Goal: Task Accomplishment & Management: Manage account settings

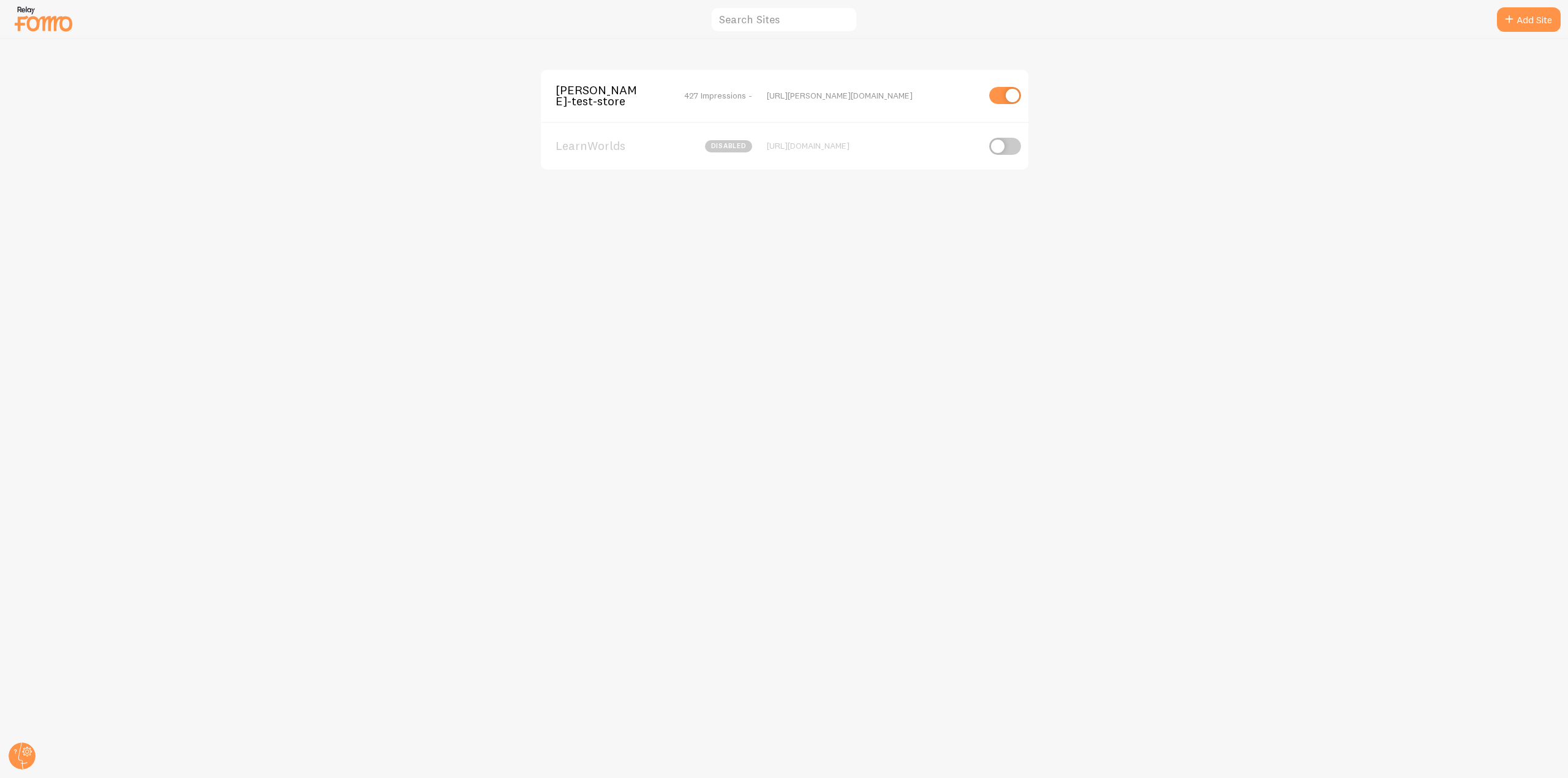
click at [607, 87] on span "[PERSON_NAME]-test-store" at bounding box center [605, 96] width 99 height 23
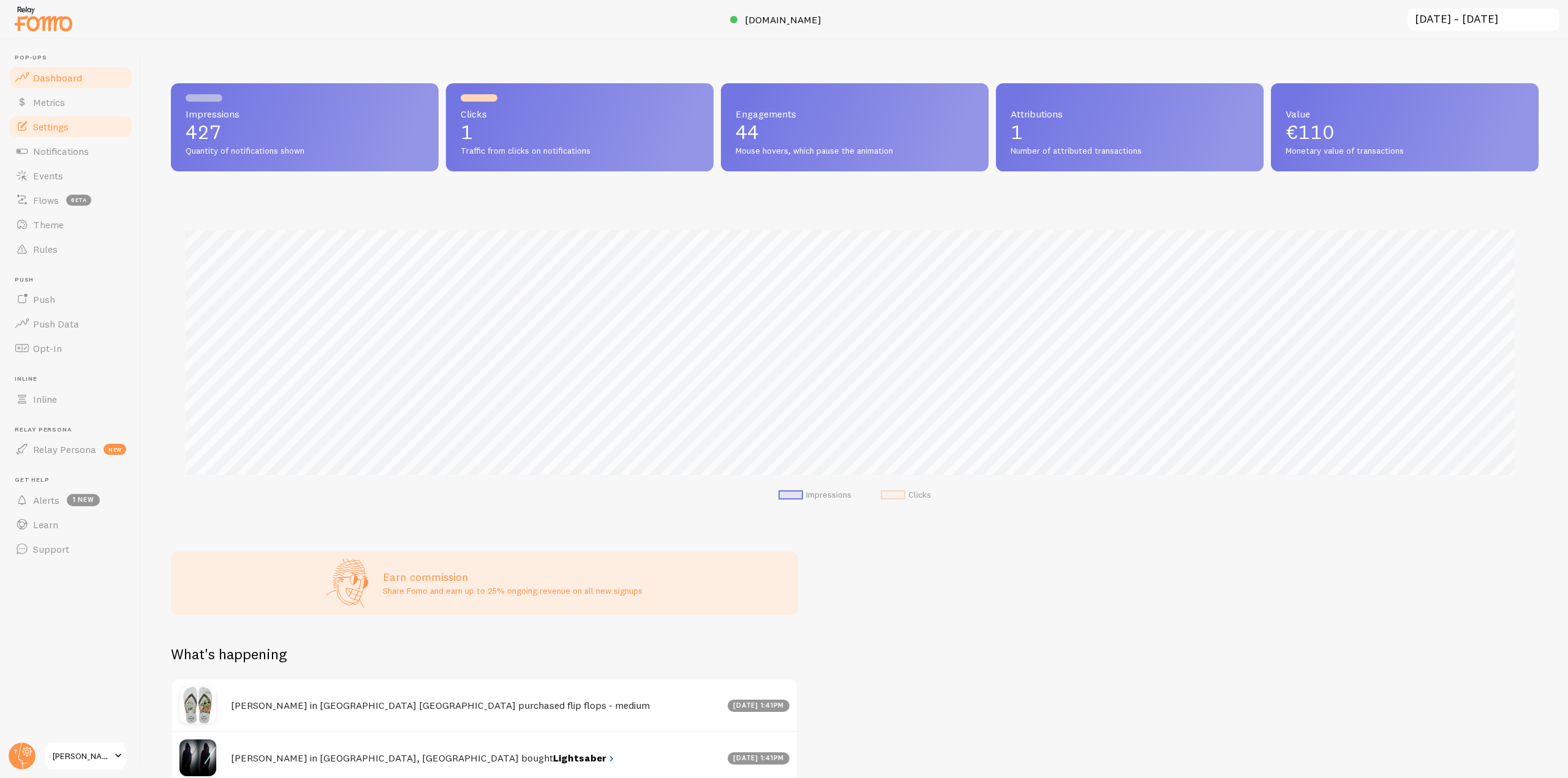
scroll to position [611931, 611265]
click at [107, 151] on link "Notifications" at bounding box center [70, 151] width 126 height 24
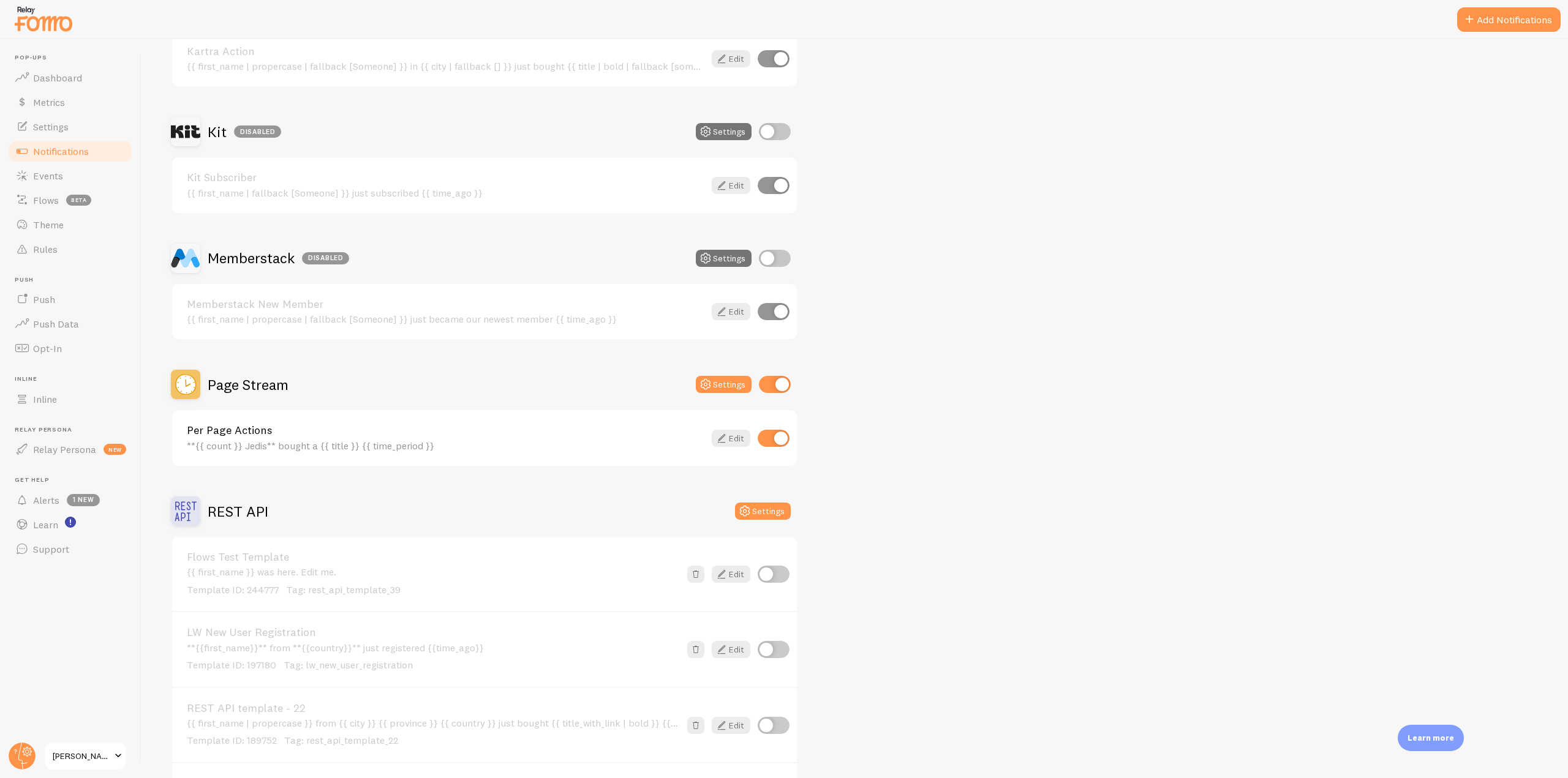
scroll to position [2020, 0]
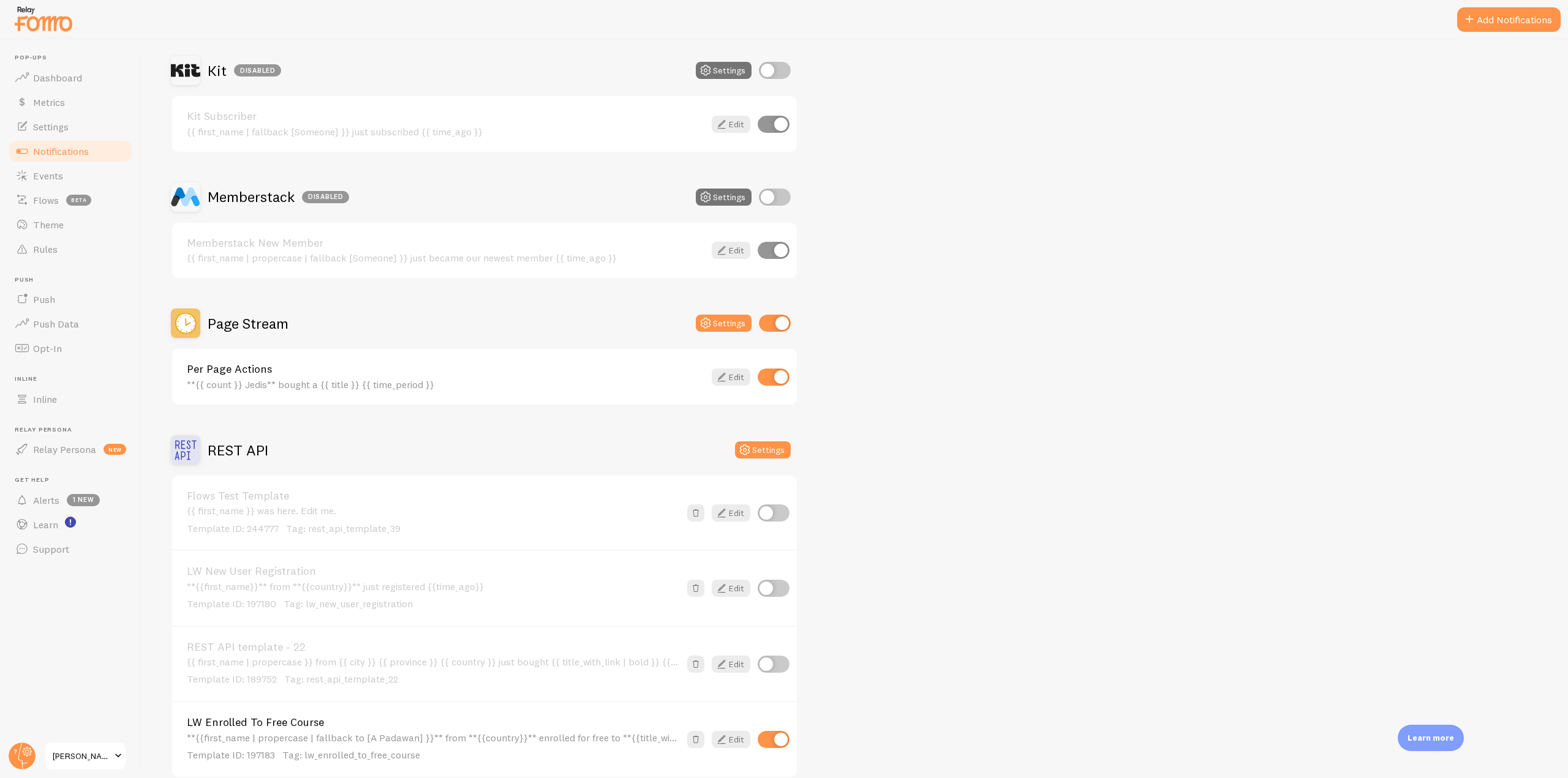
click at [697, 317] on div "Settings" at bounding box center [743, 323] width 95 height 17
click at [711, 320] on icon at bounding box center [705, 323] width 15 height 15
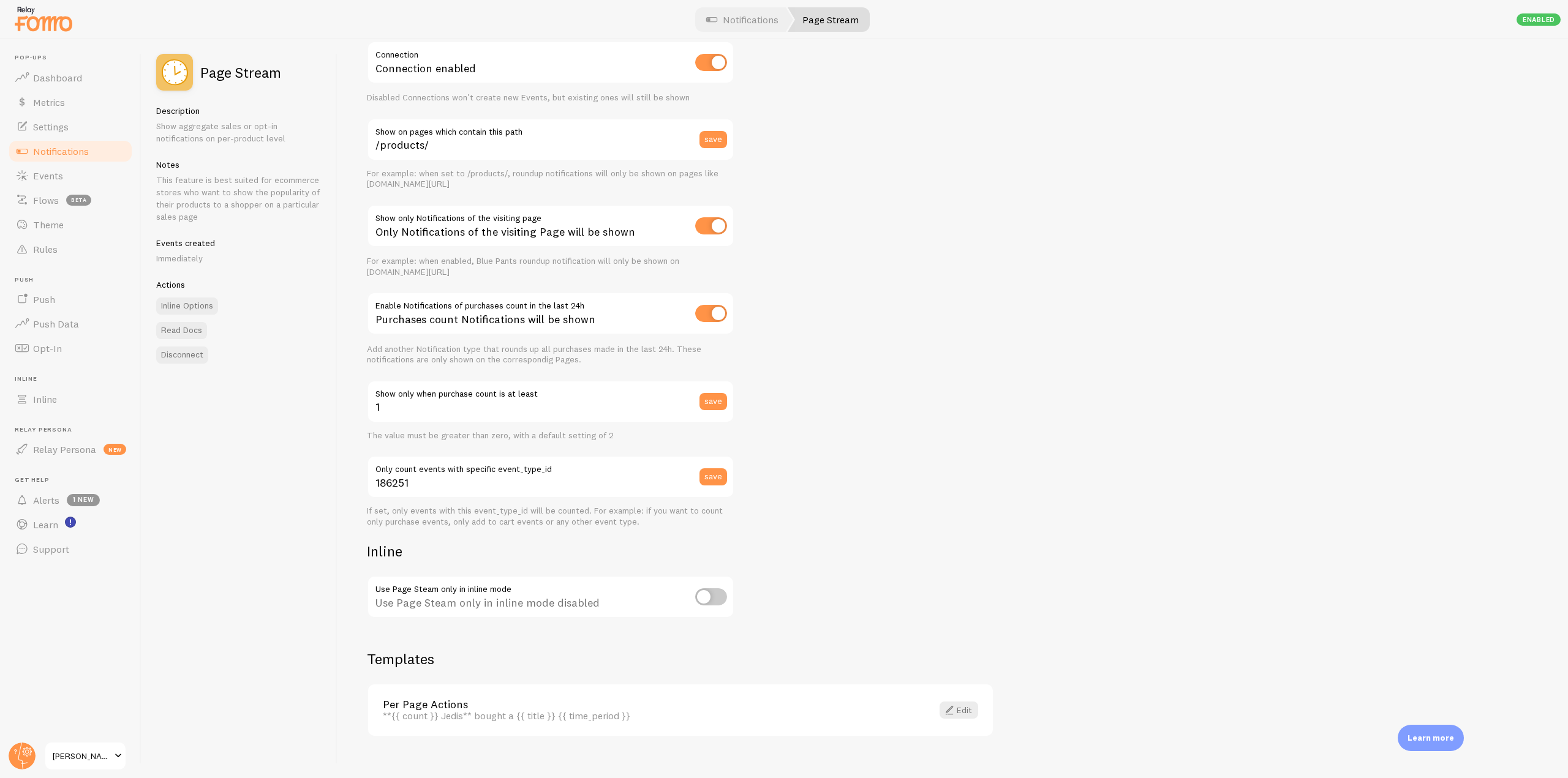
scroll to position [79, 0]
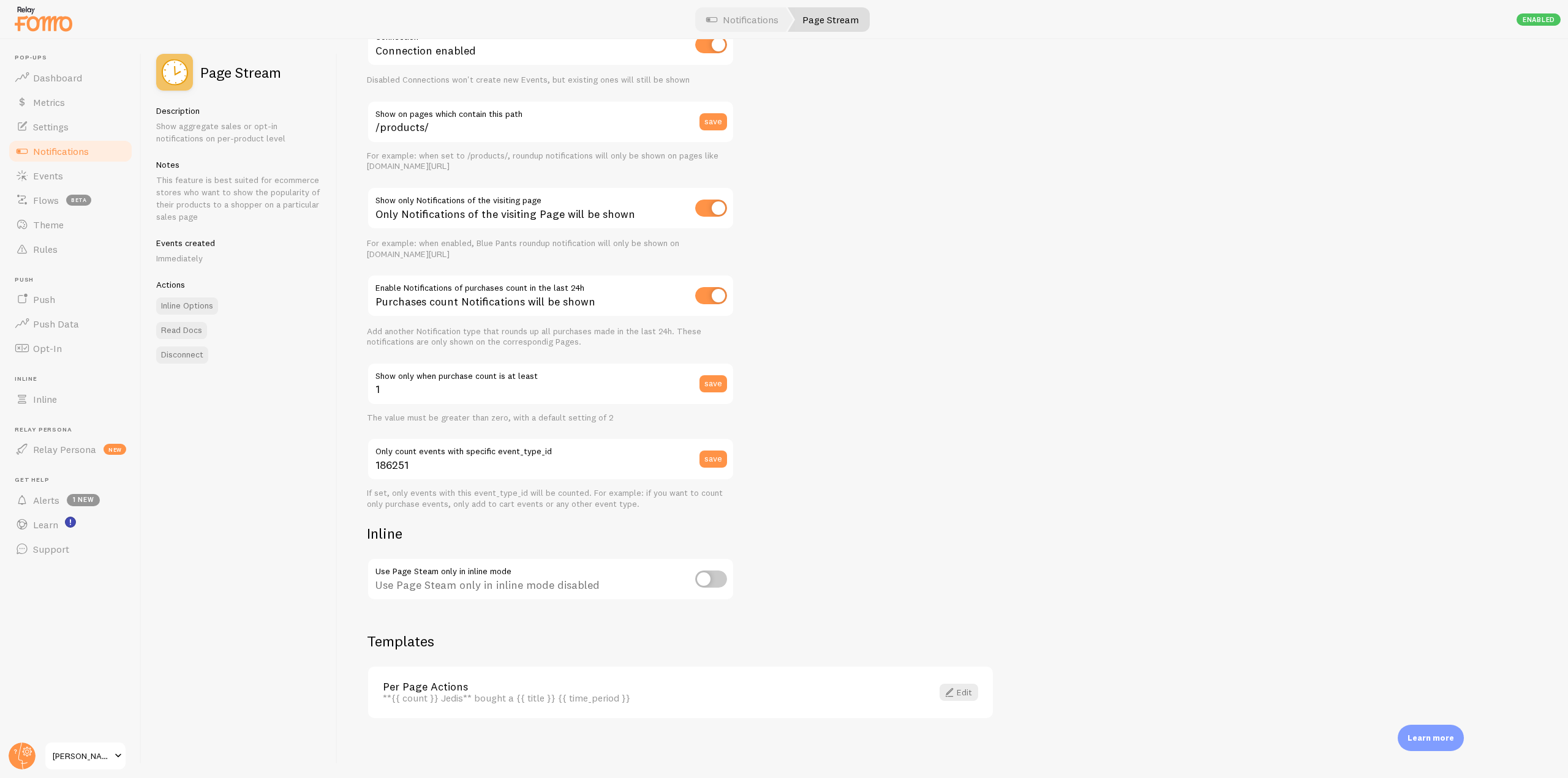
click at [66, 156] on span "Notifications" at bounding box center [61, 151] width 56 height 13
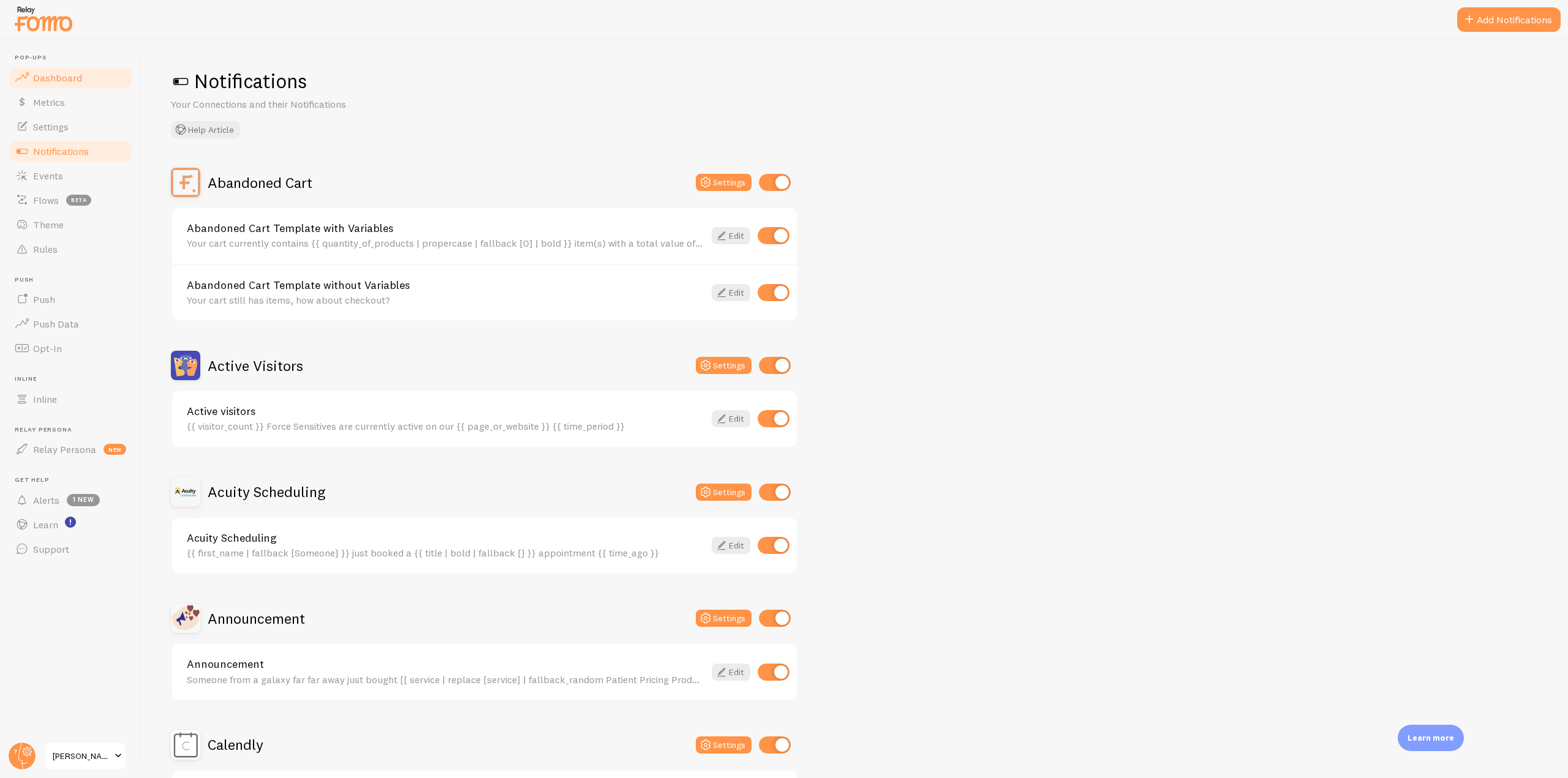
click at [66, 69] on link "Dashboard" at bounding box center [70, 77] width 126 height 24
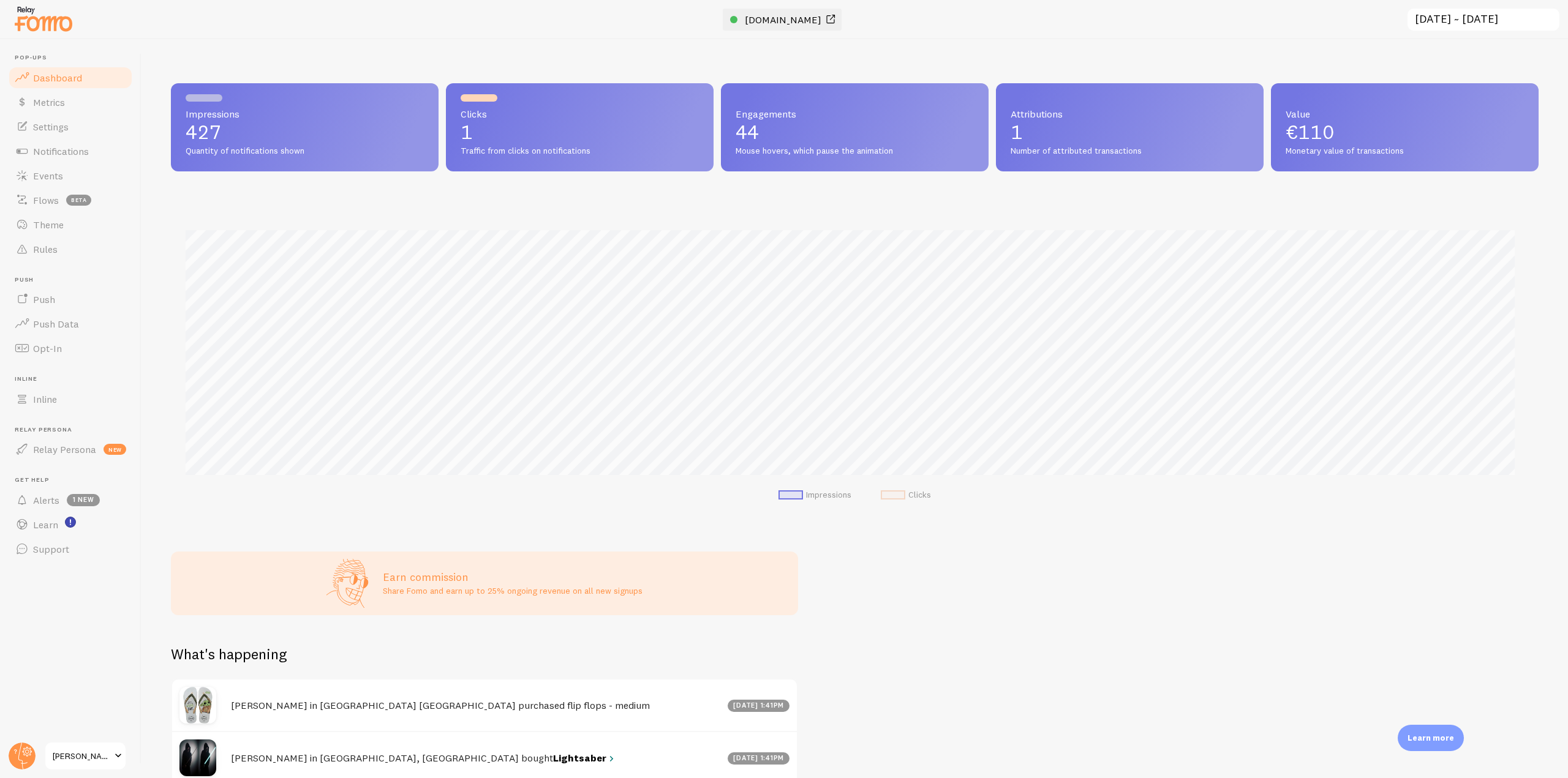
scroll to position [321, 1359]
click at [777, 20] on span "elias-fomo-test-store.myshopify.com" at bounding box center [784, 19] width 77 height 13
click at [62, 186] on link "Events" at bounding box center [70, 175] width 126 height 24
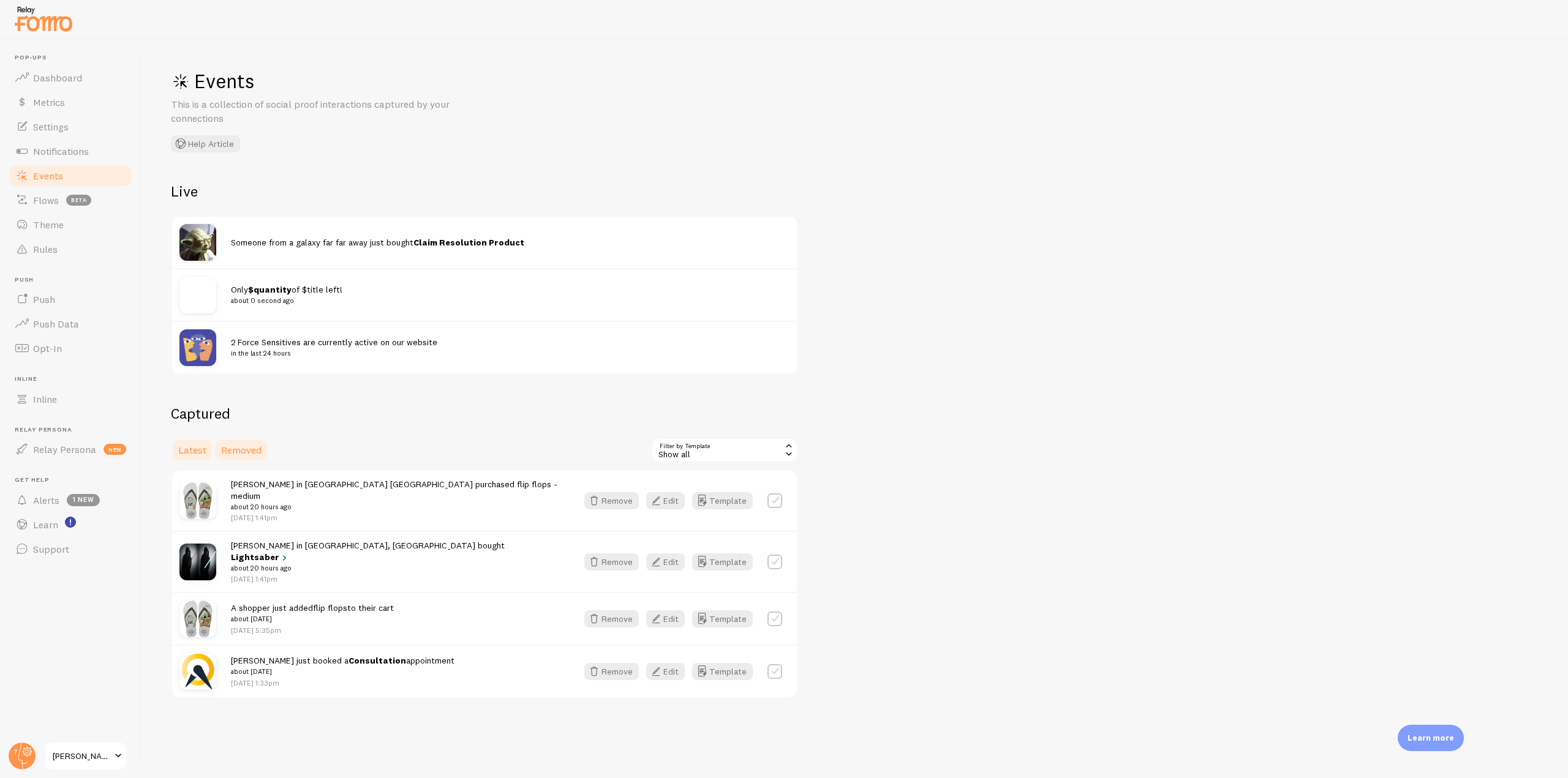
click at [250, 452] on span "Removed" at bounding box center [241, 449] width 41 height 13
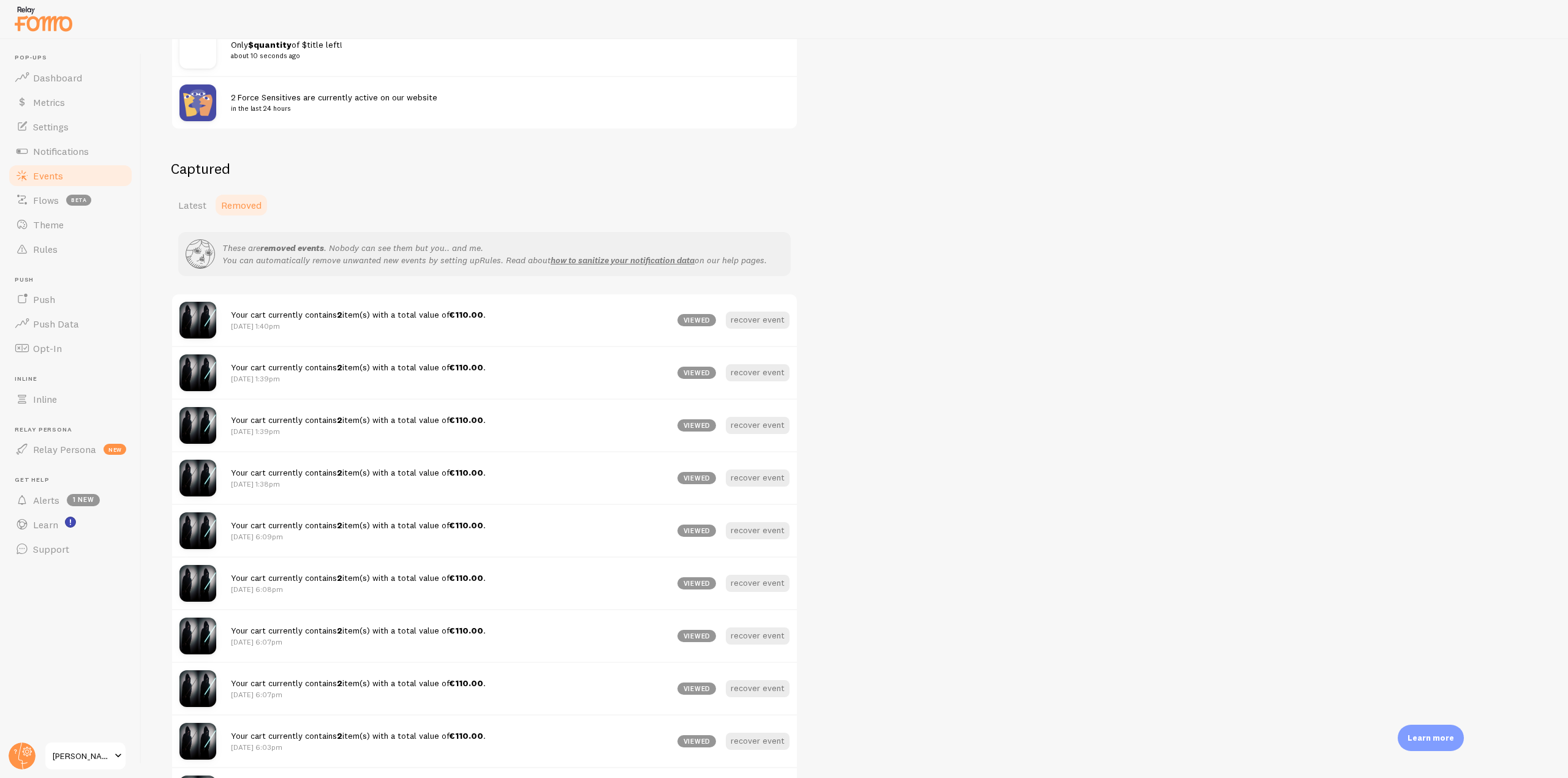
scroll to position [183, 0]
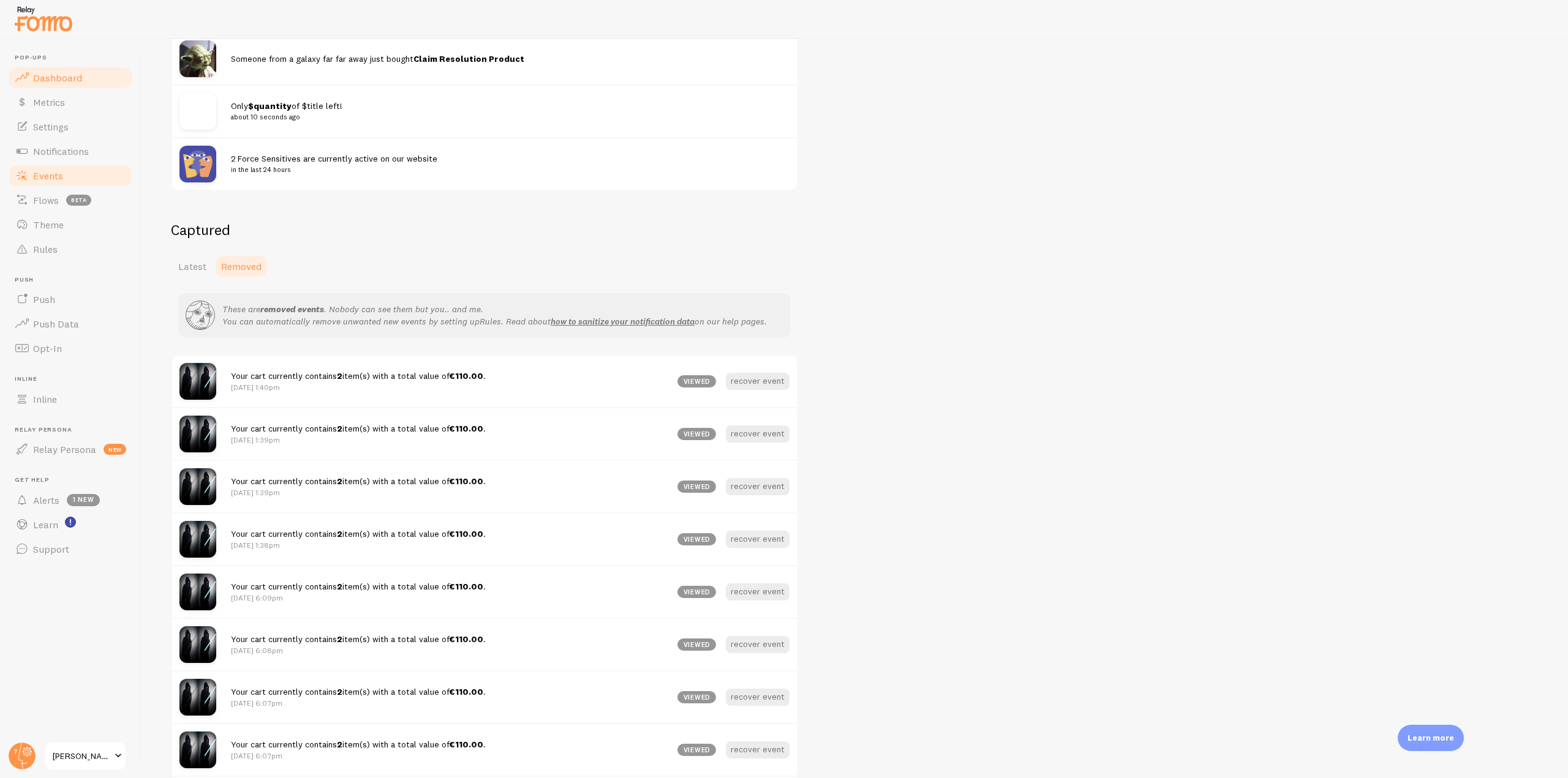
click at [56, 81] on span "Dashboard" at bounding box center [58, 77] width 49 height 13
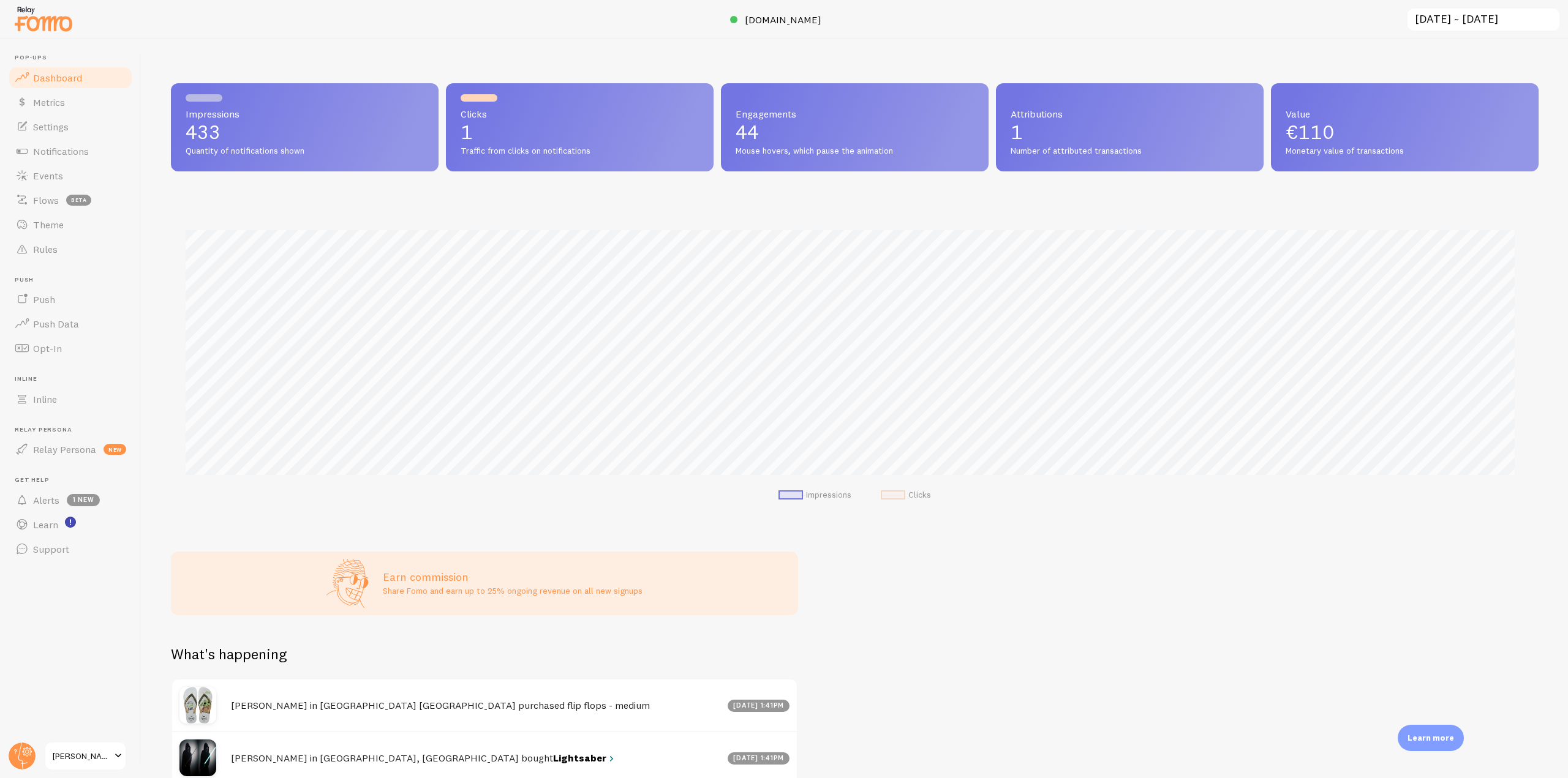
scroll to position [321, 1359]
click at [27, 27] on img at bounding box center [43, 18] width 61 height 31
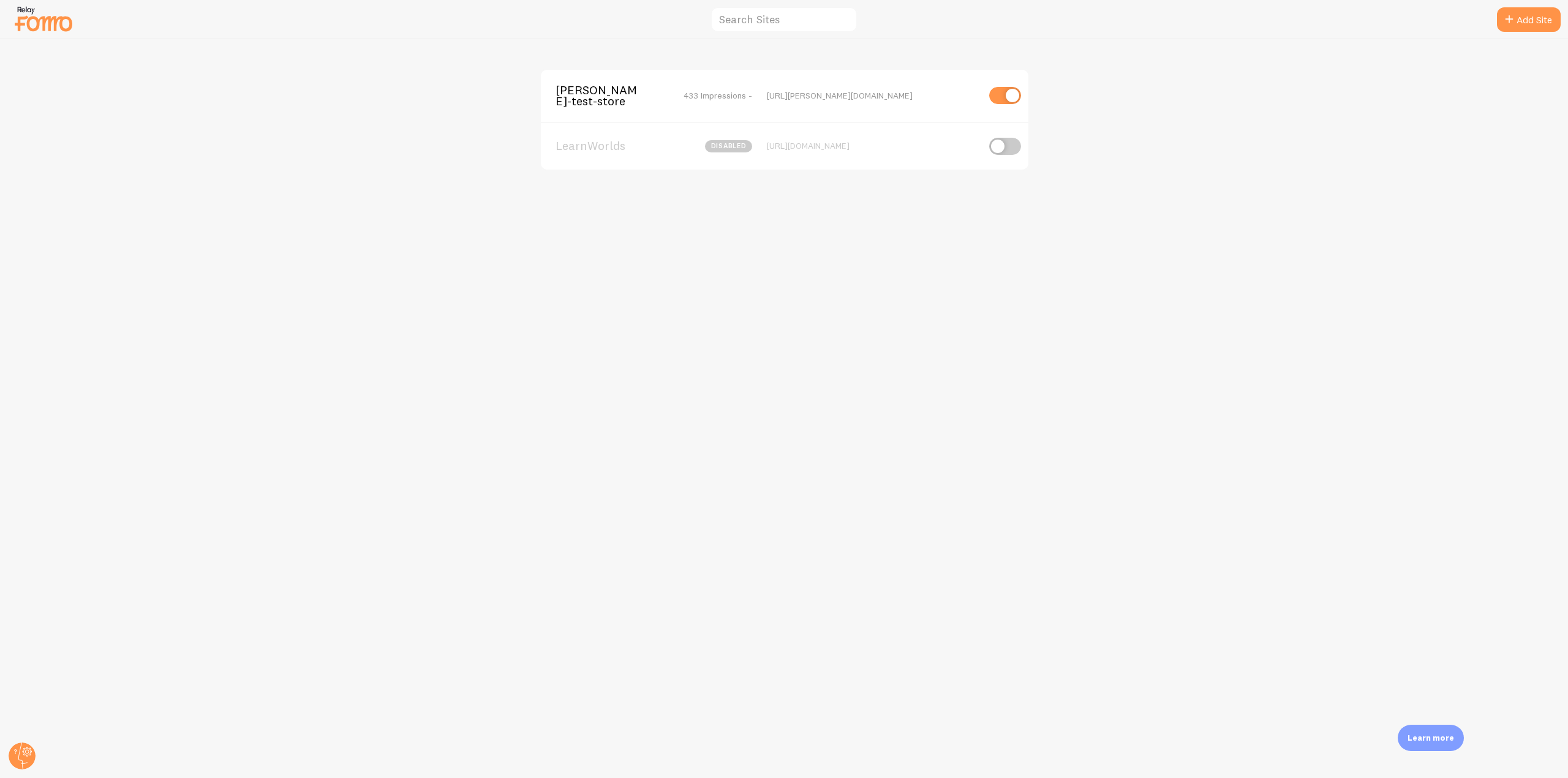
click at [601, 96] on span "elias-fomo-test-store" at bounding box center [605, 96] width 99 height 23
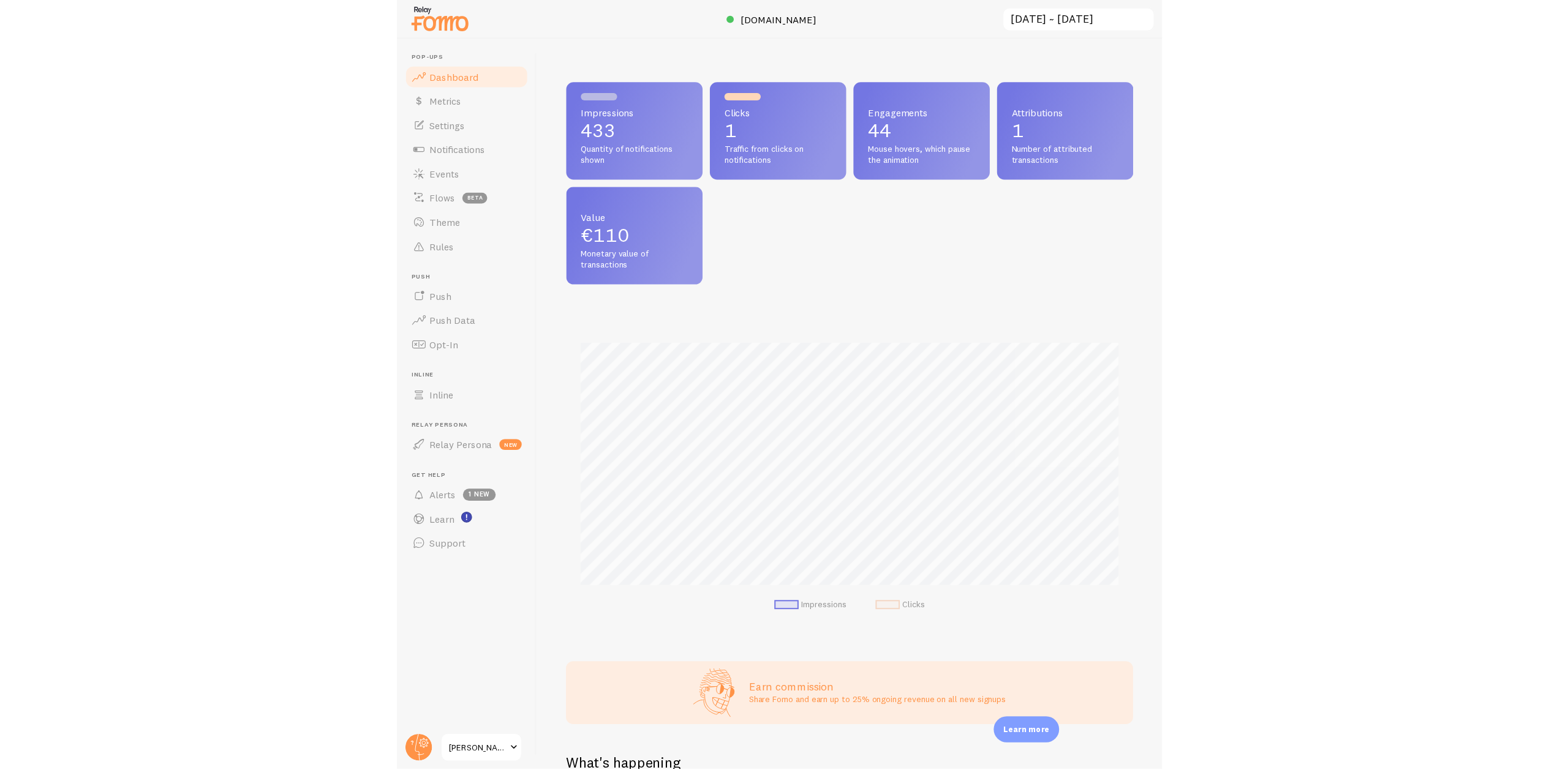
scroll to position [611931, 612050]
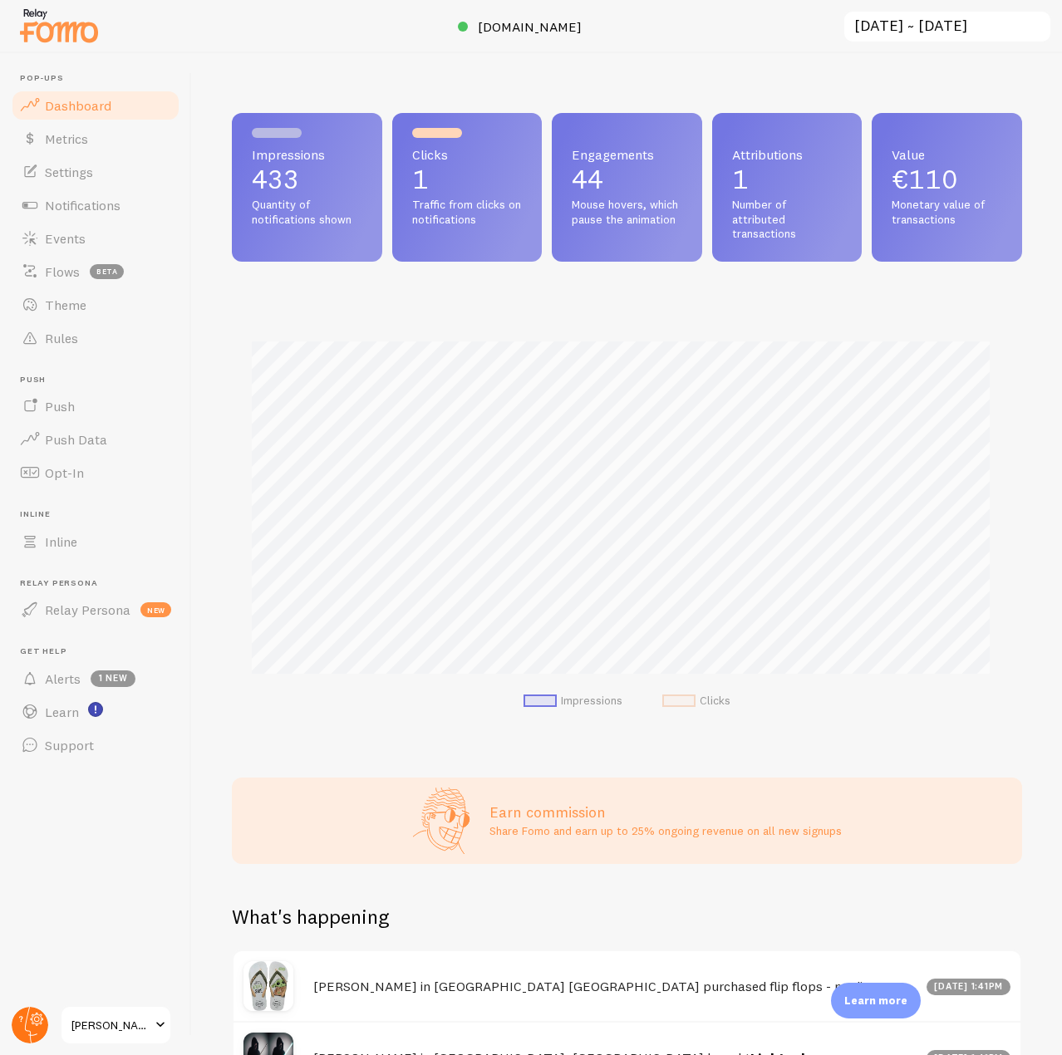
click at [35, 1021] on icon at bounding box center [37, 1020] width 6 height 6
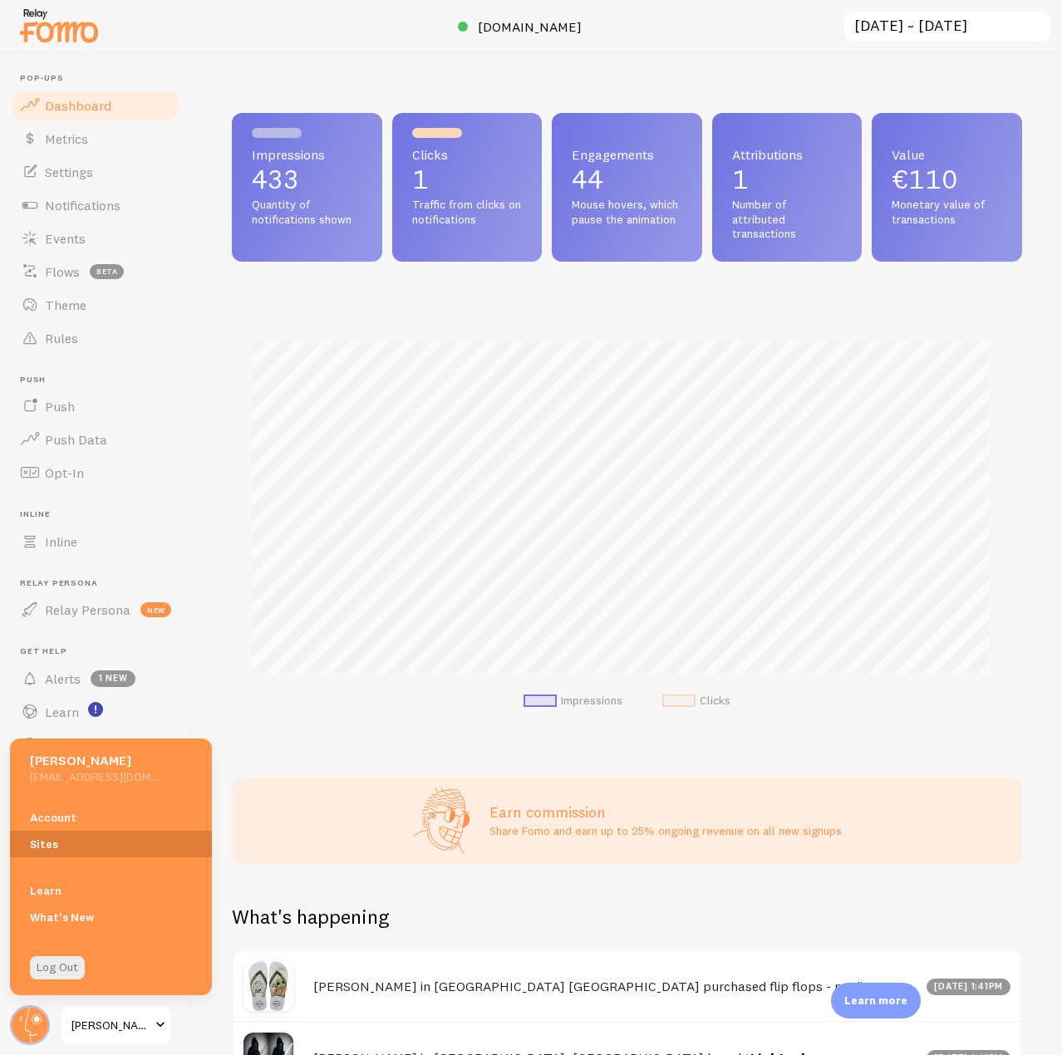
click at [39, 850] on link "Sites" at bounding box center [111, 844] width 202 height 27
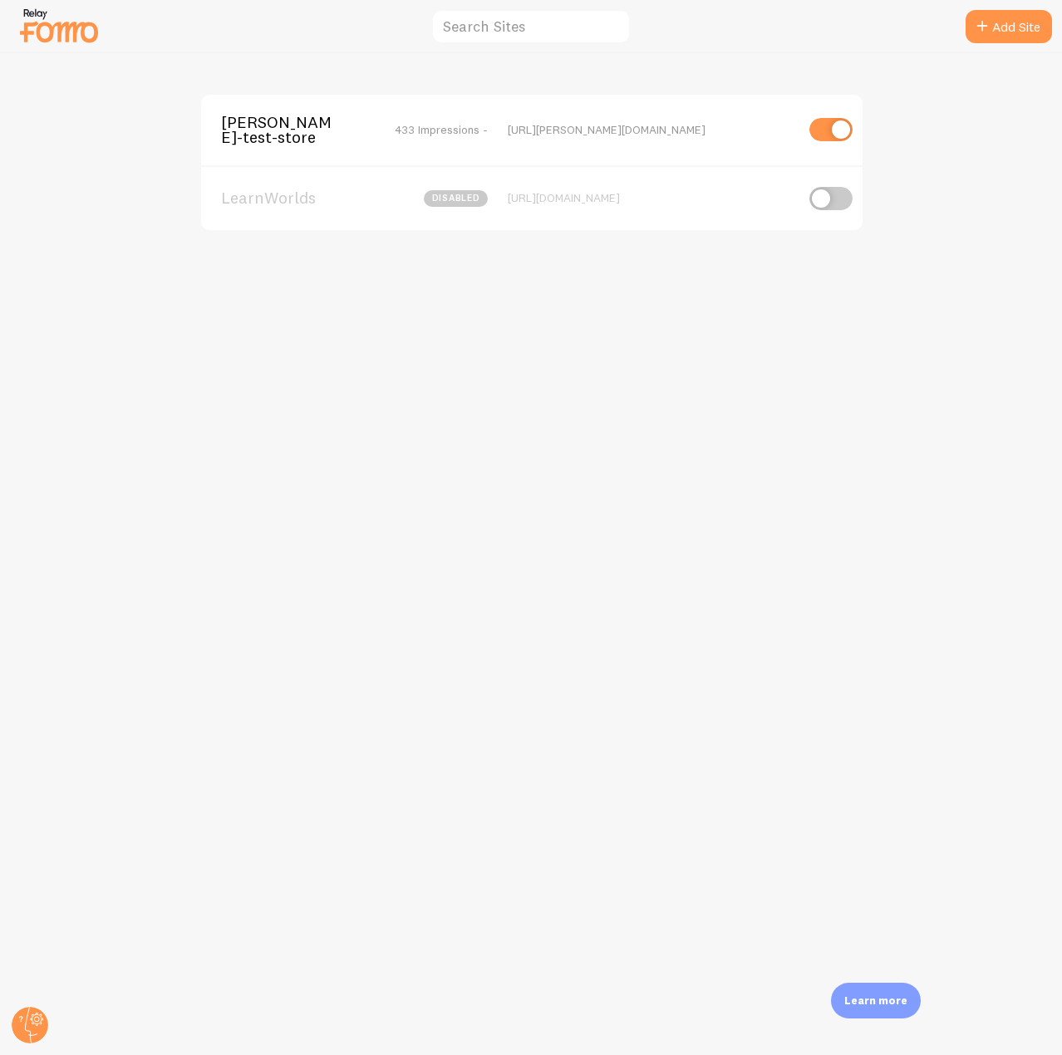
click at [831, 199] on input "checkbox" at bounding box center [830, 198] width 43 height 23
checkbox input "false"
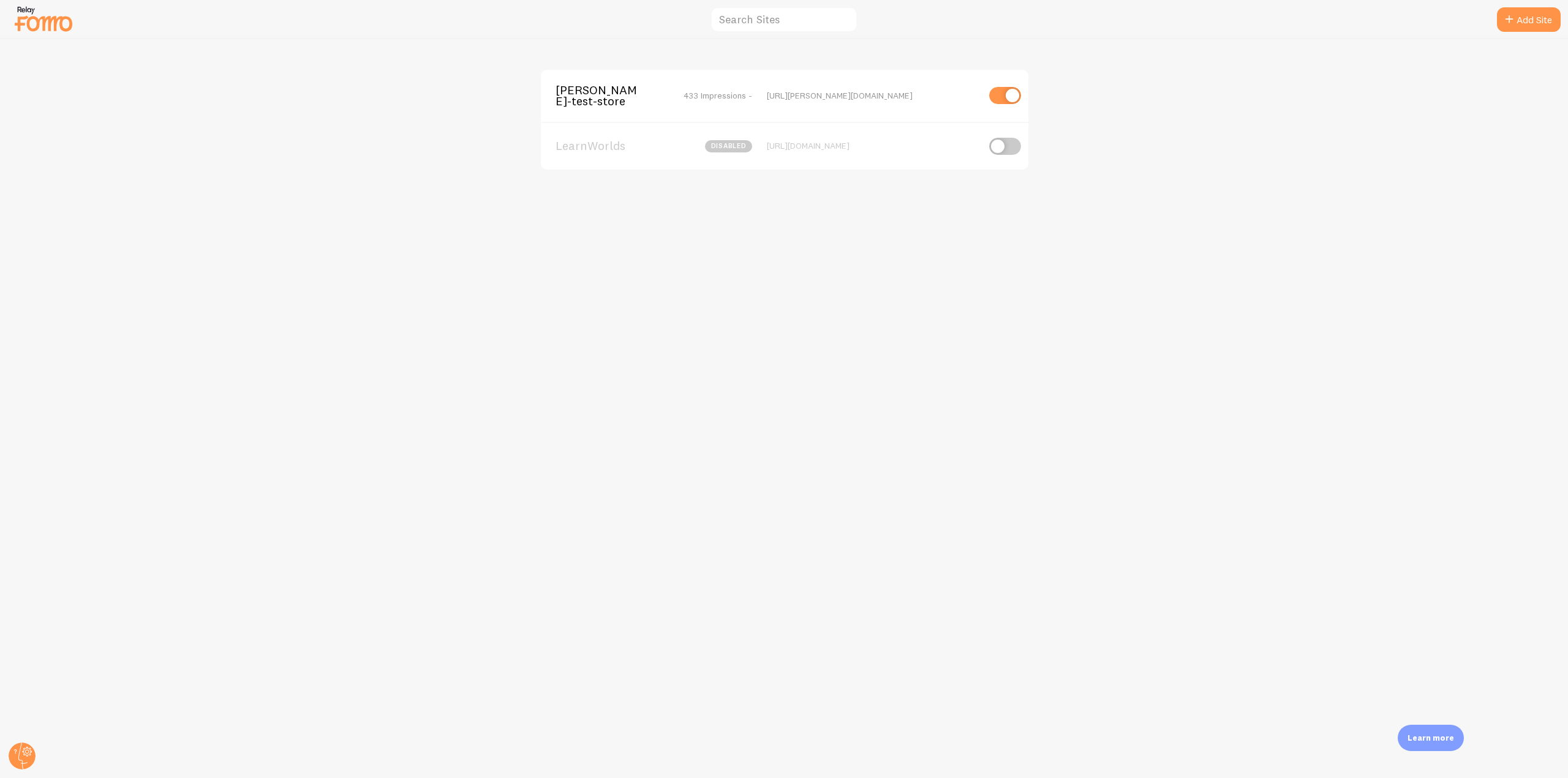
click at [591, 99] on span "elias-fomo-test-store" at bounding box center [605, 96] width 99 height 23
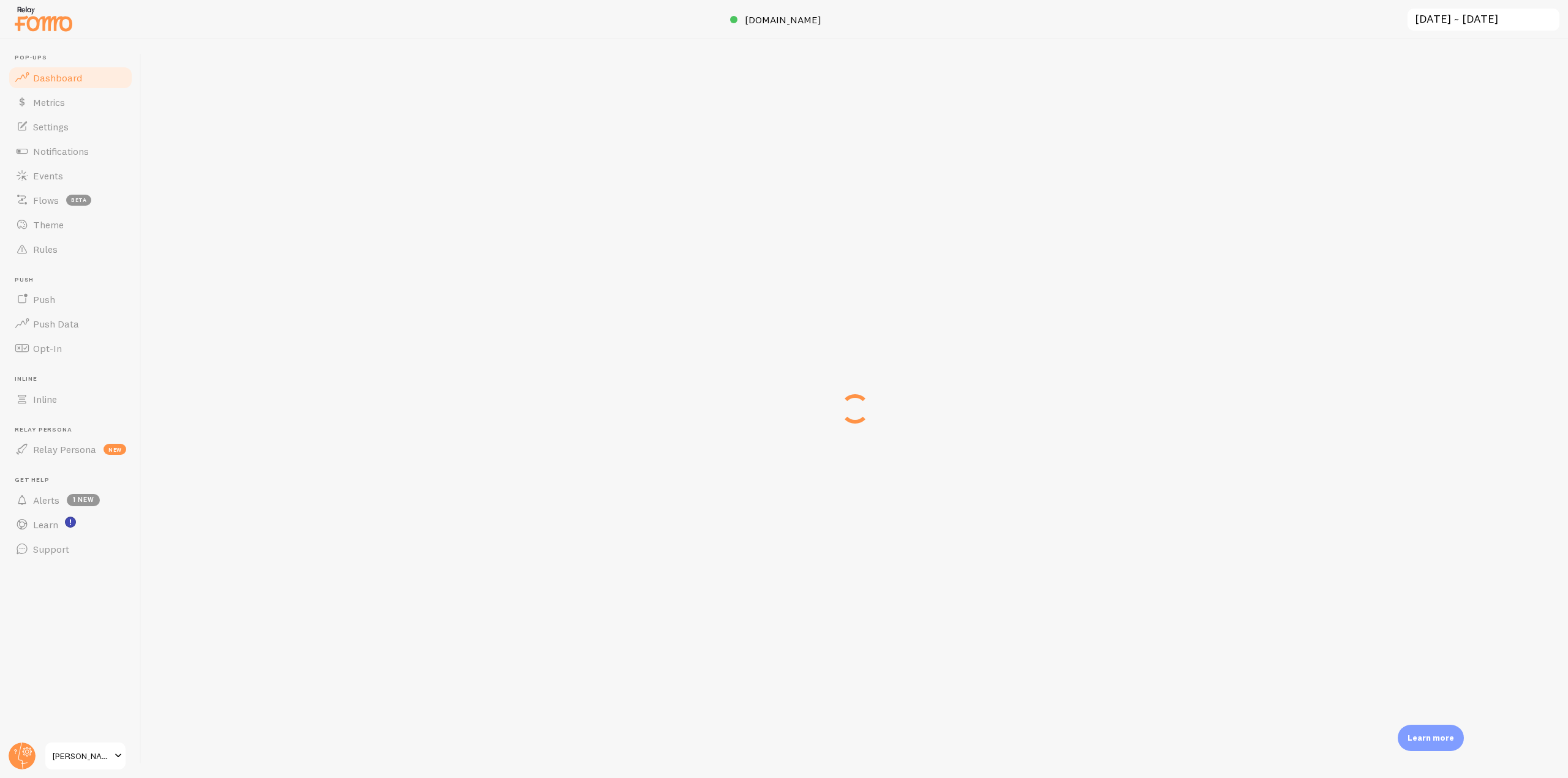
click at [738, 30] on div at bounding box center [784, 19] width 1568 height 39
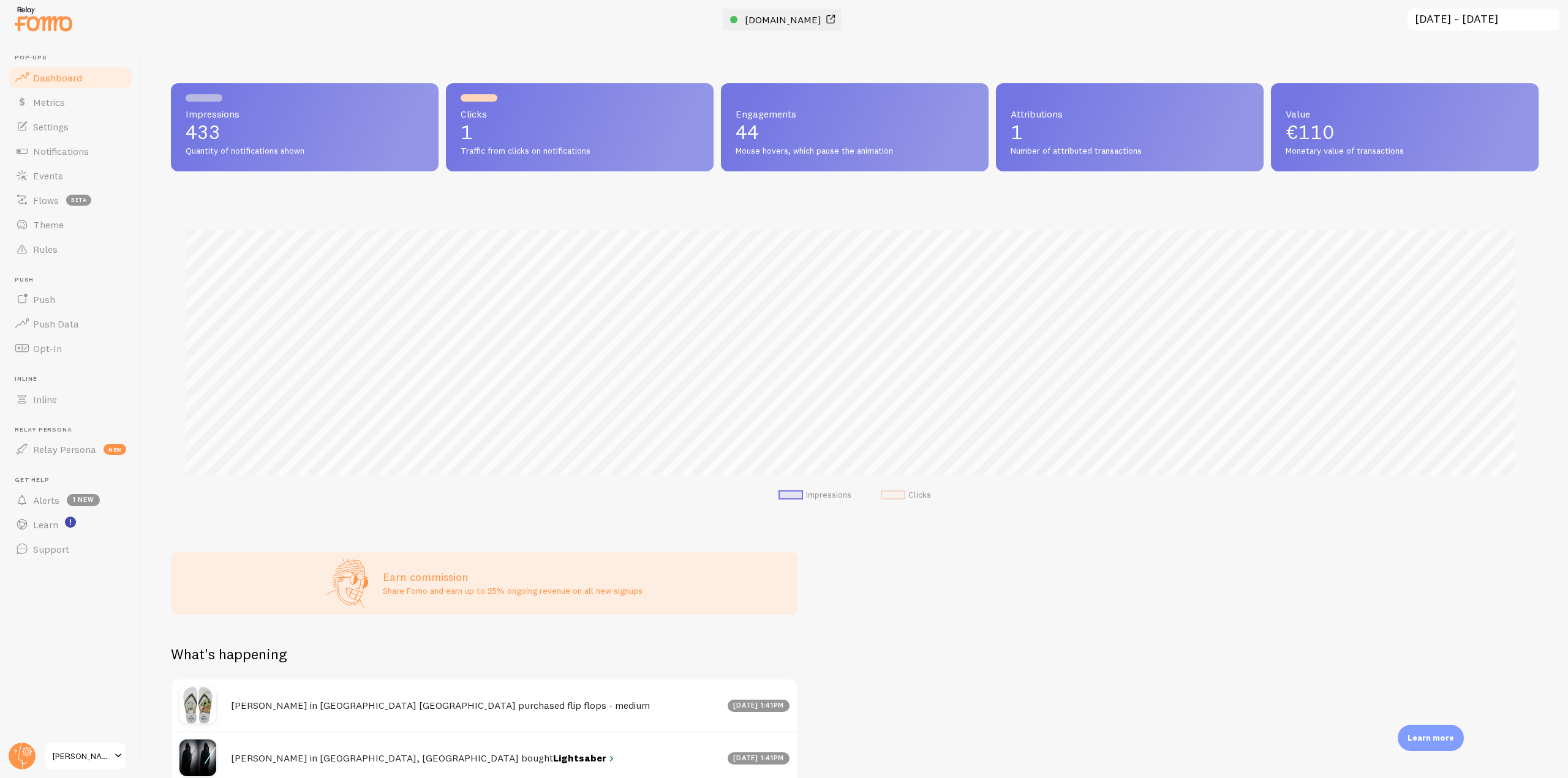
scroll to position [321, 1359]
click at [745, 17] on span "elias-fomo-test-store.myshopify.com" at bounding box center [784, 19] width 77 height 13
click at [79, 149] on span "Notifications" at bounding box center [61, 151] width 56 height 13
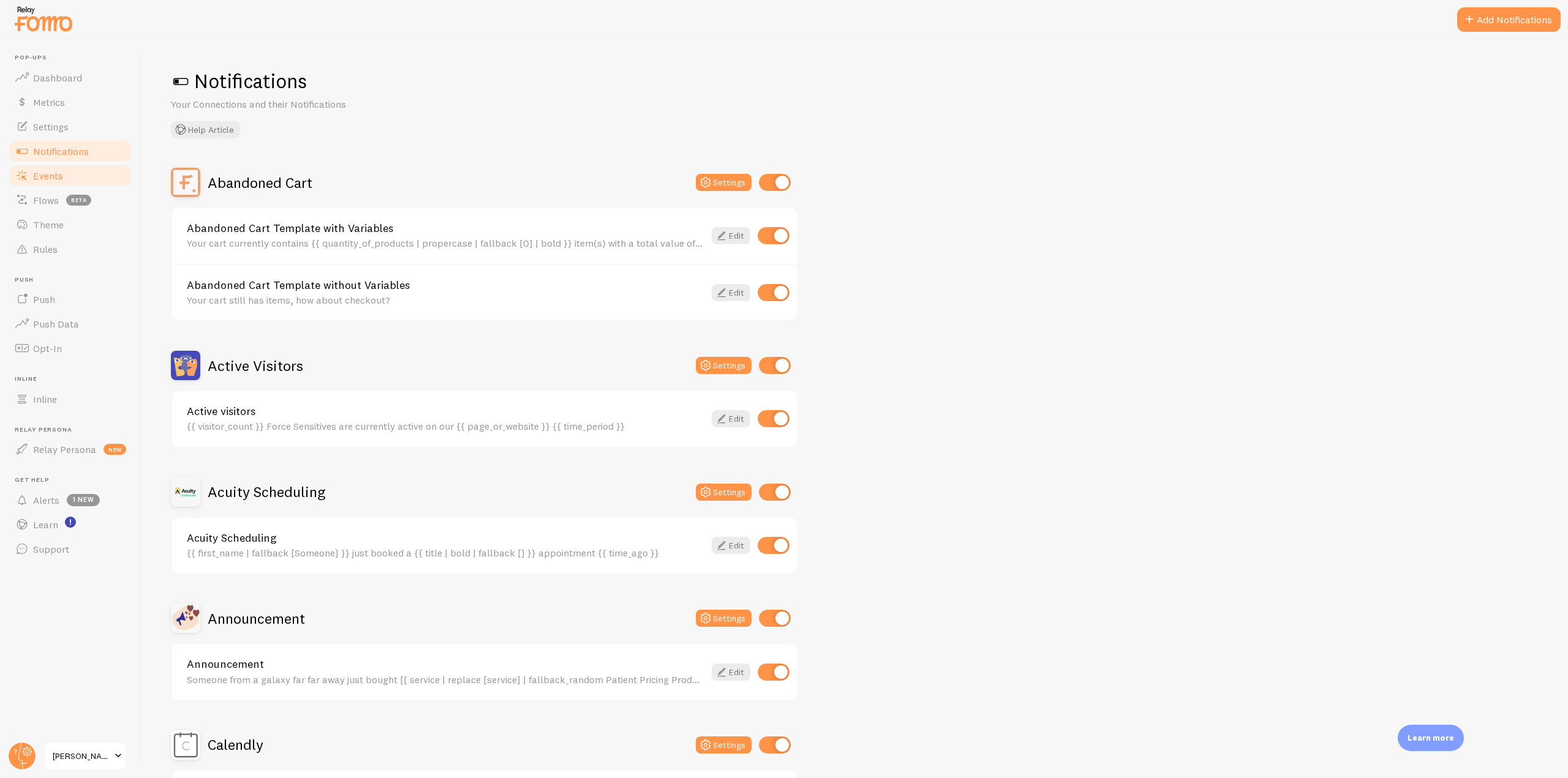
click at [66, 182] on link "Events" at bounding box center [70, 175] width 126 height 24
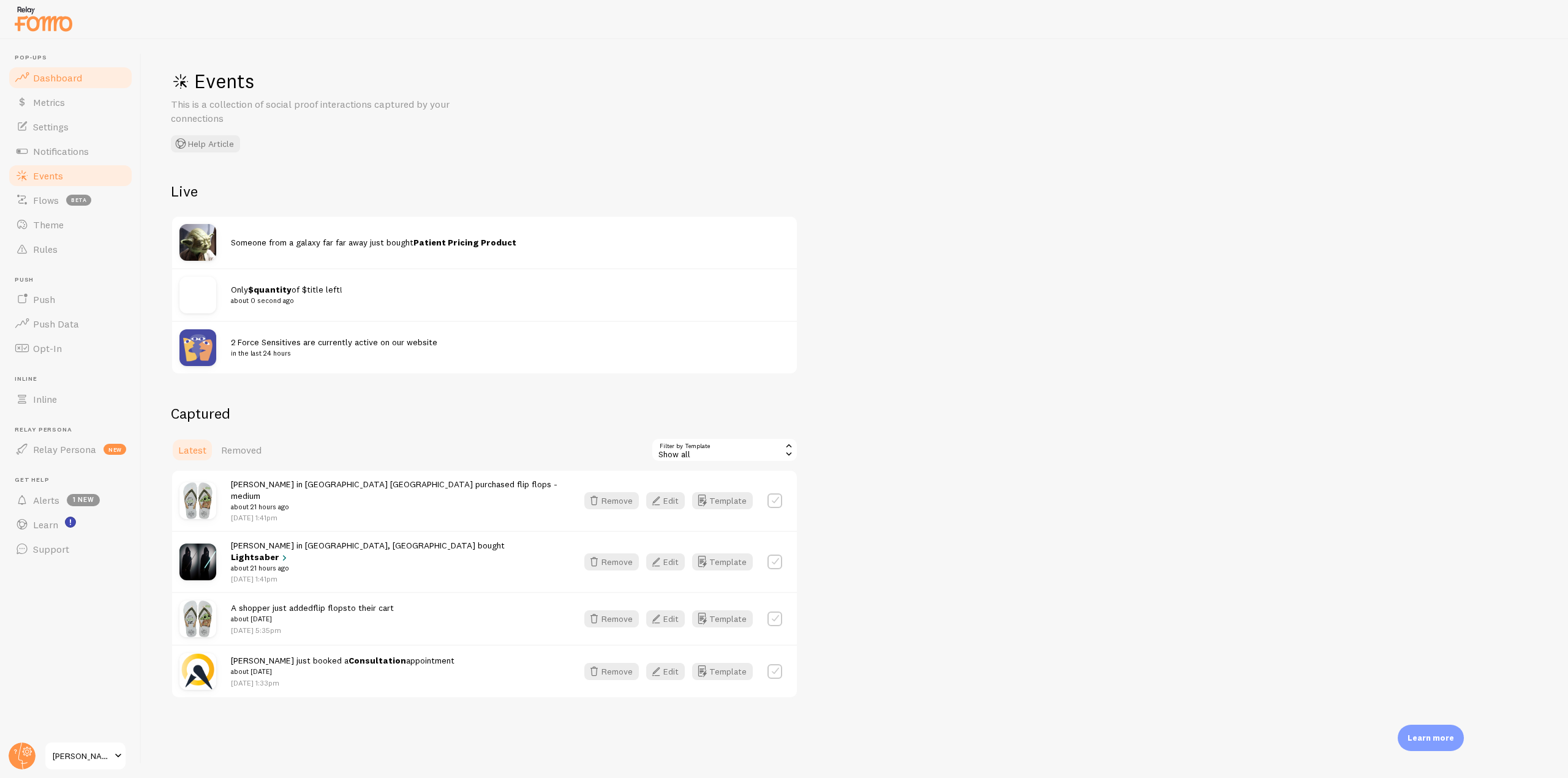
click at [78, 83] on span "Dashboard" at bounding box center [58, 77] width 49 height 13
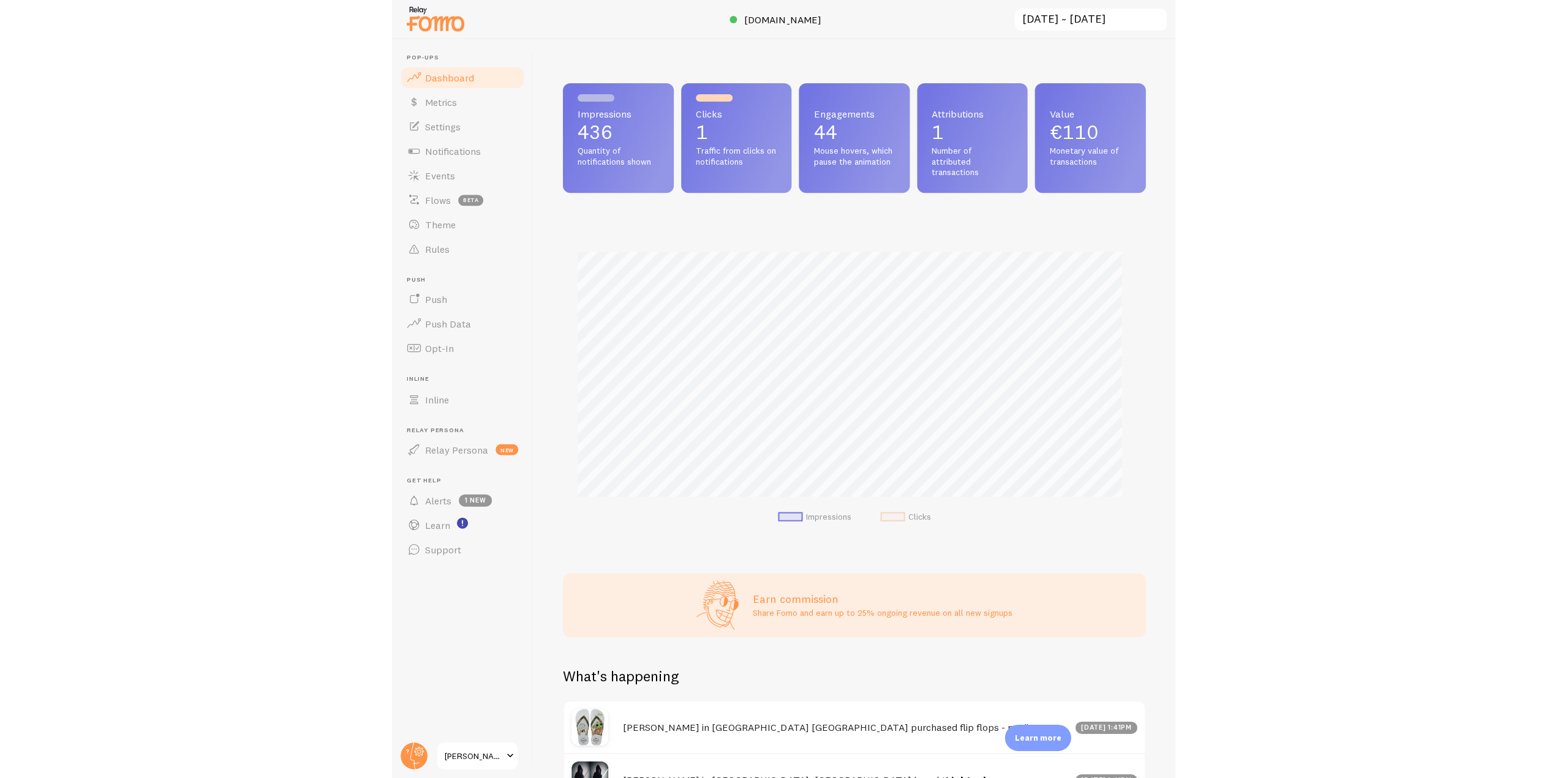
scroll to position [321, 1359]
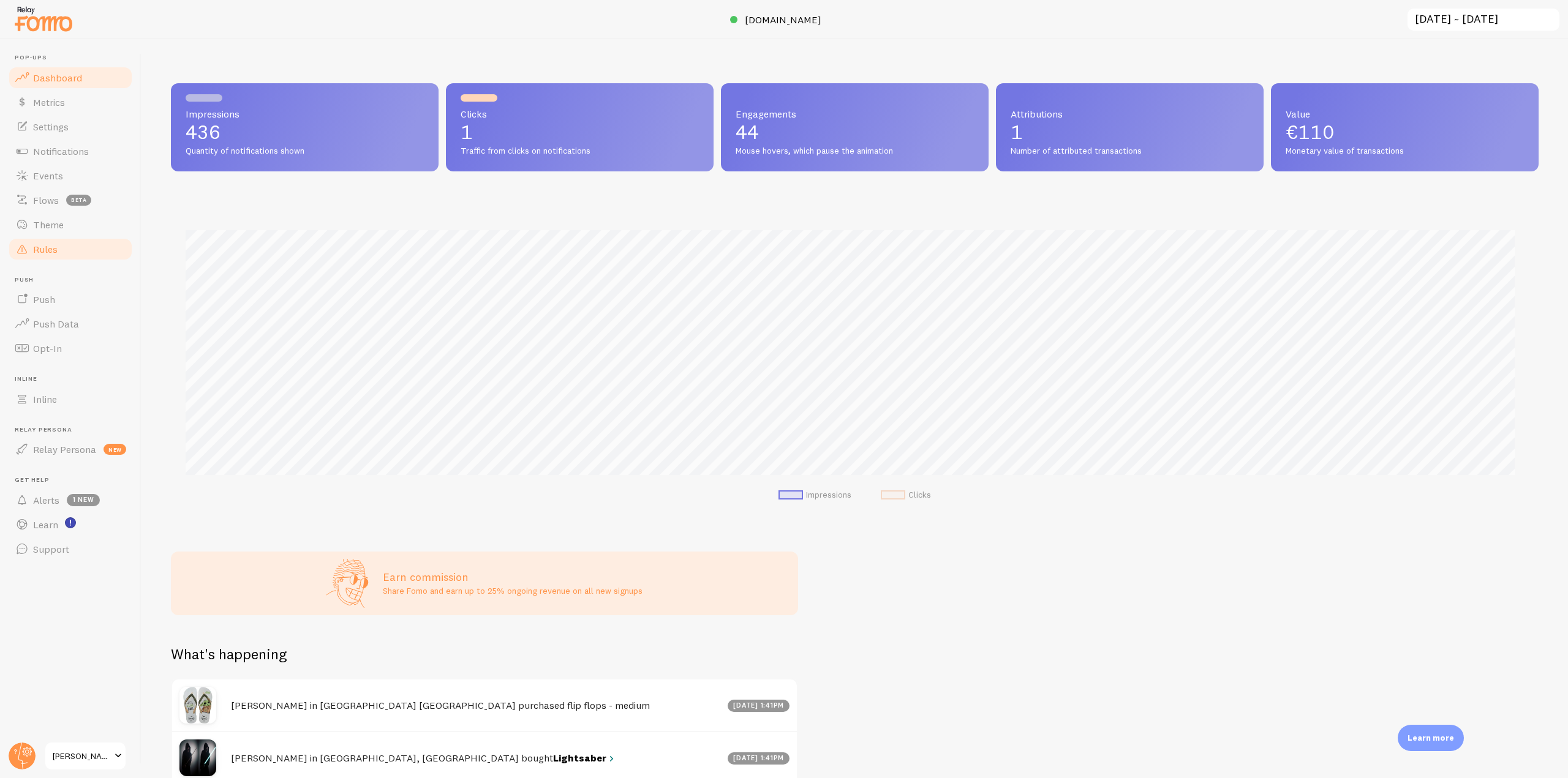
click at [87, 241] on link "Rules" at bounding box center [70, 249] width 126 height 24
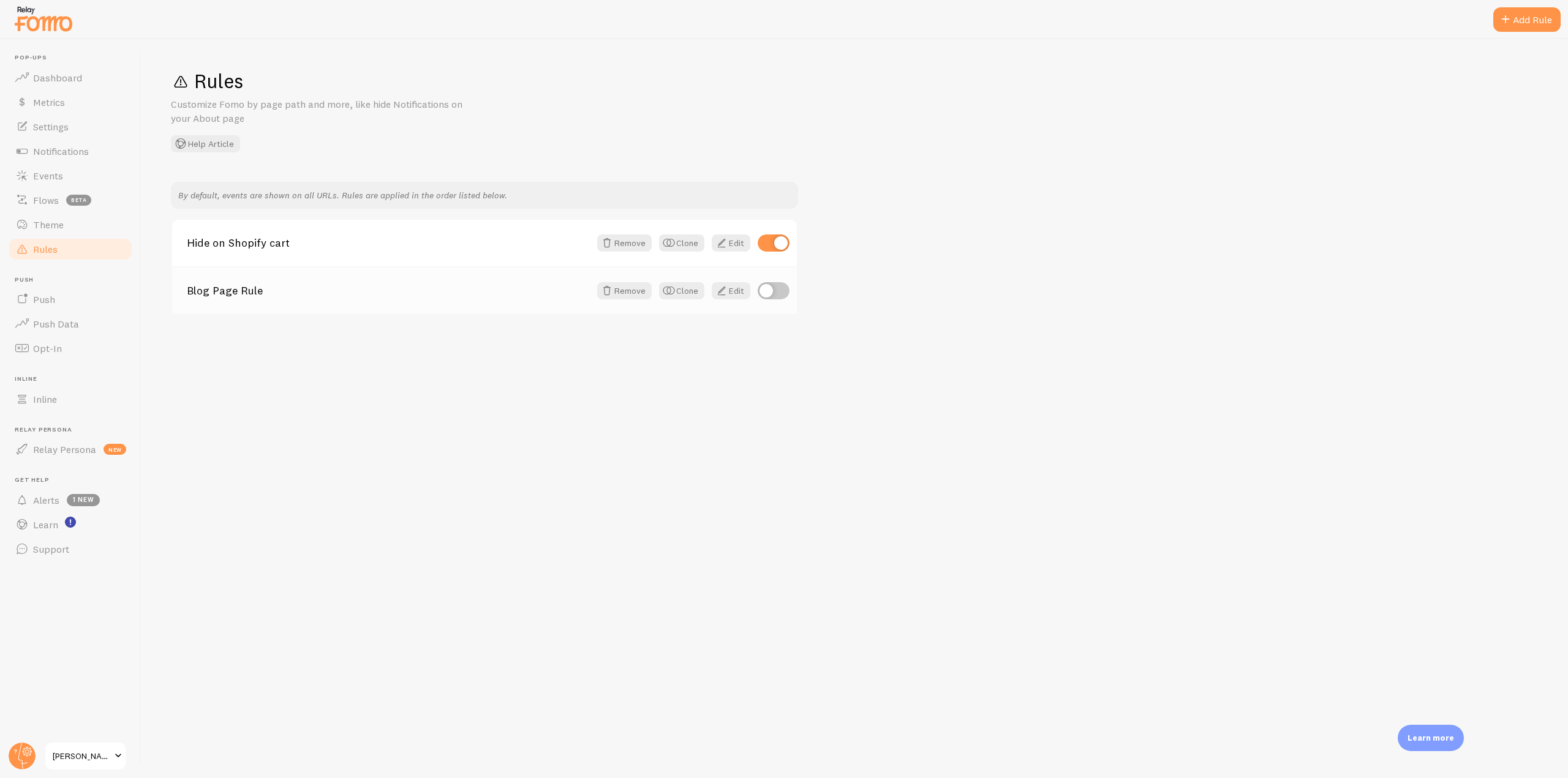
click at [722, 300] on div "Blog Page Rule Remove Clone Edit" at bounding box center [485, 290] width 625 height 48
click at [722, 292] on span at bounding box center [722, 291] width 15 height 15
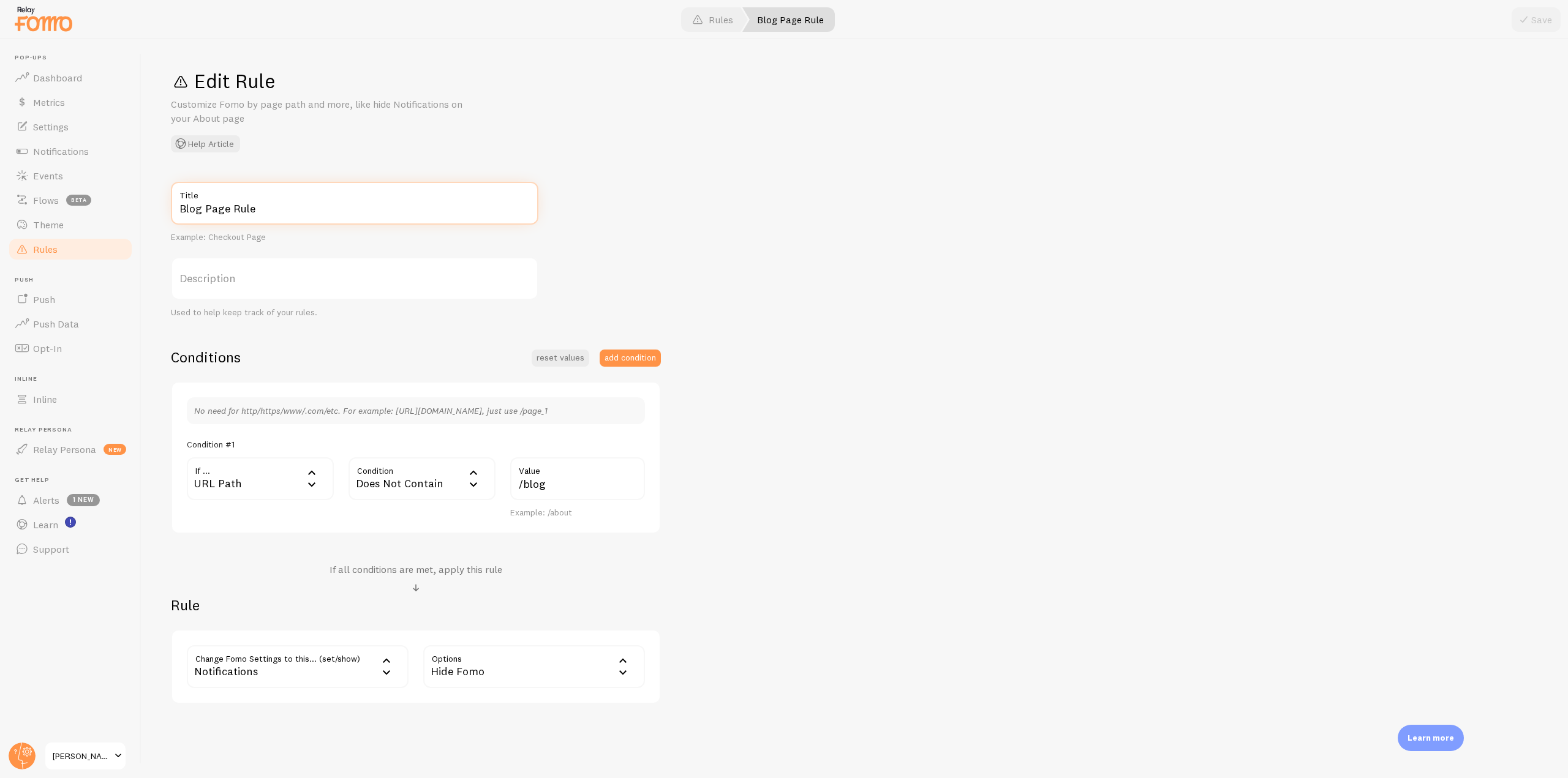
drag, startPoint x: 279, startPoint y: 211, endPoint x: 160, endPoint y: 208, distance: 119.0
click at [160, 208] on div "Edit Rule Customize Fomo by page path and more, like hide Notifications on your…" at bounding box center [854, 408] width 1426 height 739
click at [273, 208] on input "Am I blocking Fomo Rule" at bounding box center [355, 203] width 368 height 43
click at [278, 205] on input "Am I blocking Fomo Rule" at bounding box center [355, 203] width 368 height 43
click at [307, 209] on input "Am I blocking Fomo Rule" at bounding box center [355, 203] width 368 height 43
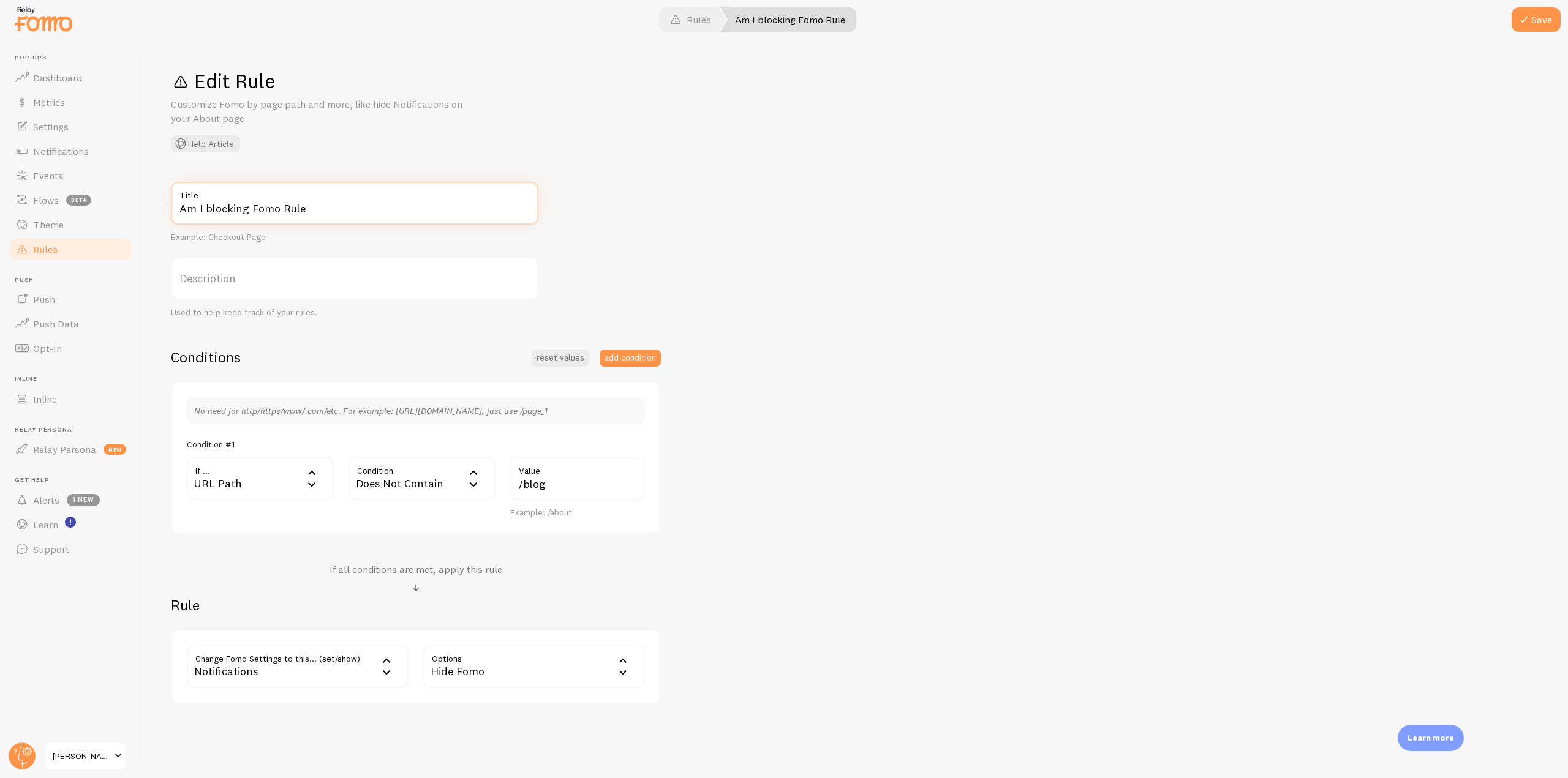
click at [276, 212] on input "Am I blocking Fomo Rule" at bounding box center [355, 203] width 368 height 43
type input "Am I blocking Fomo? Rule"
click at [832, 192] on div "Am I blocking Fomo? Rule Title Example: Checkout Page Description Used to help …" at bounding box center [855, 443] width 1368 height 522
click at [1550, 15] on button "Save" at bounding box center [1536, 19] width 49 height 24
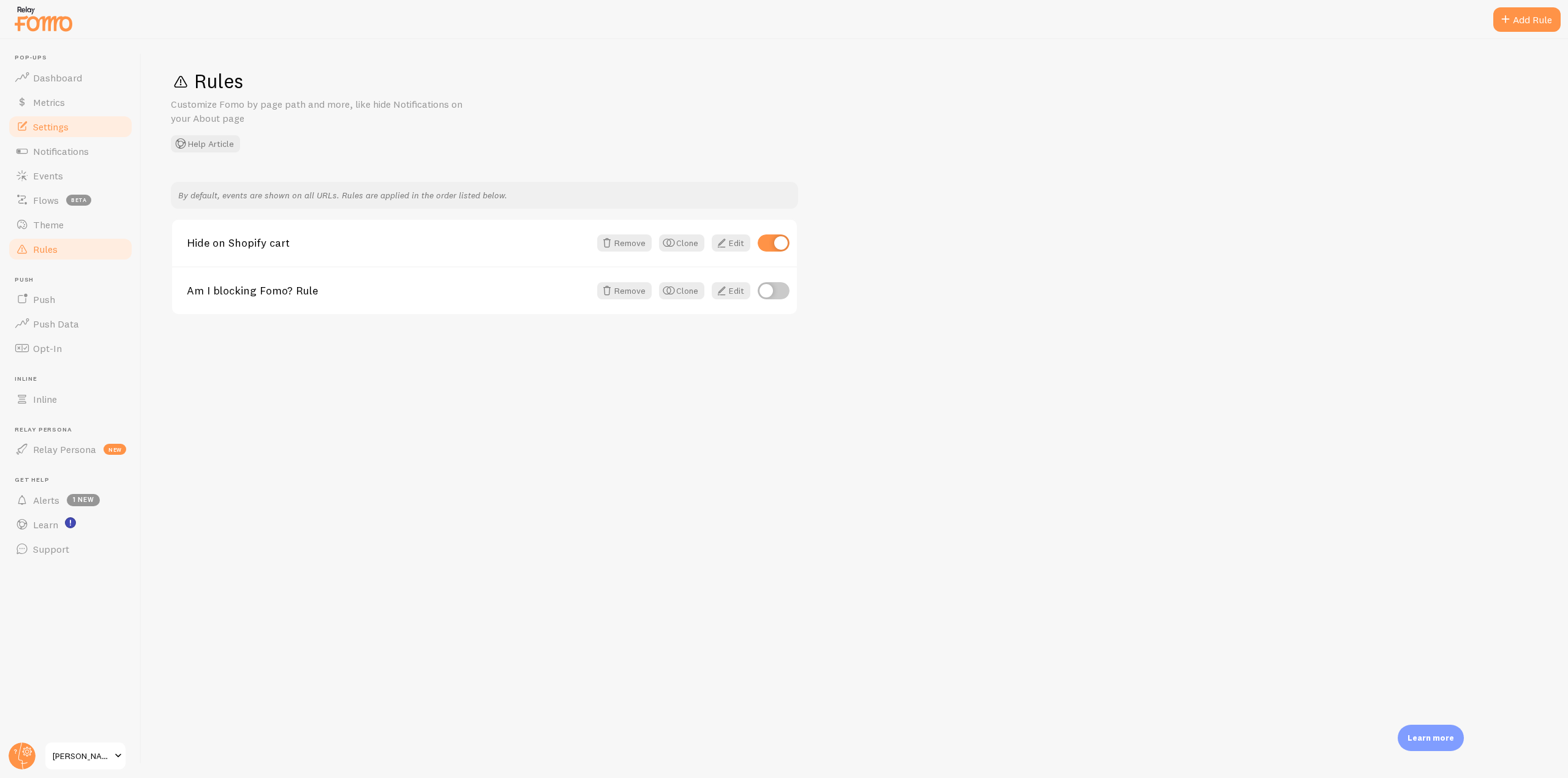
click at [81, 126] on link "Settings" at bounding box center [70, 126] width 126 height 24
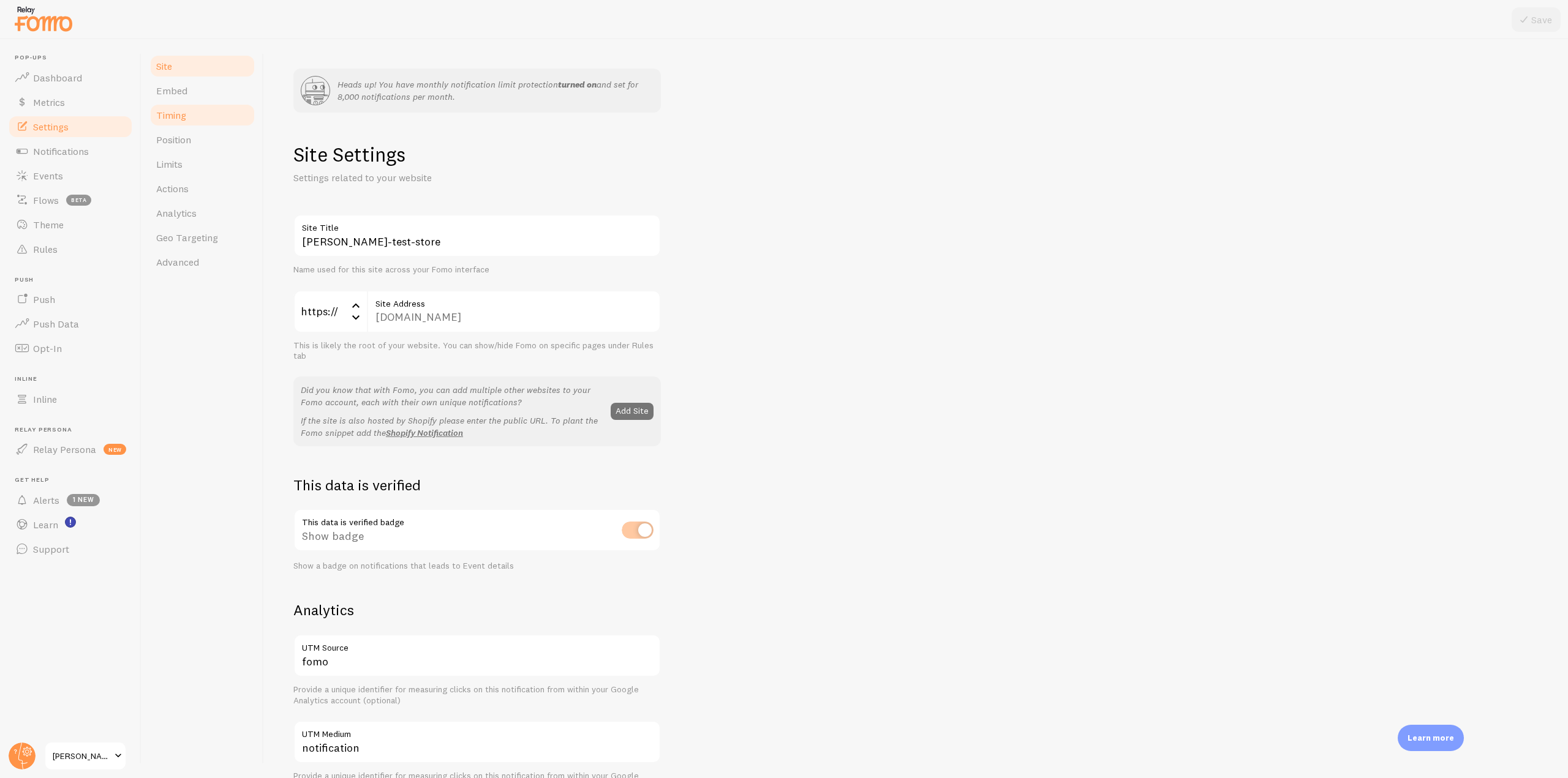
click at [179, 125] on link "Timing" at bounding box center [202, 115] width 107 height 24
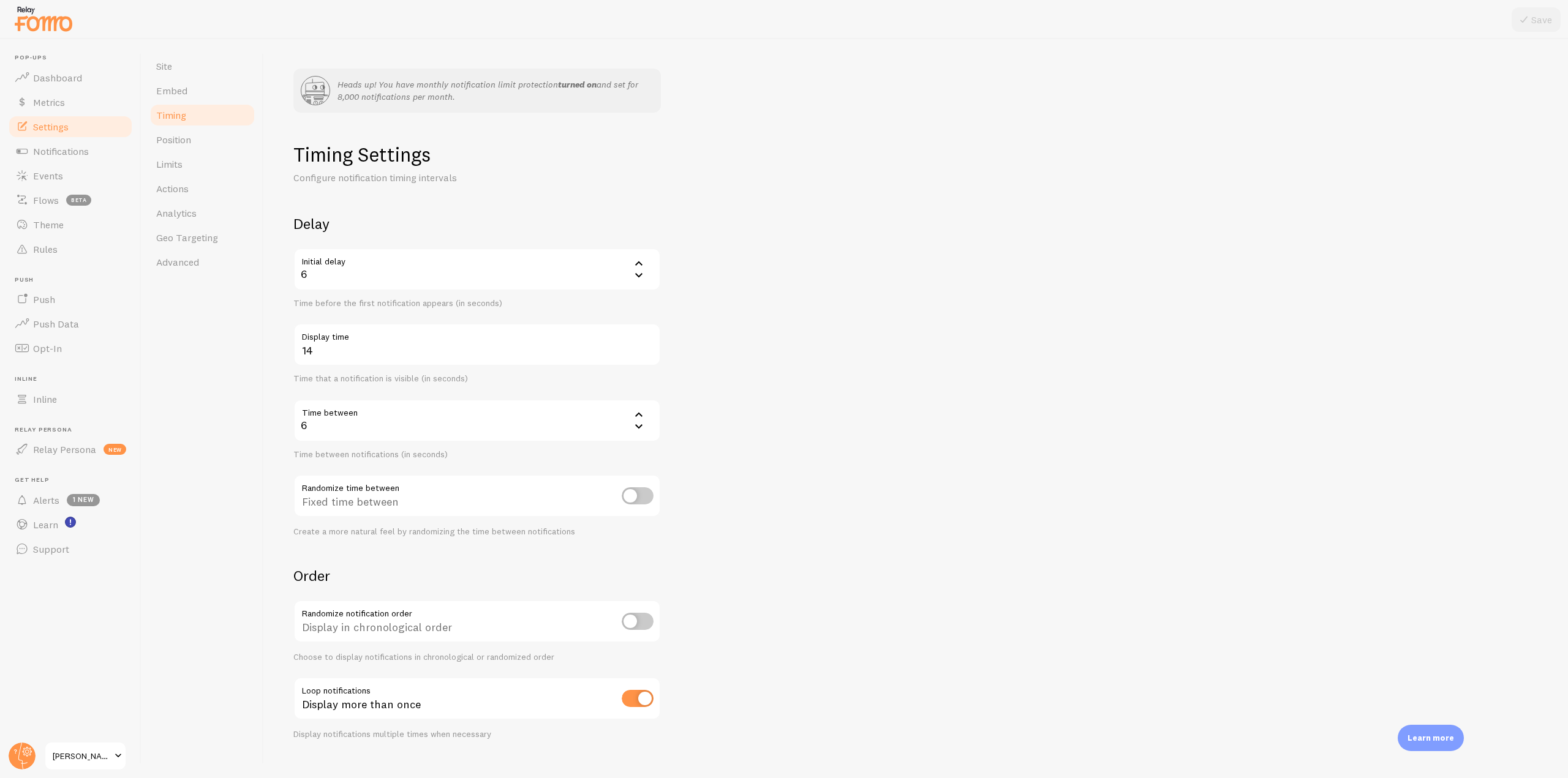
scroll to position [20, 0]
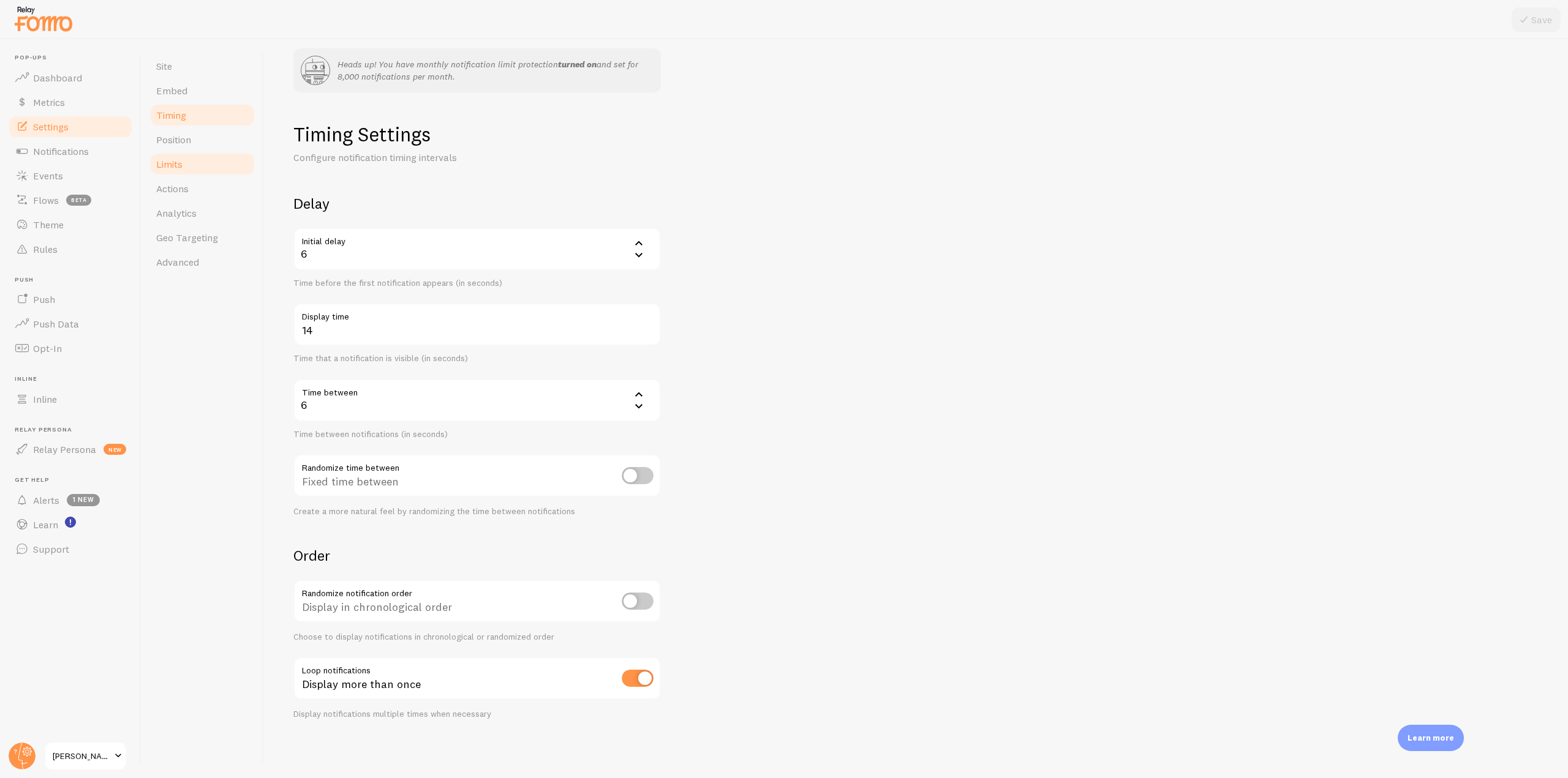
click at [189, 163] on link "Limits" at bounding box center [202, 164] width 107 height 24
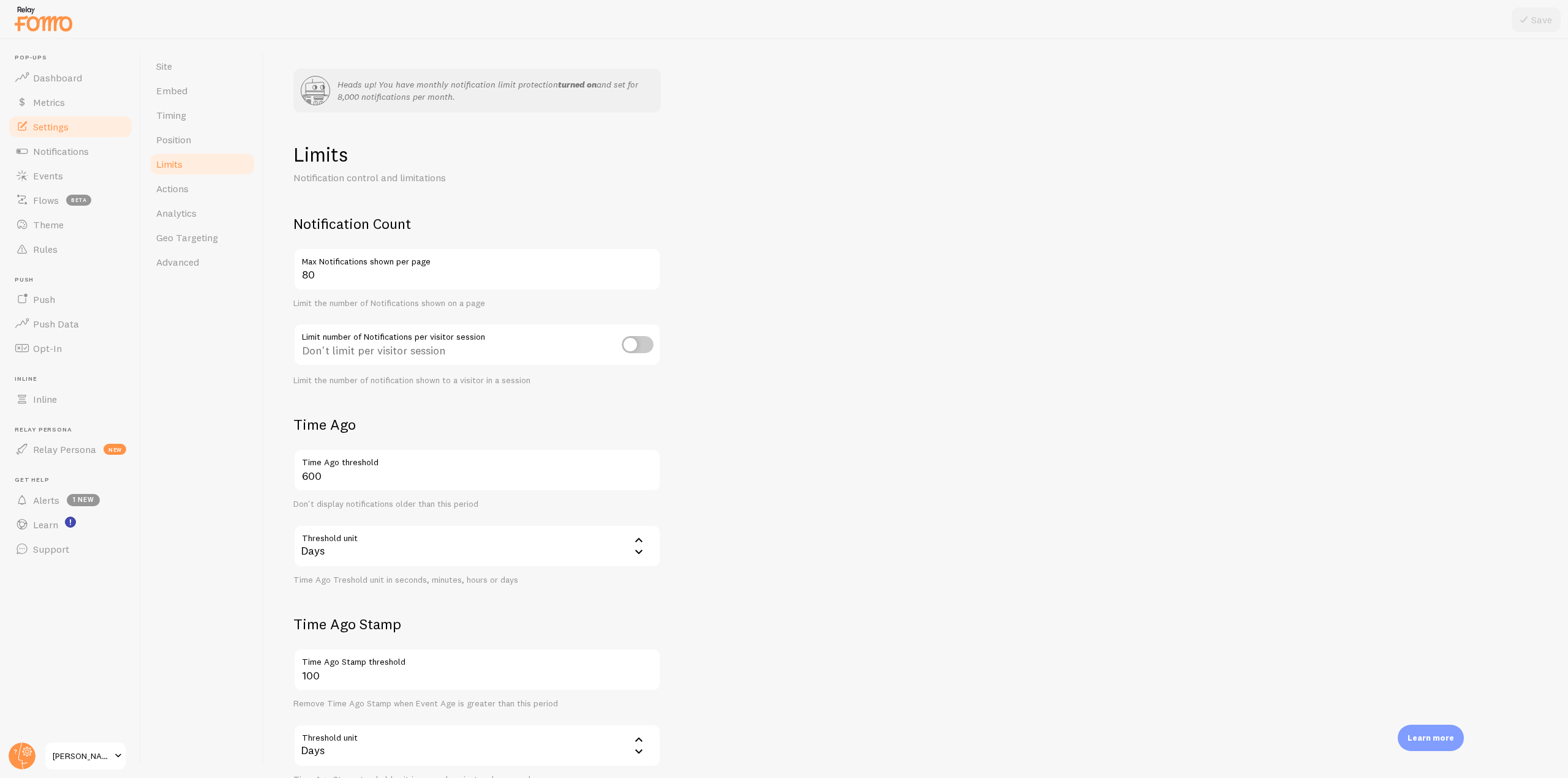
scroll to position [89, 0]
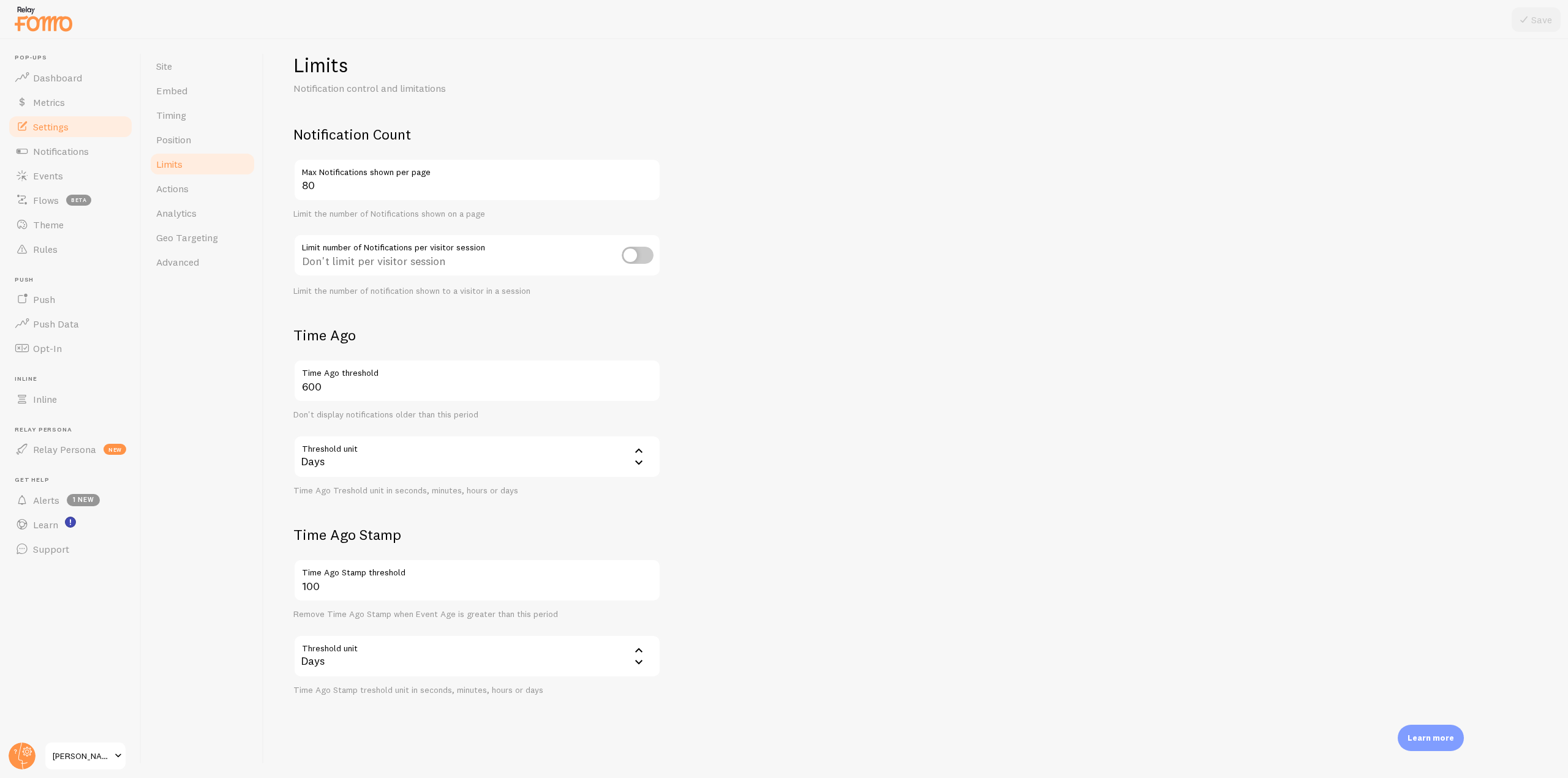
click at [346, 458] on div "Days" at bounding box center [477, 457] width 368 height 43
click at [340, 533] on li "Hours" at bounding box center [477, 538] width 365 height 21
drag, startPoint x: 324, startPoint y: 390, endPoint x: 296, endPoint y: 386, distance: 28.3
click at [296, 386] on input "600" at bounding box center [477, 381] width 368 height 43
type input "2"
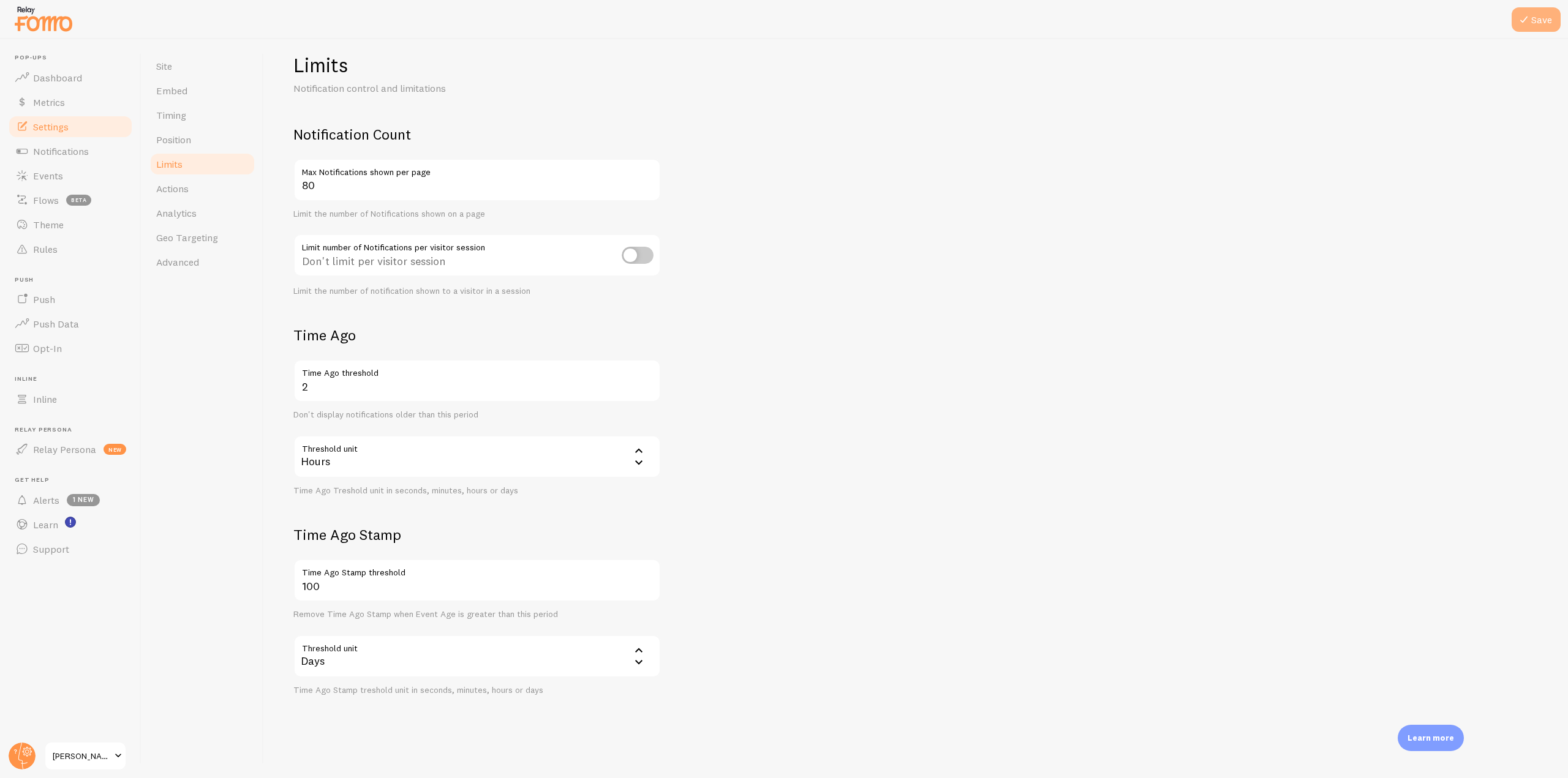
click at [1543, 22] on button "Save" at bounding box center [1536, 19] width 49 height 24
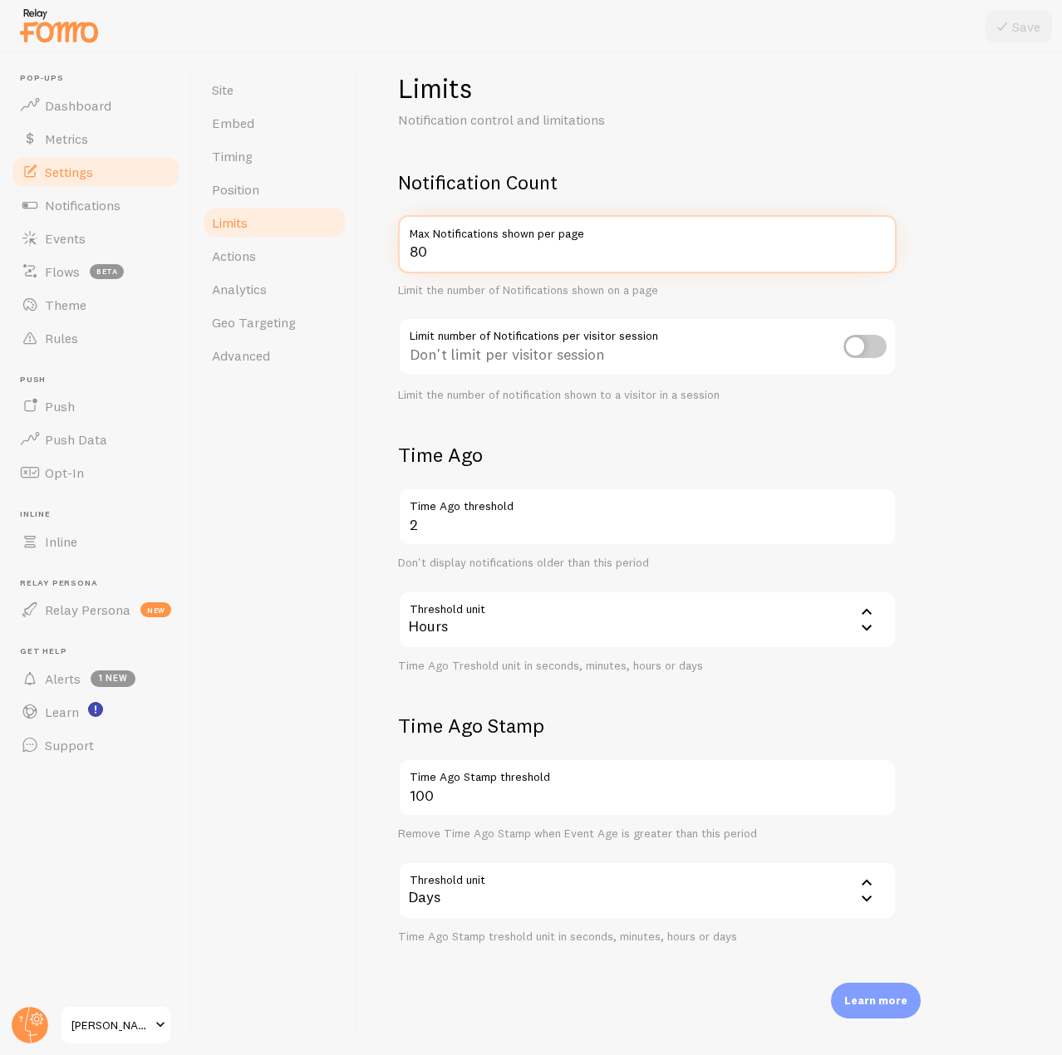
drag, startPoint x: 422, startPoint y: 252, endPoint x: 376, endPoint y: 246, distance: 46.9
click at [376, 246] on div "Heads up! You have monthly notification limit protection turned on and set for …" at bounding box center [710, 554] width 704 height 1002
type input "2"
type input "20"
click at [935, 175] on form "Notification Count 20 Max Notifications shown per page Limit the number of Noti…" at bounding box center [710, 557] width 624 height 775
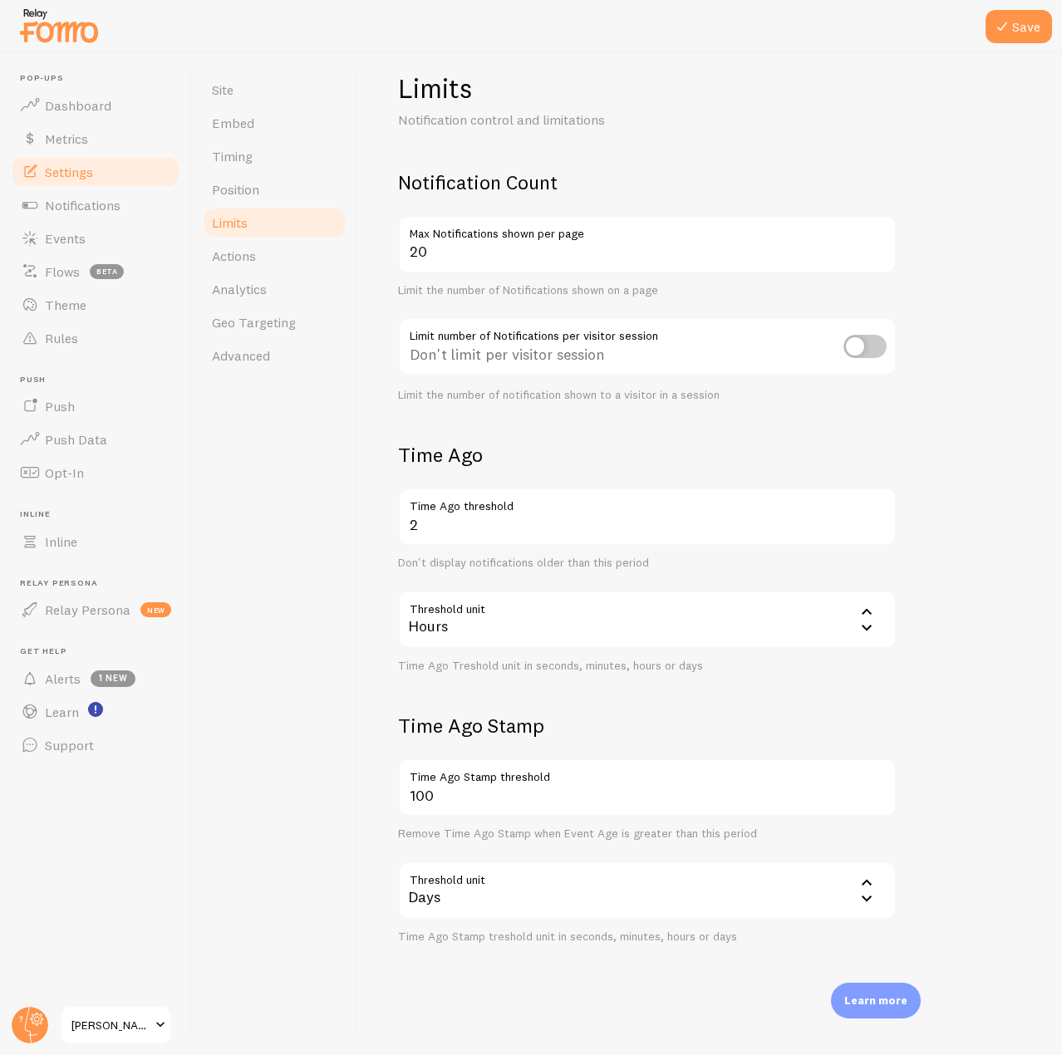
click at [870, 344] on input "checkbox" at bounding box center [864, 346] width 43 height 23
checkbox input "true"
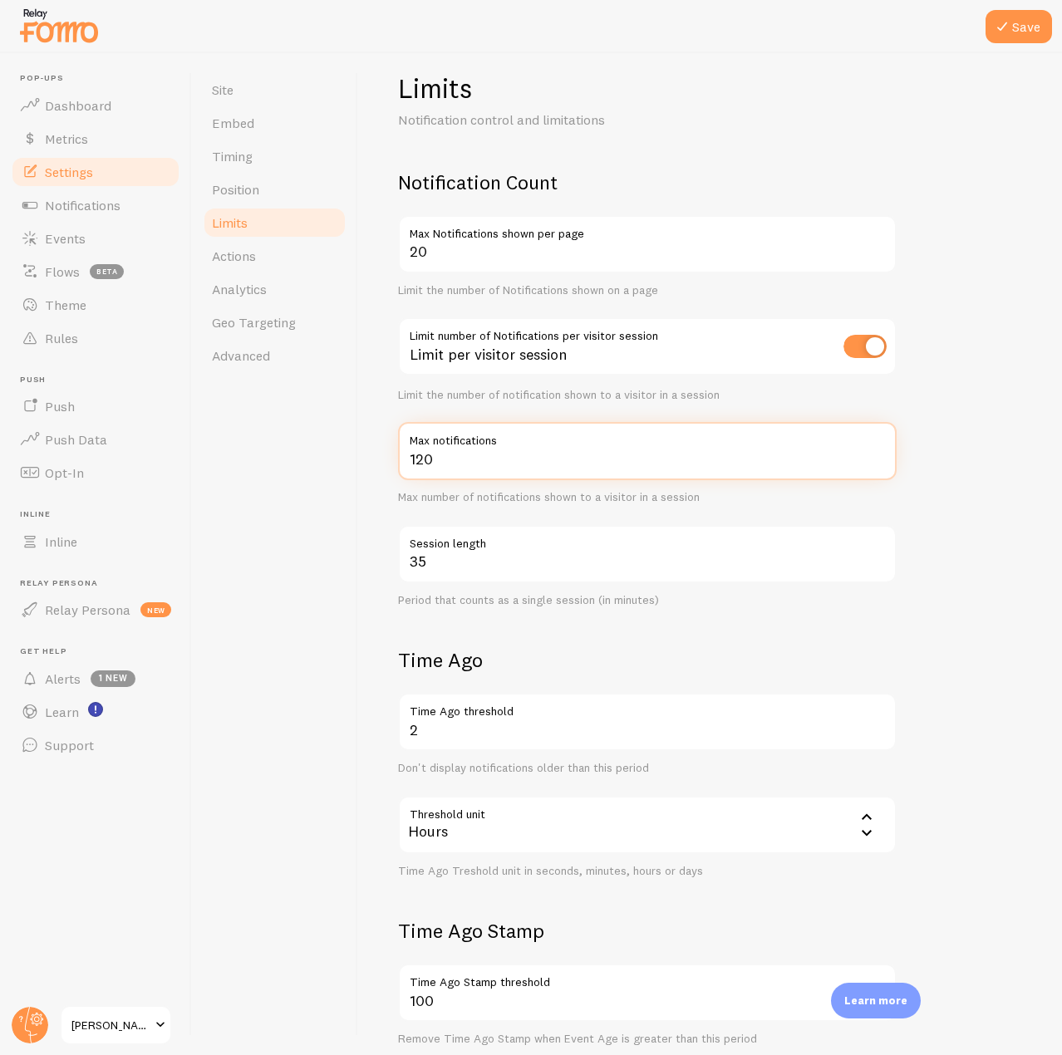
click at [463, 455] on input "120" at bounding box center [647, 451] width 499 height 58
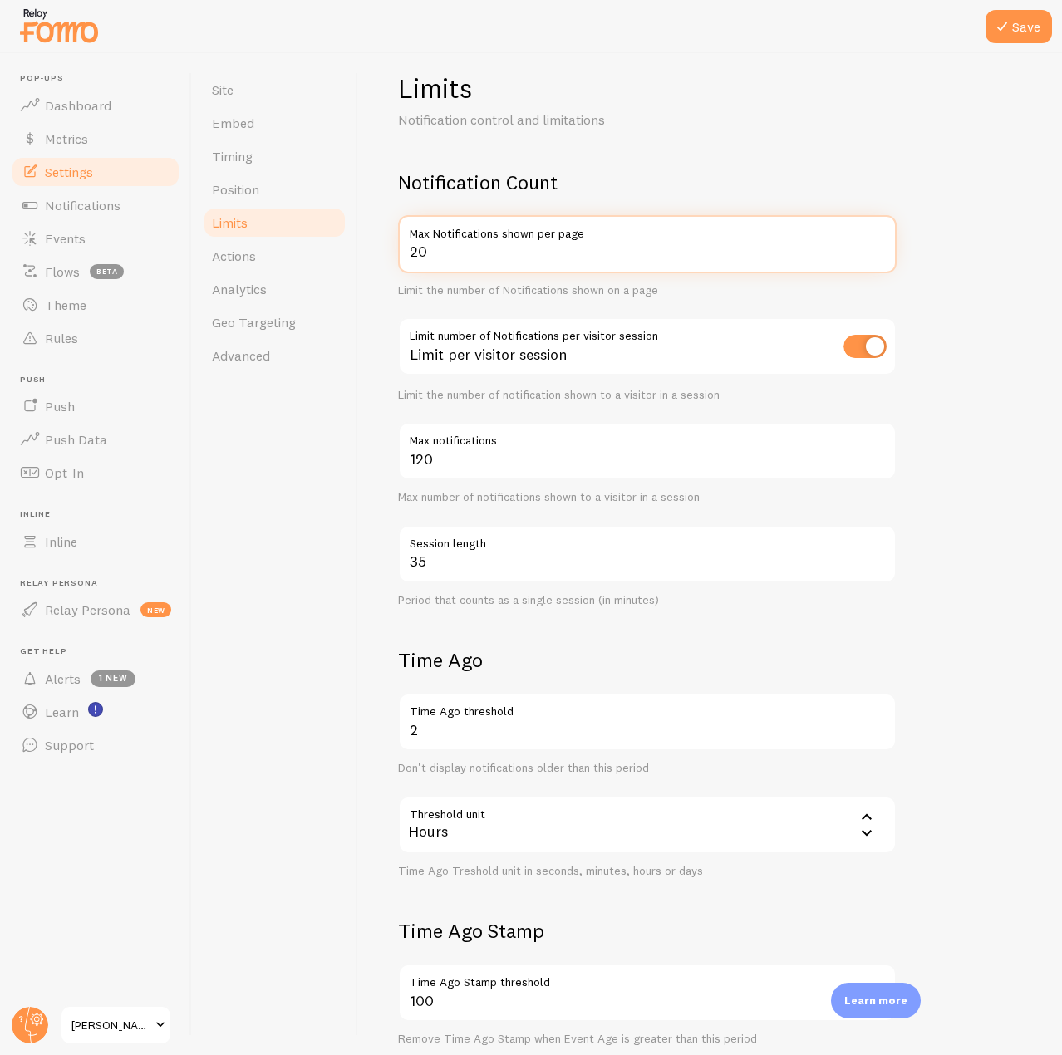
drag, startPoint x: 430, startPoint y: 253, endPoint x: 399, endPoint y: 252, distance: 31.6
click at [399, 252] on input "20" at bounding box center [647, 244] width 499 height 58
type input "8"
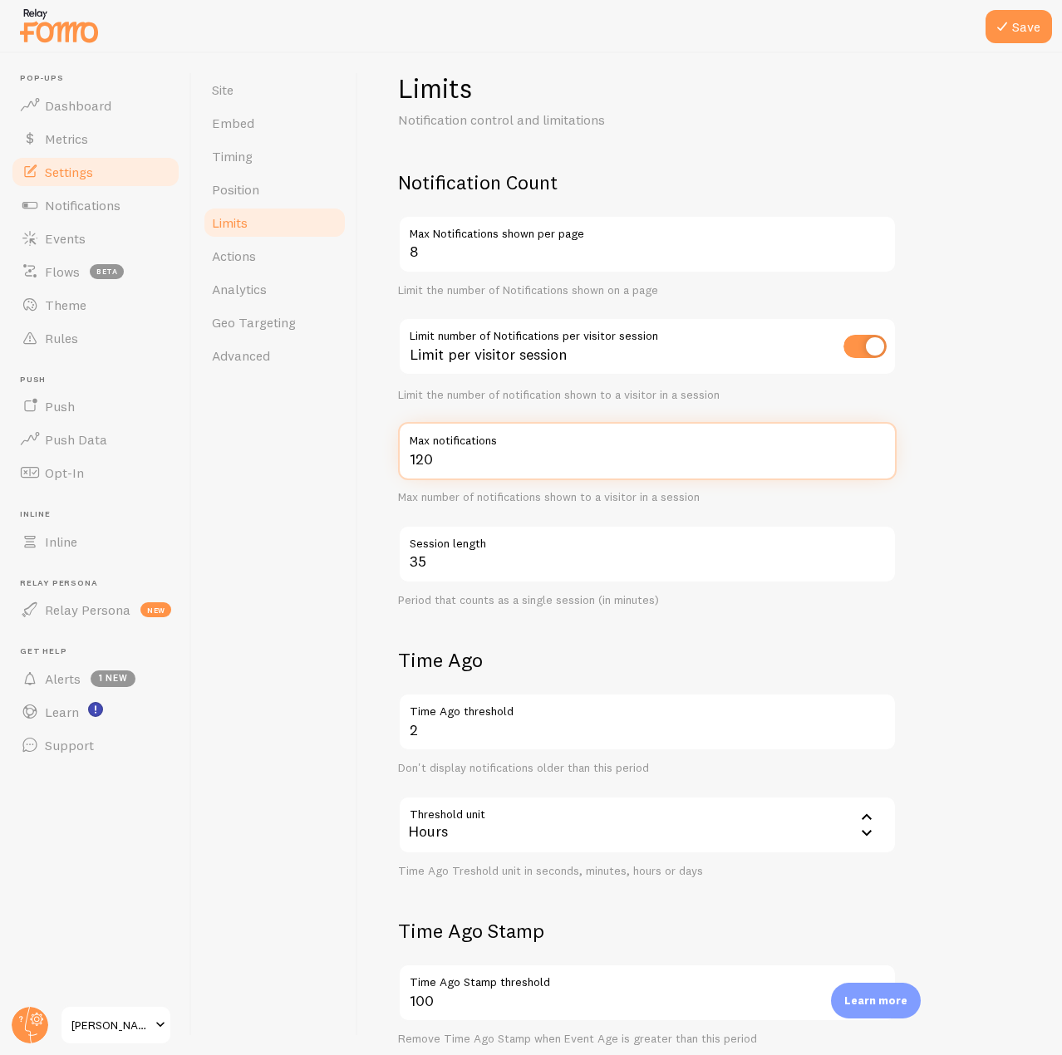
click at [445, 450] on input "120" at bounding box center [647, 451] width 499 height 58
type input "12"
click at [1010, 20] on icon at bounding box center [1002, 27] width 20 height 20
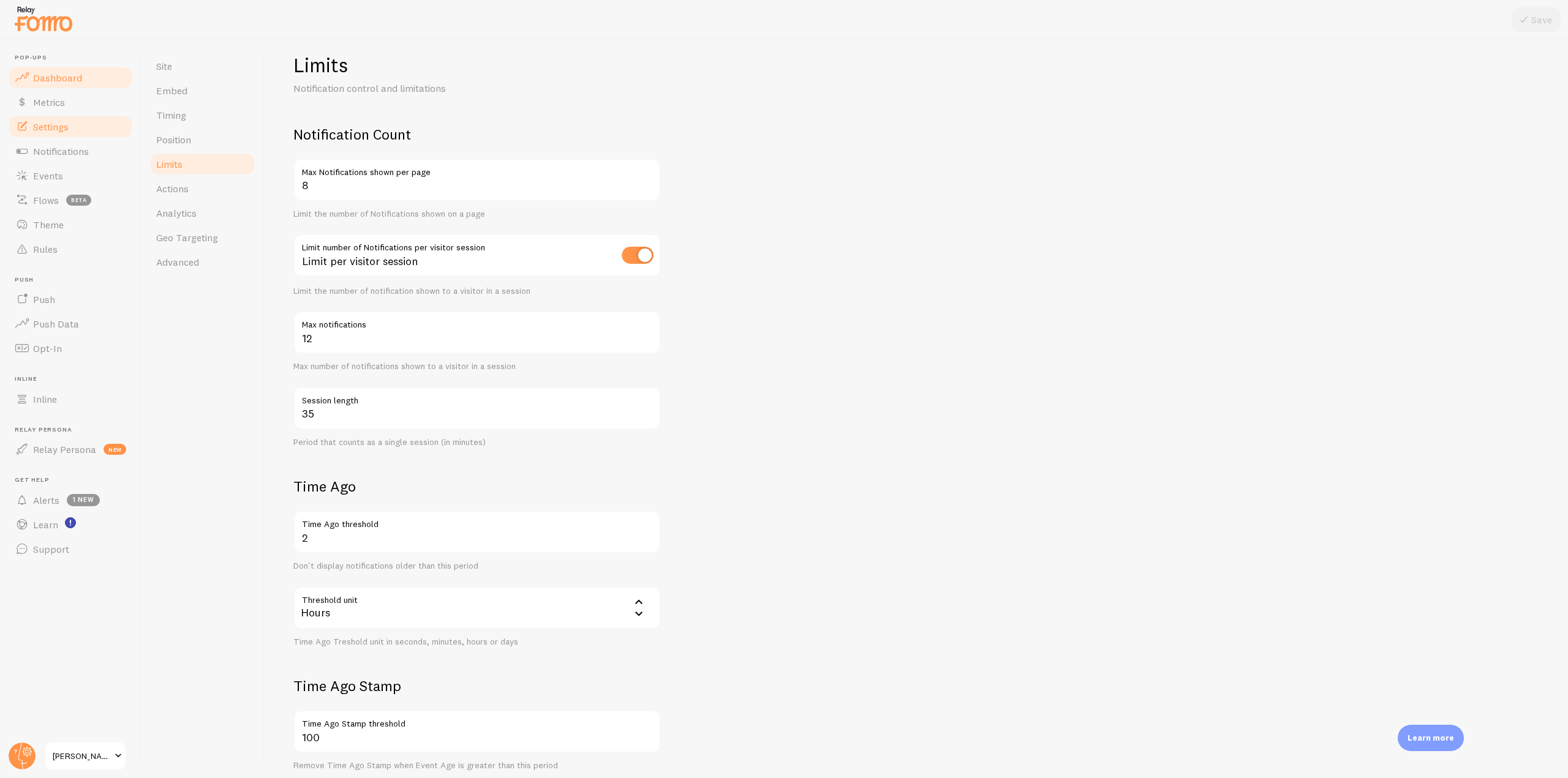
click at [71, 71] on span "Dashboard" at bounding box center [58, 77] width 49 height 13
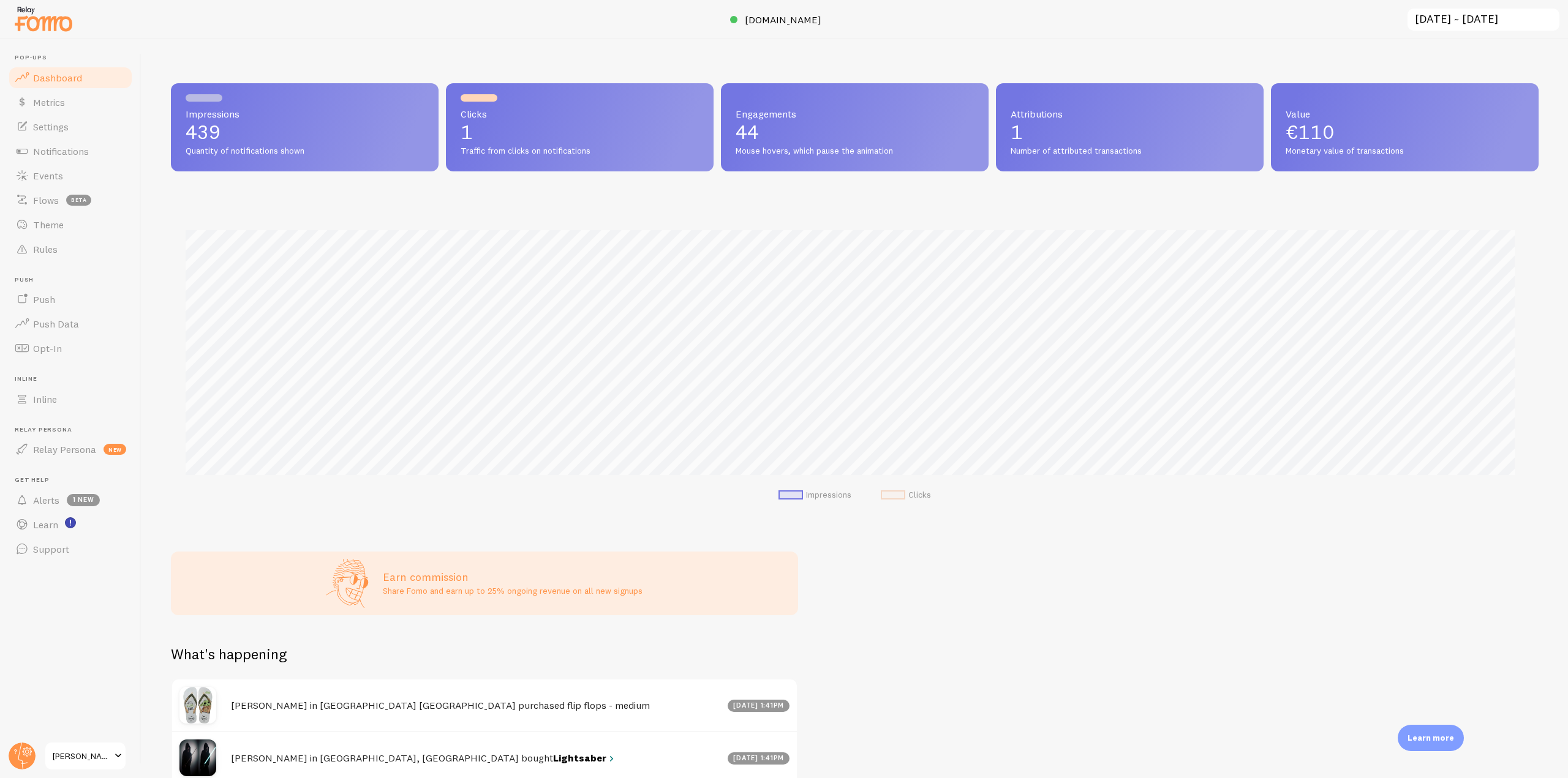
scroll to position [321, 1359]
click at [45, 20] on img at bounding box center [43, 18] width 61 height 31
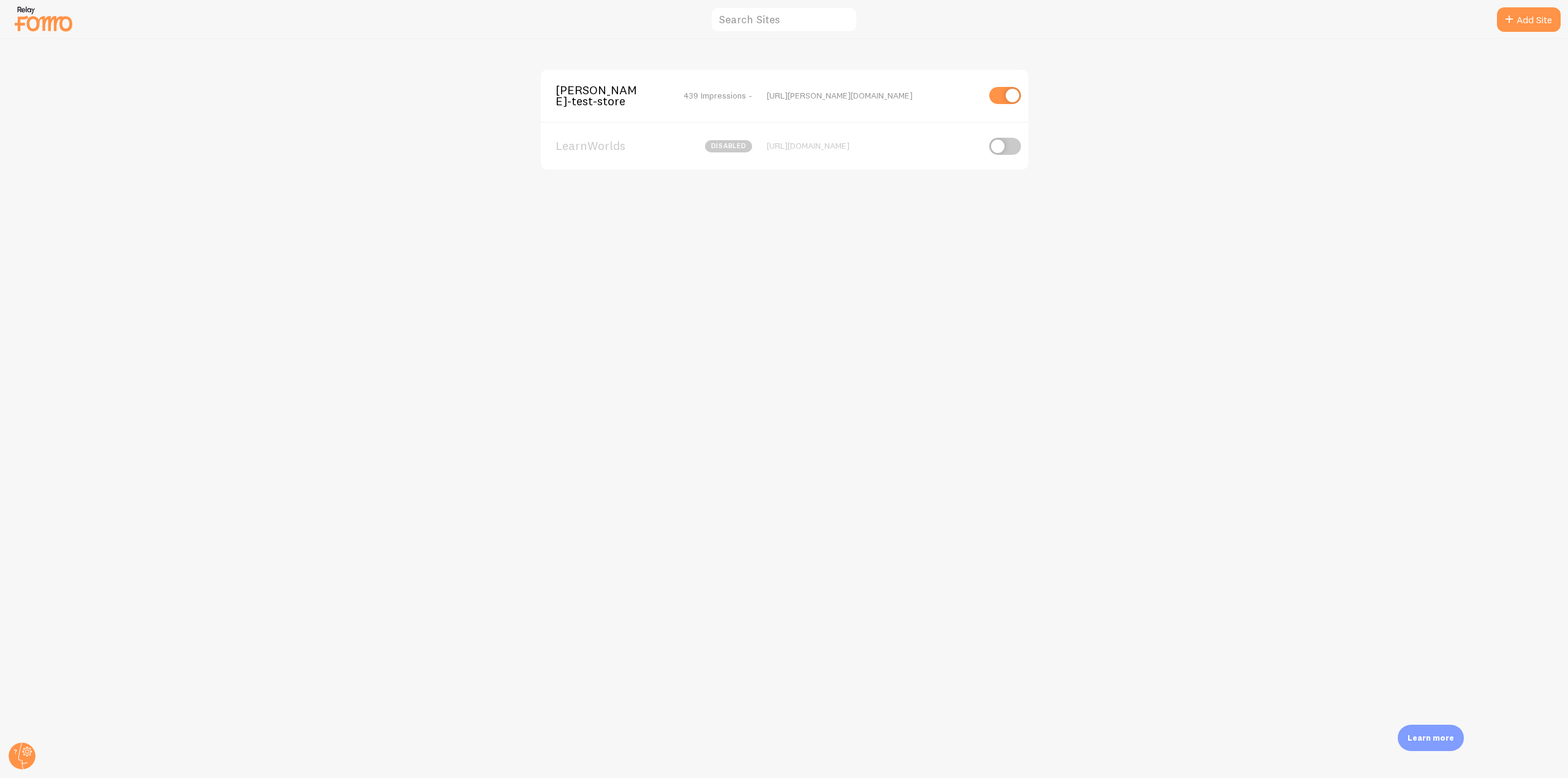
click at [606, 81] on div "elias-fomo-test-store 439 Impressions - https://elias-fomo-test-store.myshopify…" at bounding box center [784, 96] width 487 height 52
click at [571, 92] on span "elias-fomo-test-store" at bounding box center [605, 96] width 99 height 23
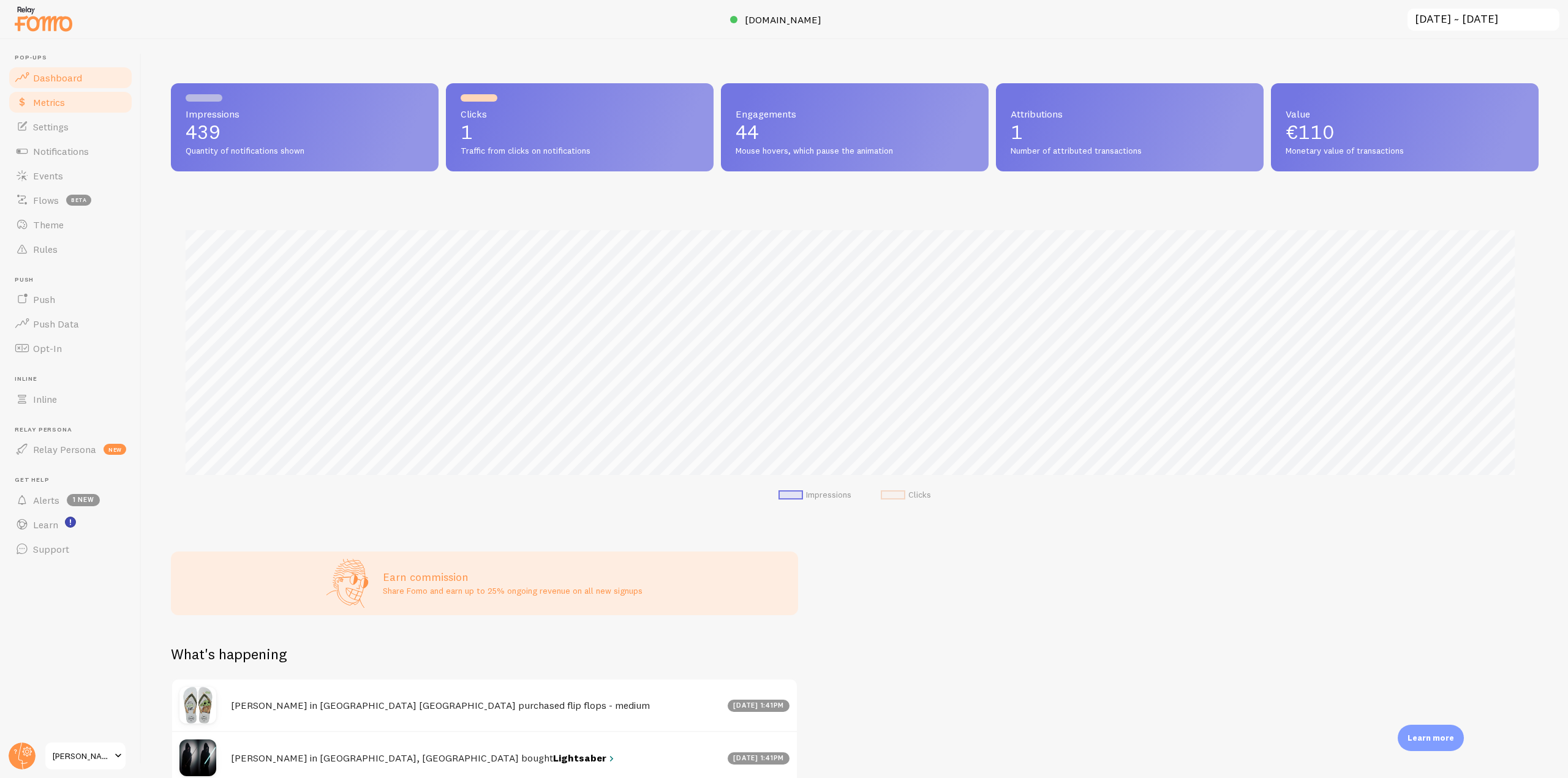
click at [72, 98] on link "Metrics" at bounding box center [70, 102] width 126 height 24
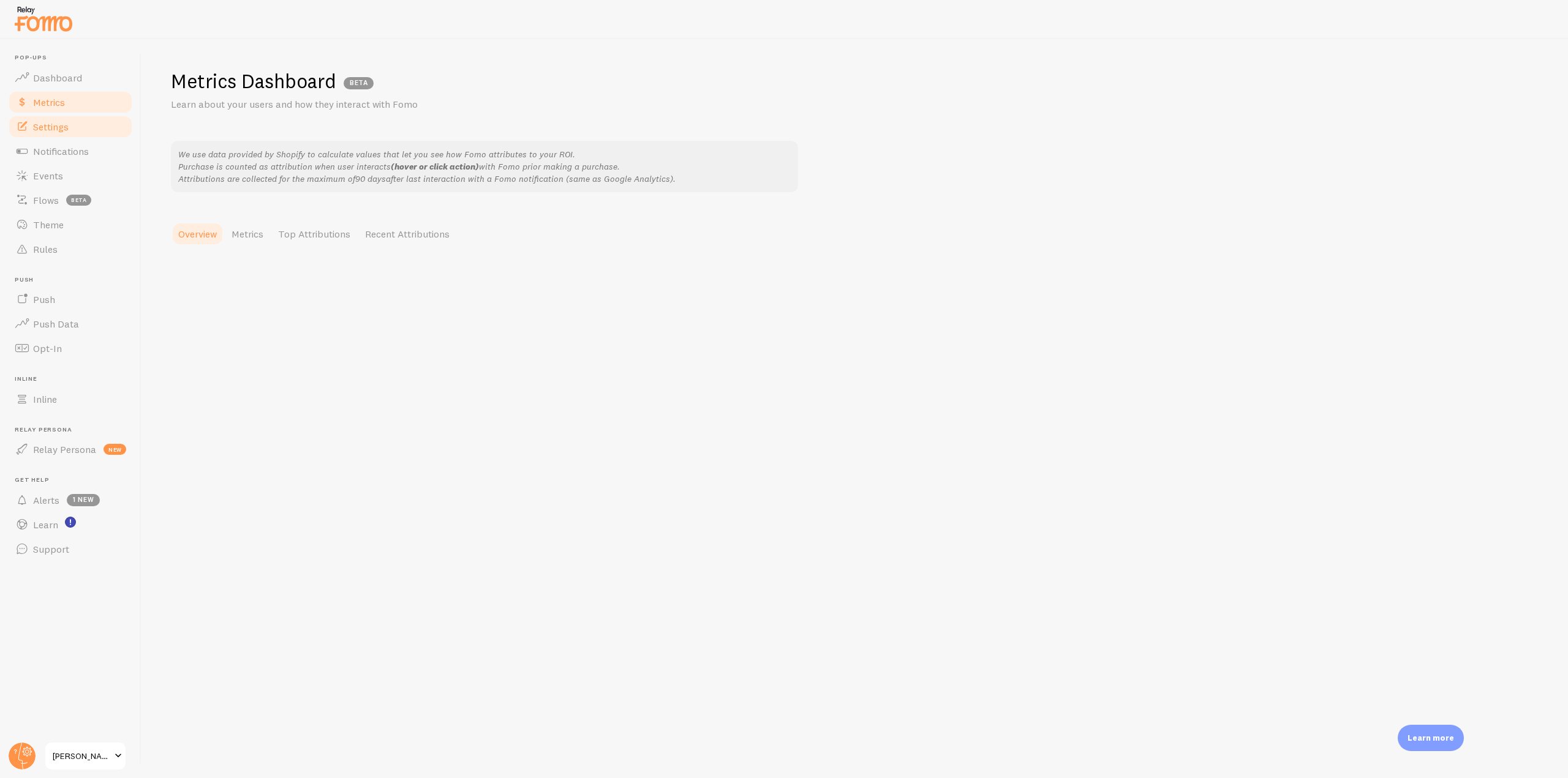
click at [73, 125] on link "Settings" at bounding box center [70, 126] width 126 height 24
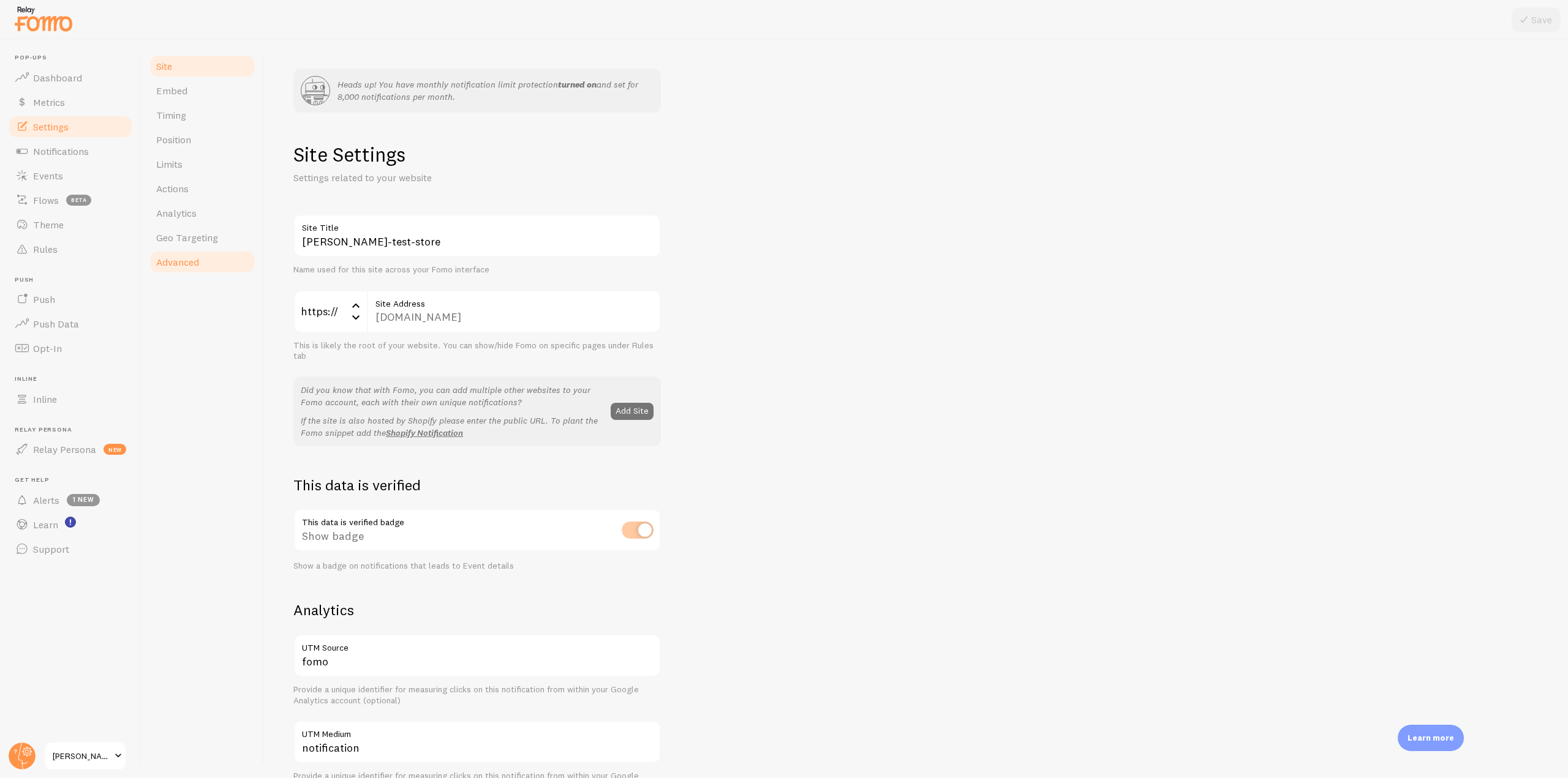
click at [198, 267] on span "Advanced" at bounding box center [178, 262] width 43 height 13
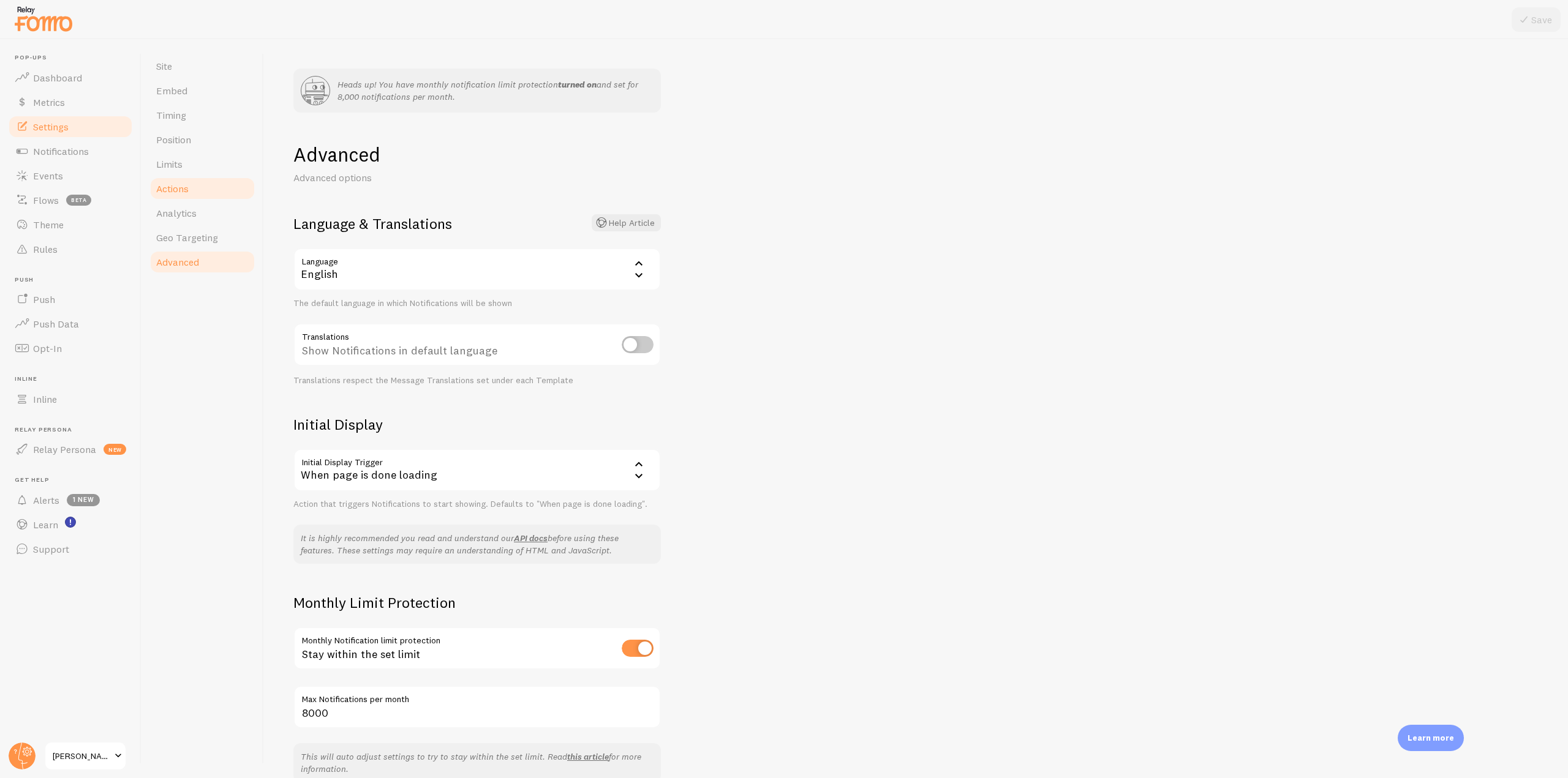
click at [198, 188] on link "Actions" at bounding box center [202, 188] width 107 height 24
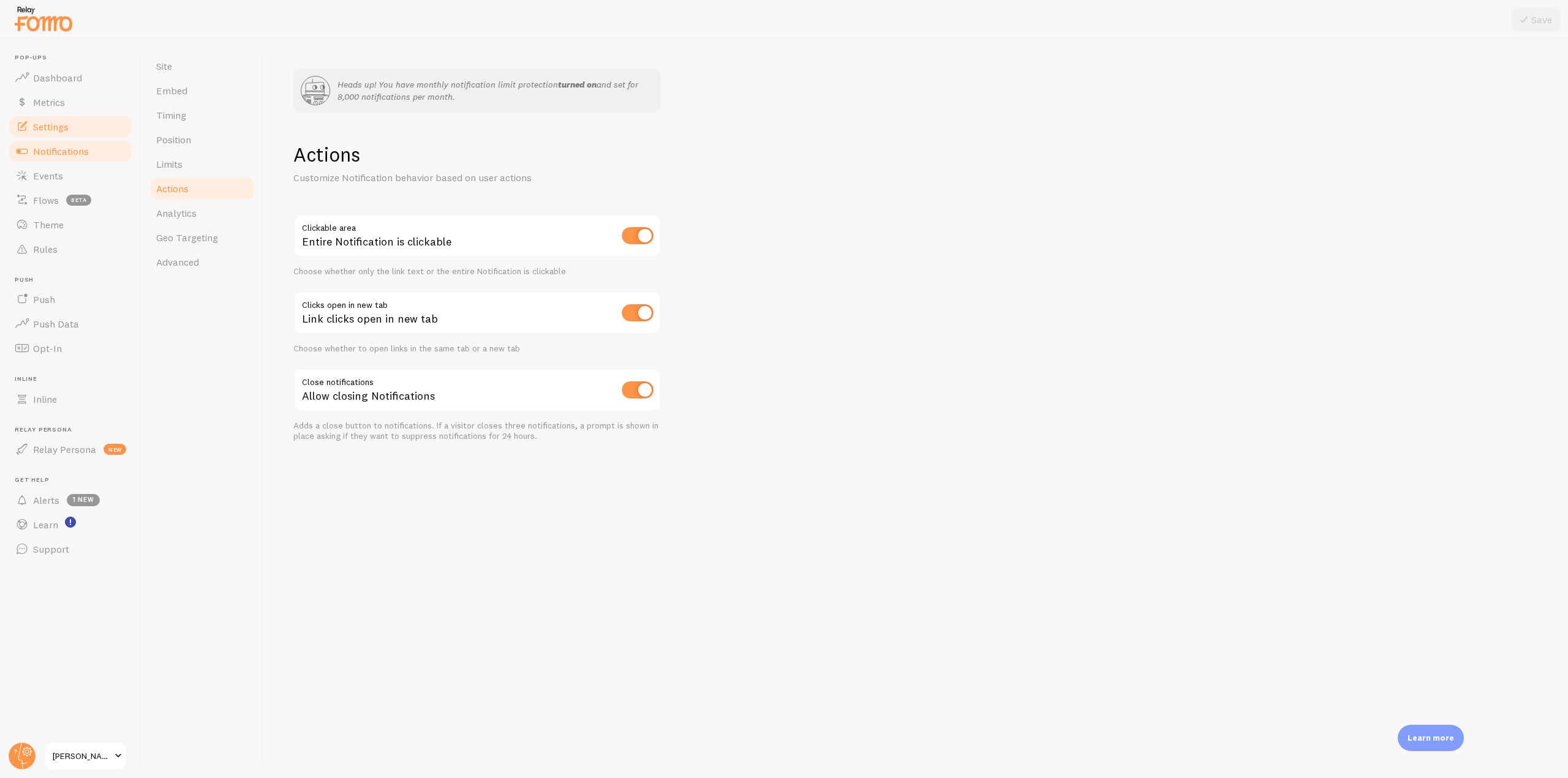
click at [97, 153] on link "Notifications" at bounding box center [70, 151] width 126 height 24
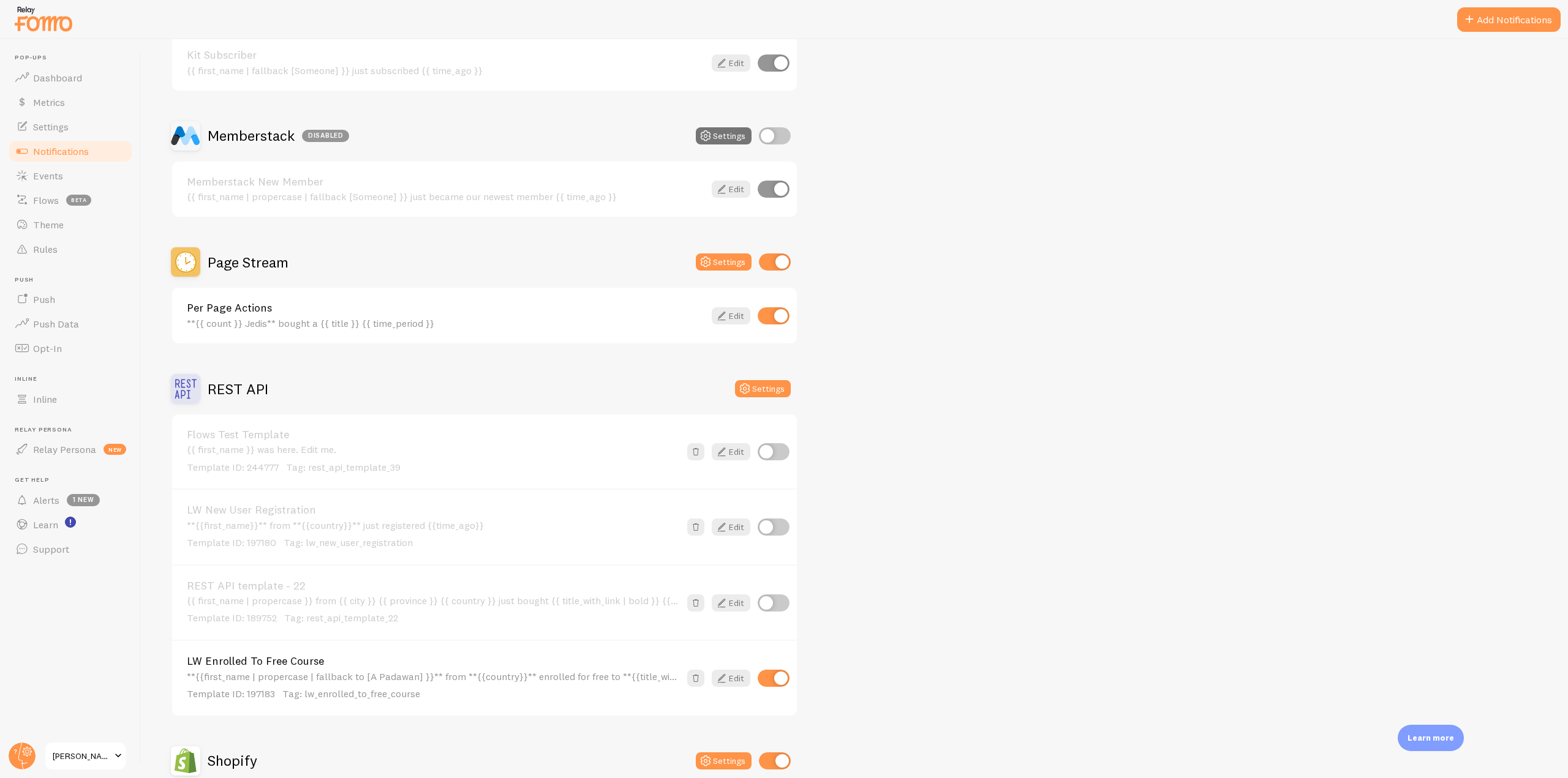
scroll to position [2388, 0]
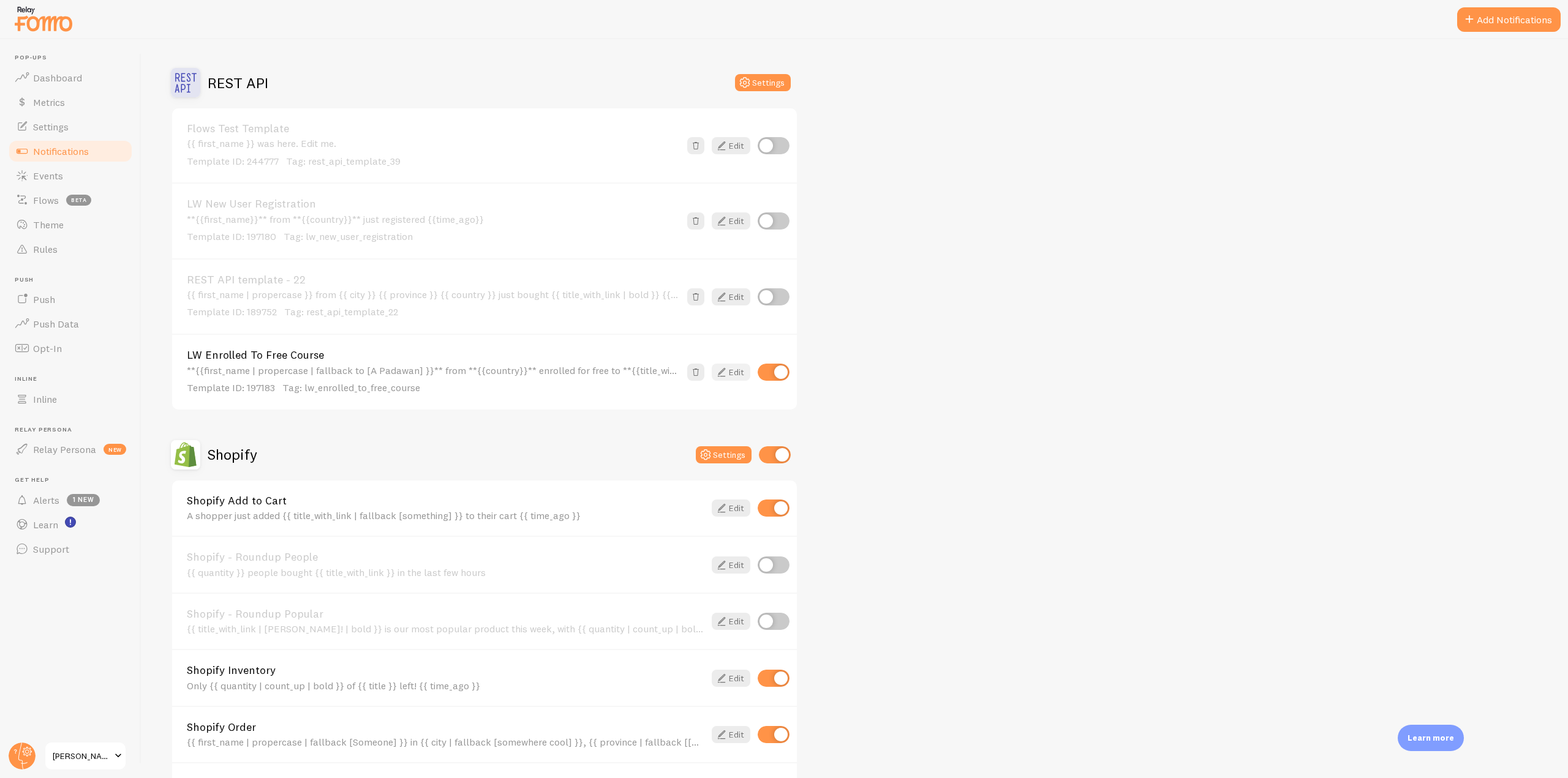
click at [727, 371] on icon at bounding box center [722, 372] width 15 height 15
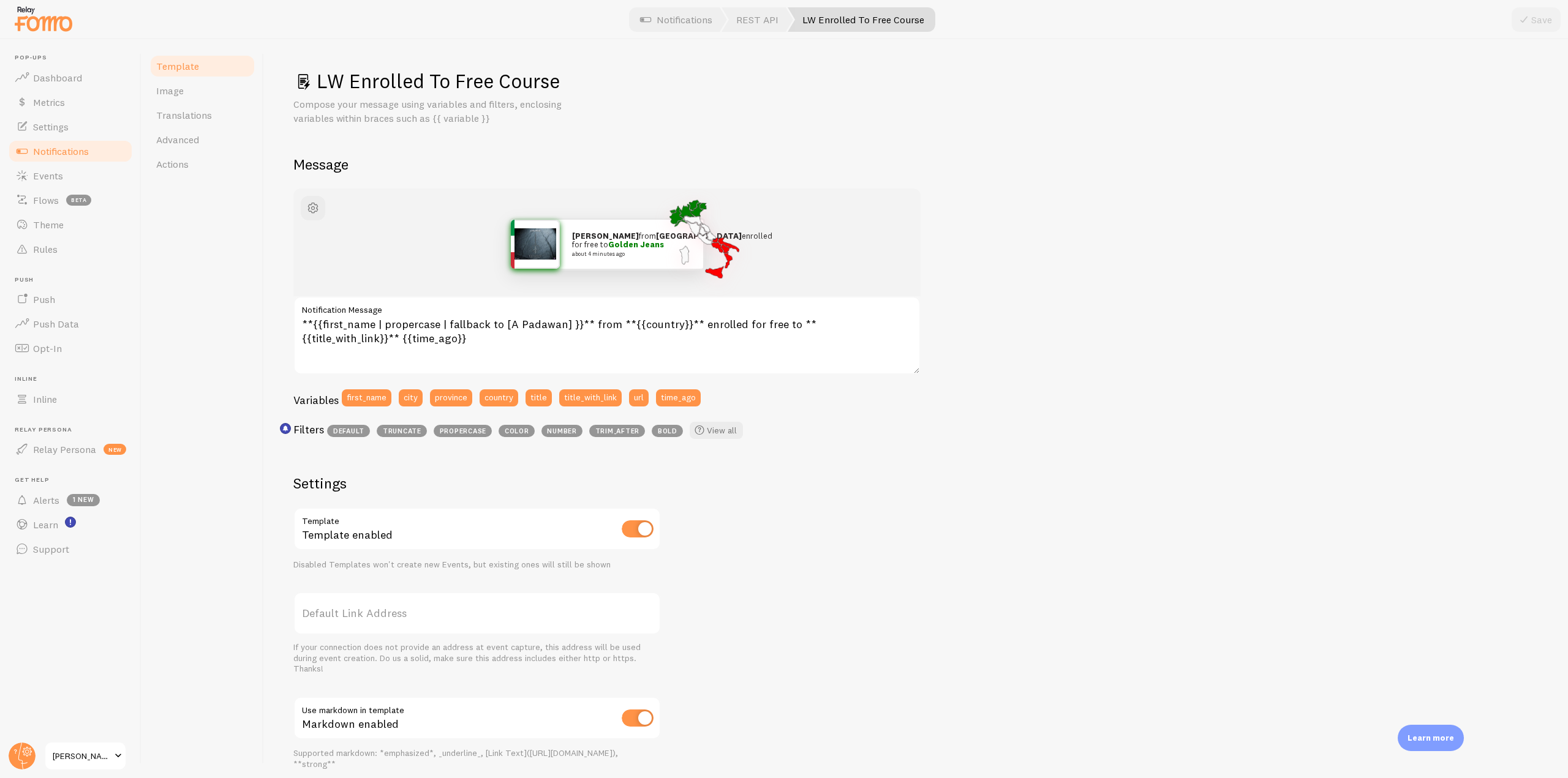
click at [62, 147] on span "Notifications" at bounding box center [61, 151] width 56 height 13
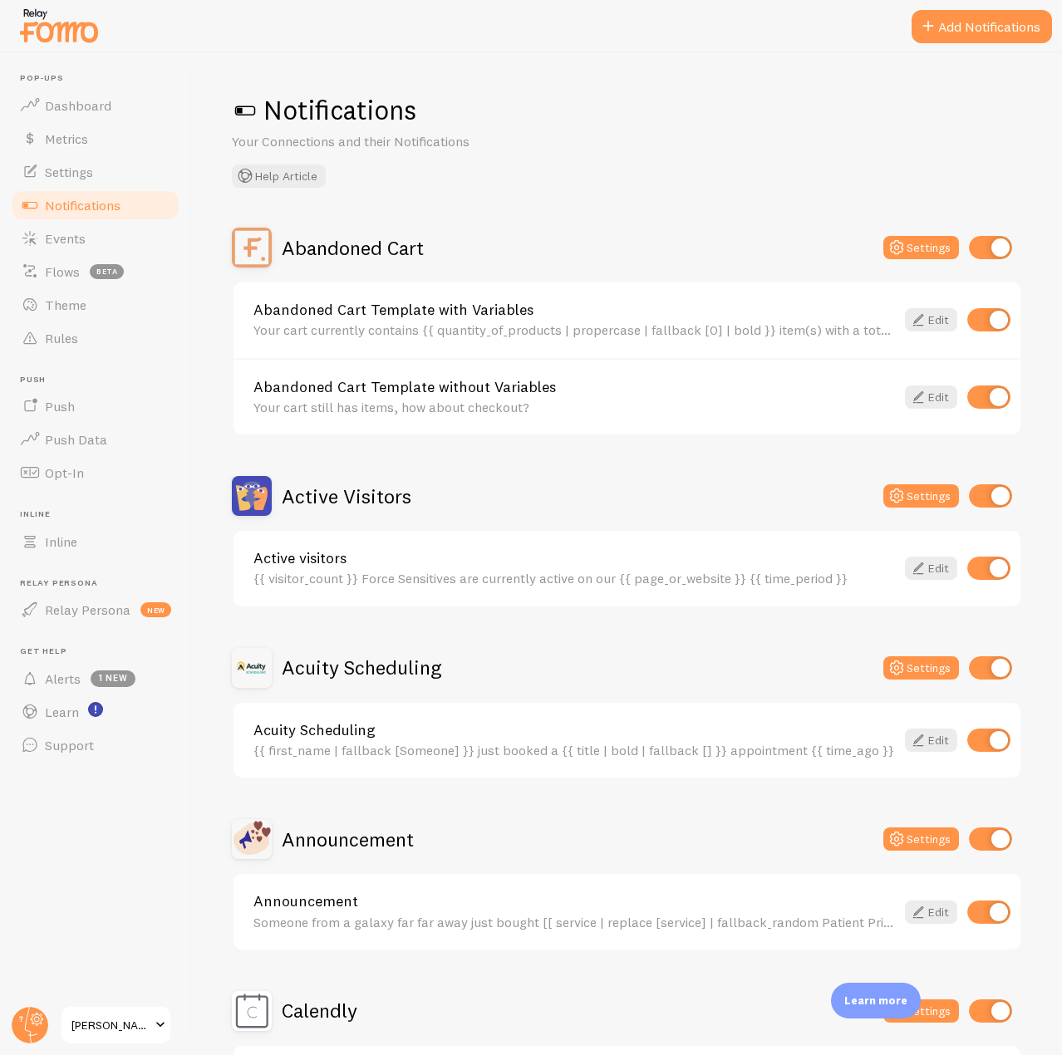
click at [981, 387] on input "checkbox" at bounding box center [988, 397] width 43 height 23
checkbox input "false"
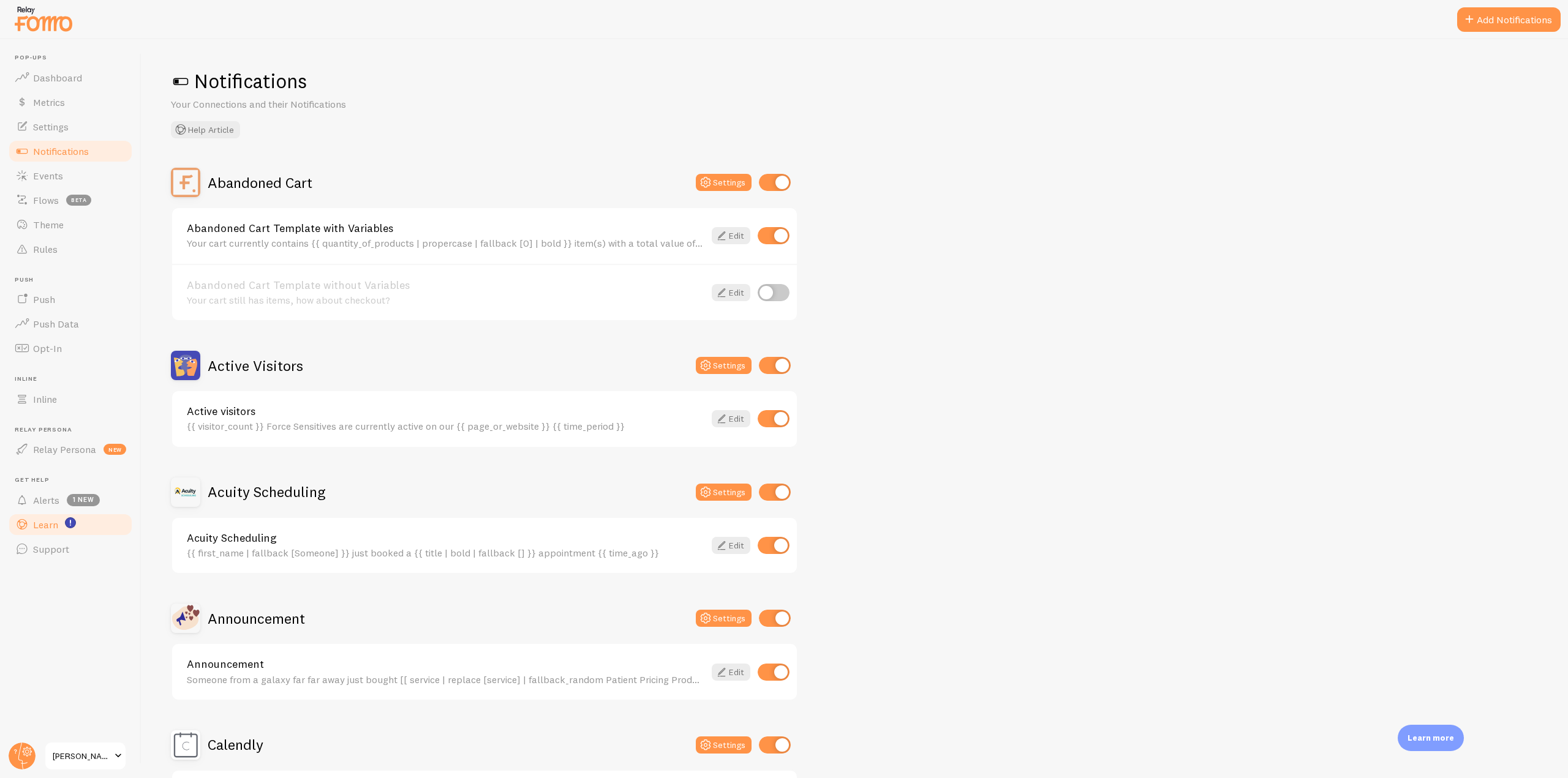
click at [36, 524] on span "Learn" at bounding box center [46, 525] width 25 height 13
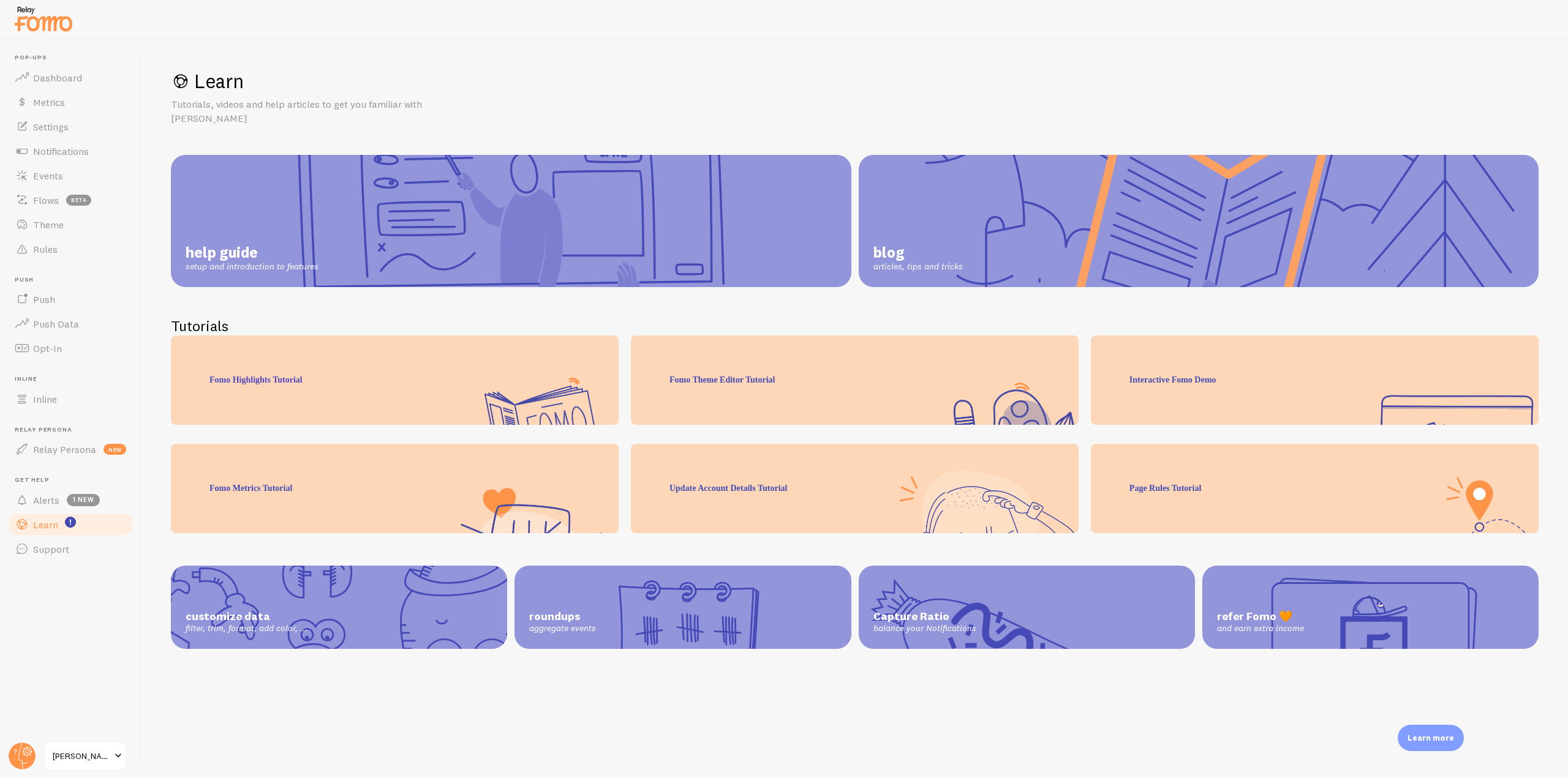
click at [429, 189] on link "help guide setup and introduction to features" at bounding box center [511, 221] width 680 height 133
click at [83, 141] on link "Notifications" at bounding box center [70, 151] width 126 height 24
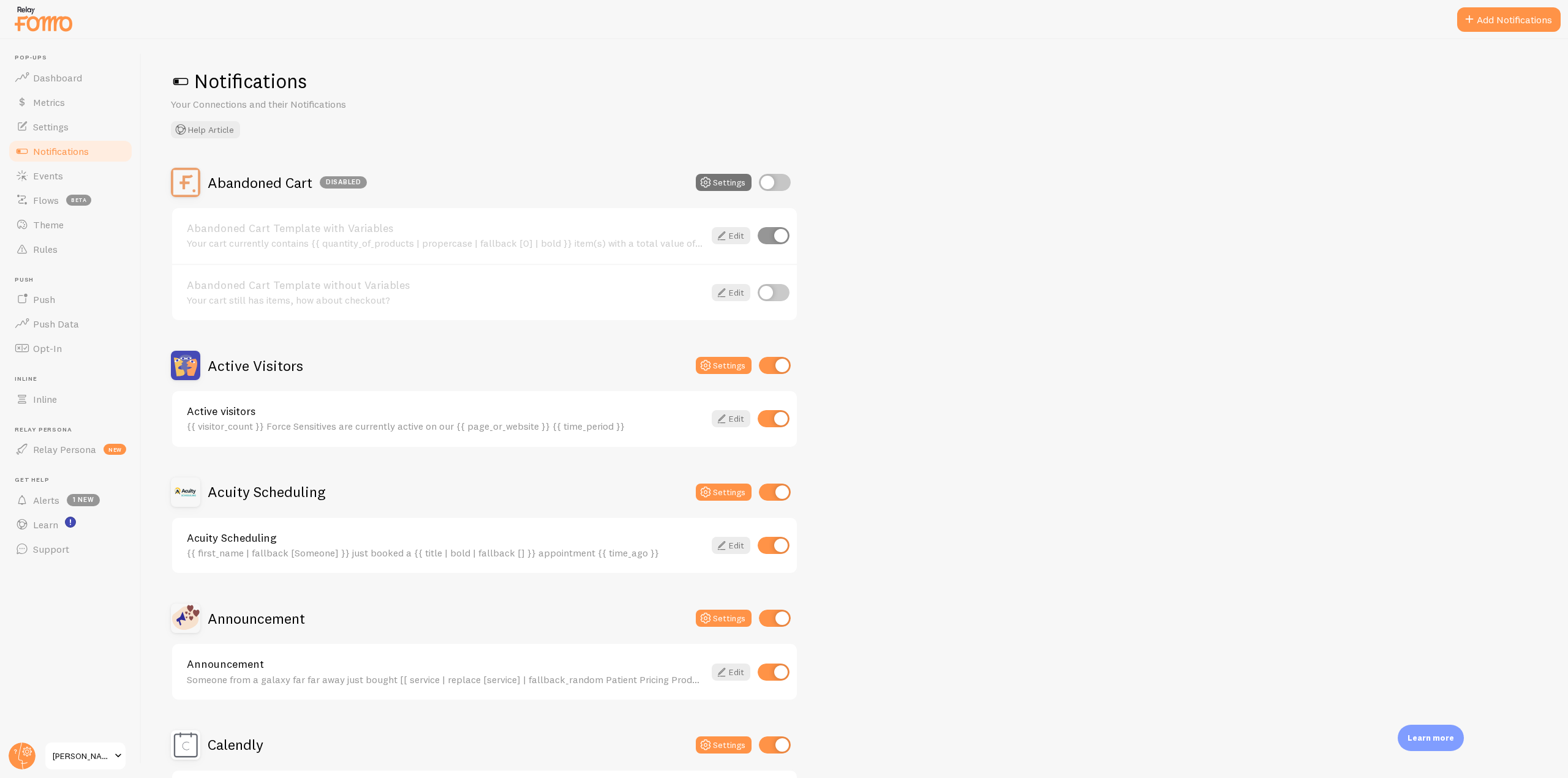
click at [761, 179] on input "checkbox" at bounding box center [775, 182] width 32 height 17
checkbox input "true"
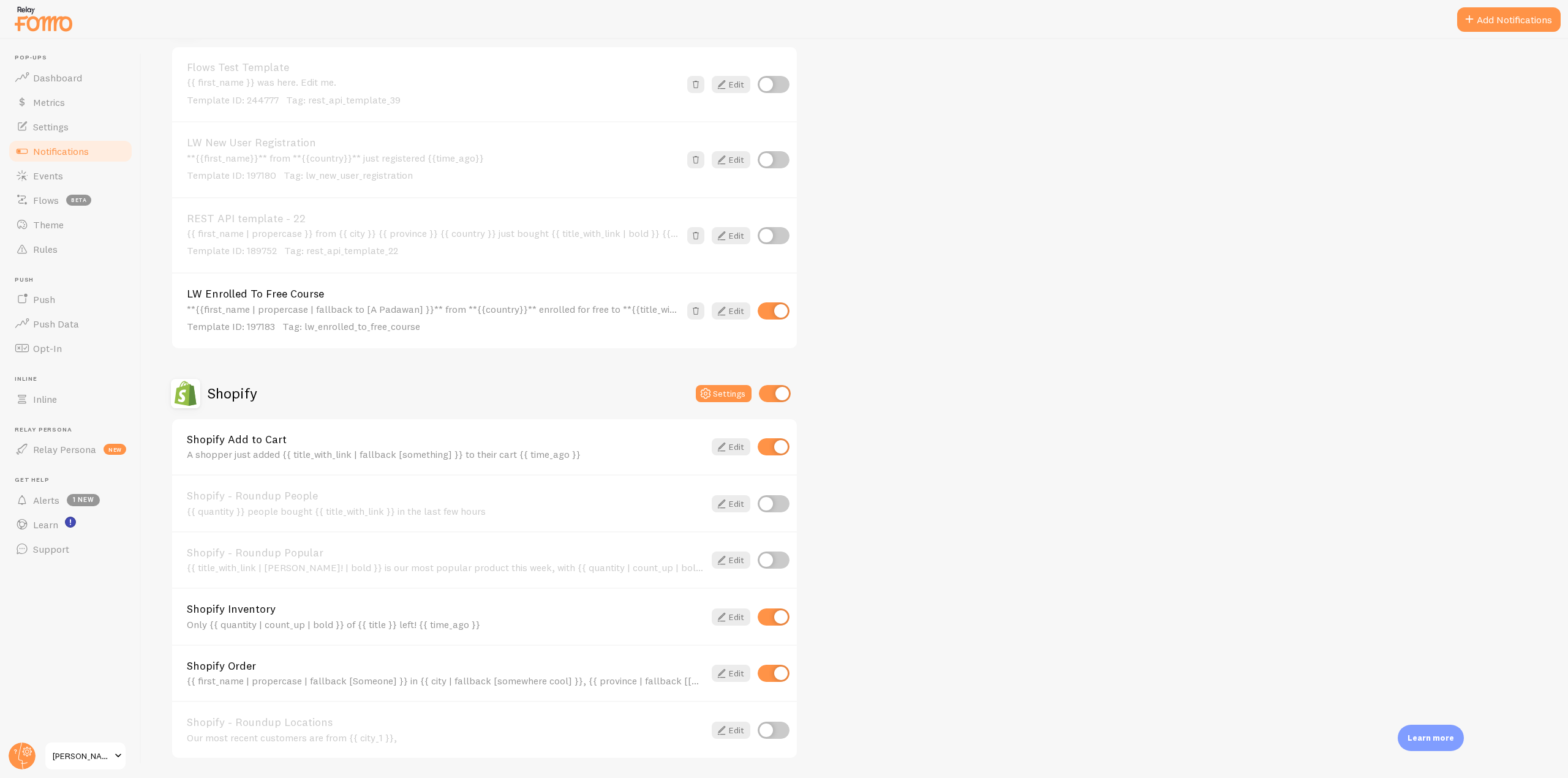
scroll to position [2510, 0]
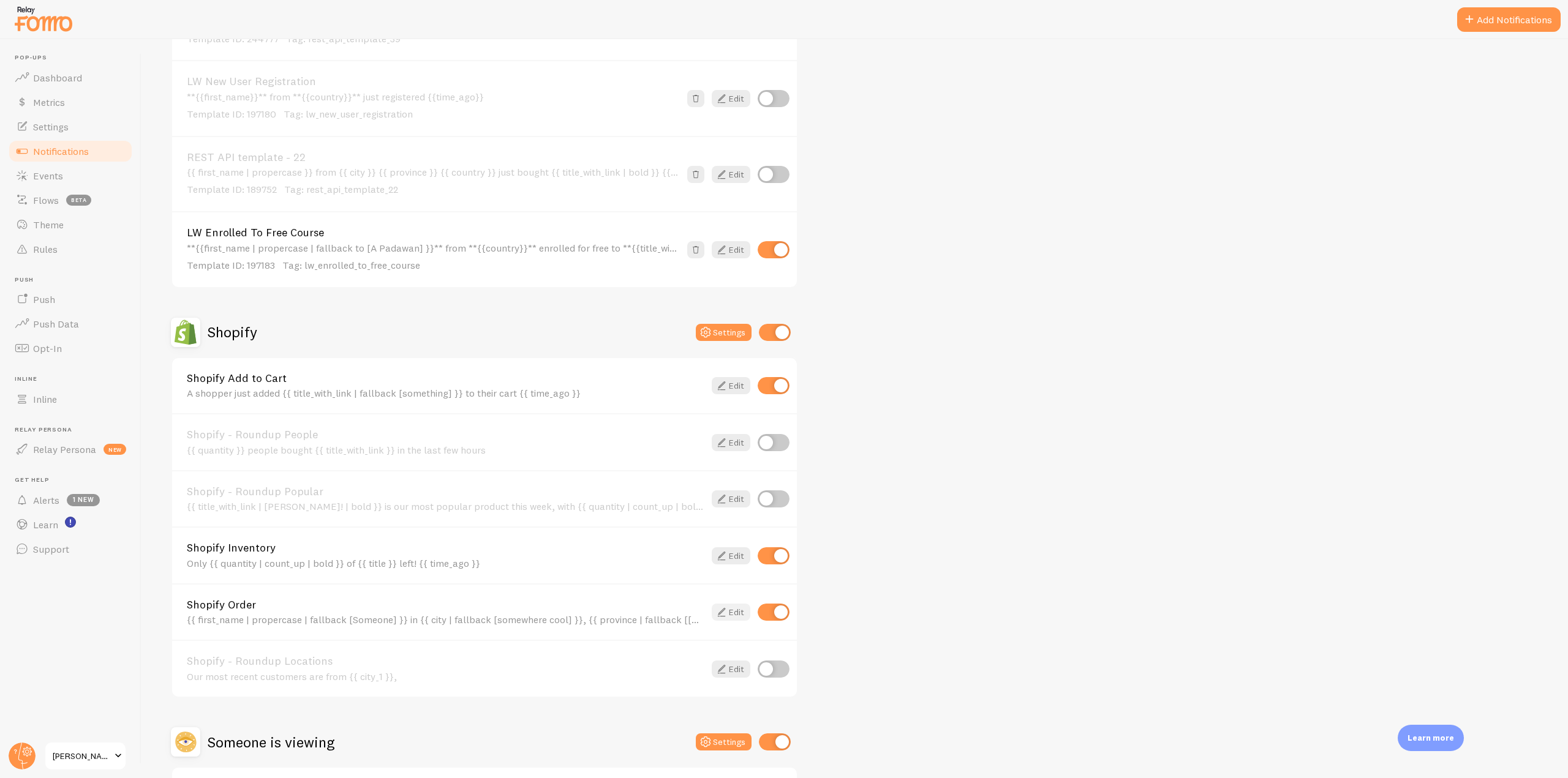
click at [721, 607] on icon at bounding box center [722, 612] width 15 height 15
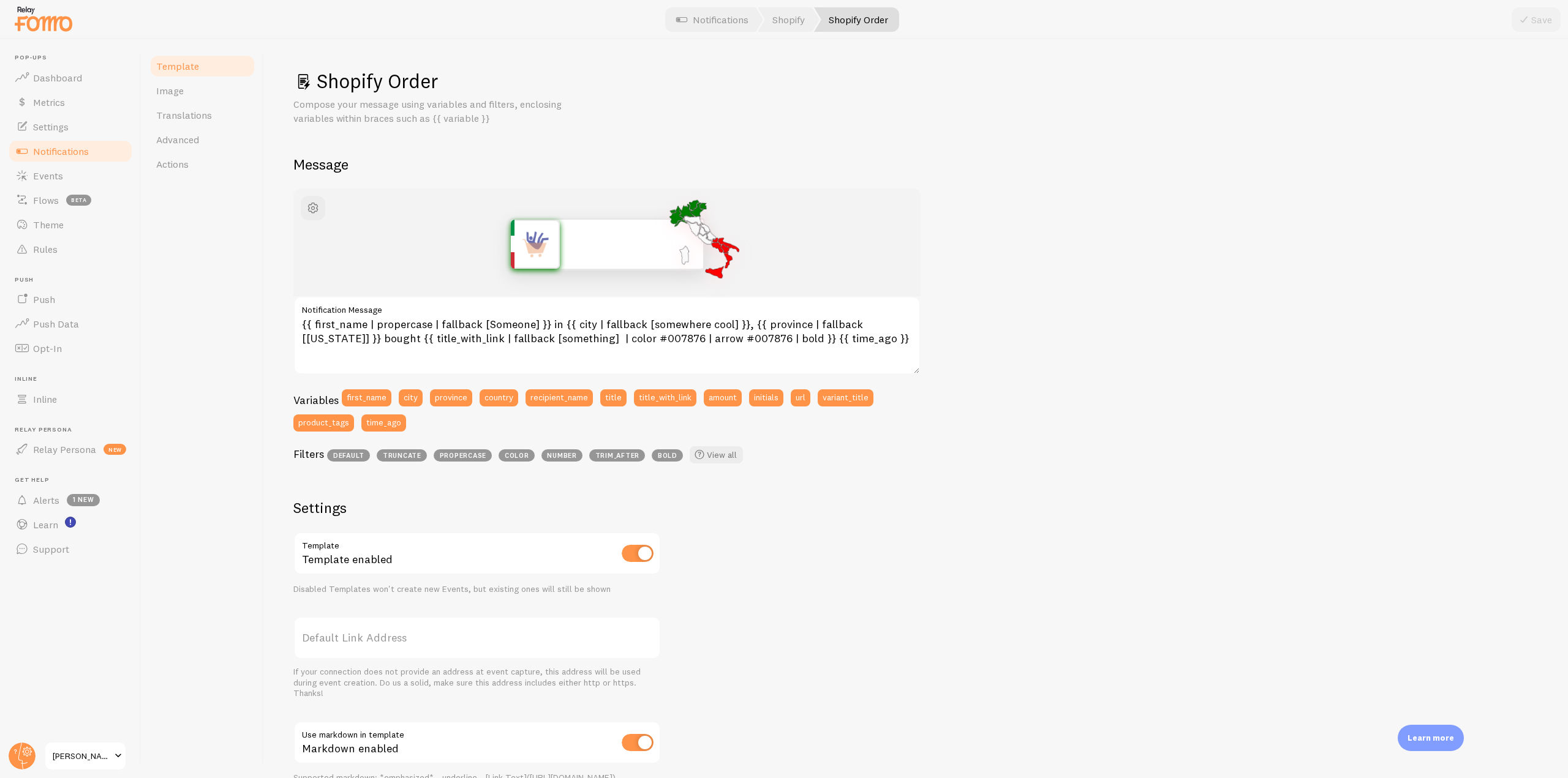
click at [189, 176] on div "Template Image Translations Advanced Actions" at bounding box center [203, 408] width 122 height 739
click at [192, 164] on link "Actions" at bounding box center [202, 164] width 107 height 24
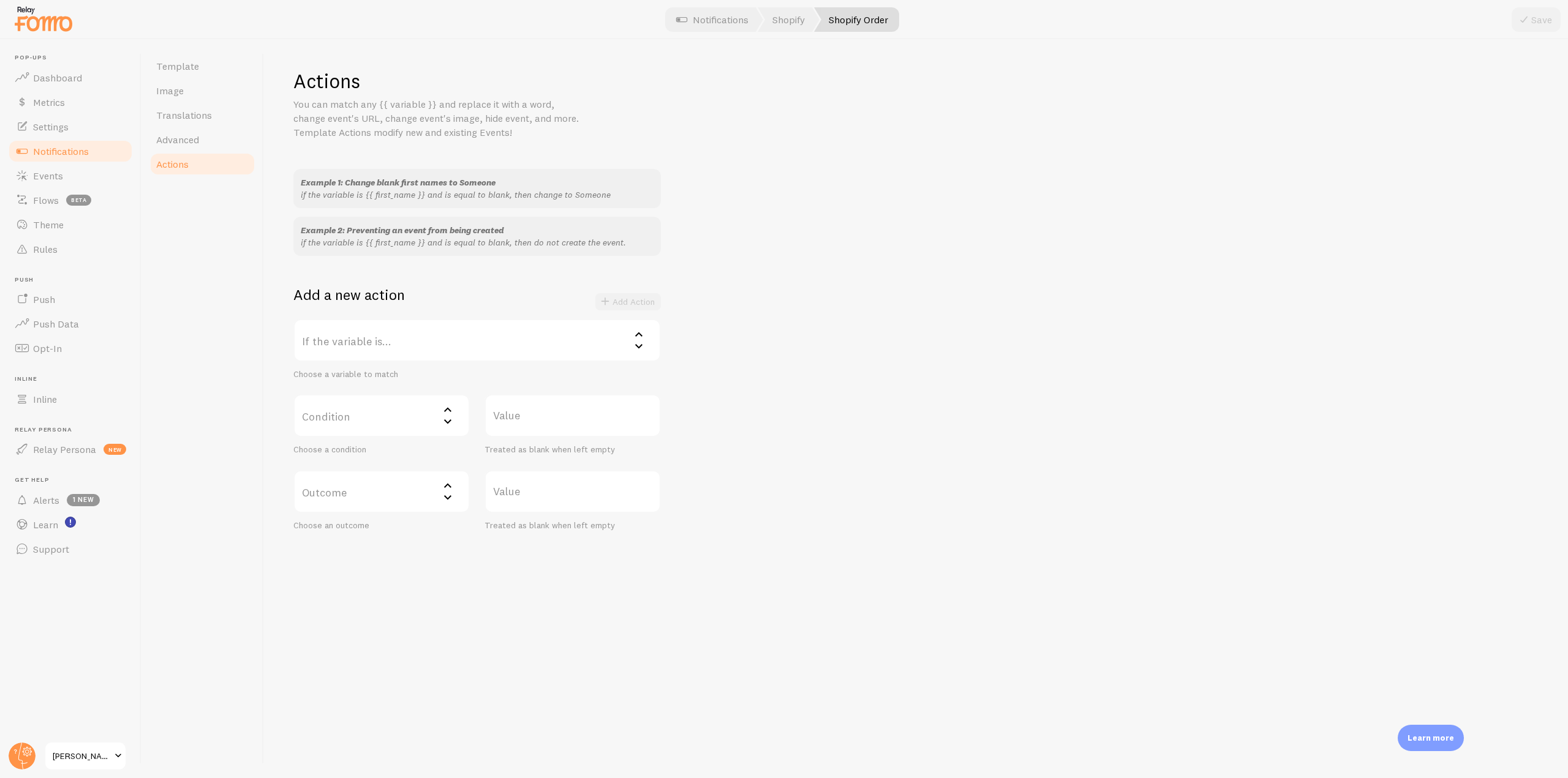
click at [583, 335] on label "If the variable is..." at bounding box center [477, 340] width 368 height 43
click at [354, 464] on li "title" at bounding box center [477, 464] width 365 height 21
click at [412, 407] on label "Condition" at bounding box center [381, 416] width 176 height 43
click at [359, 493] on li "contains" at bounding box center [382, 497] width 174 height 21
click at [521, 430] on label "Value" at bounding box center [572, 416] width 176 height 43
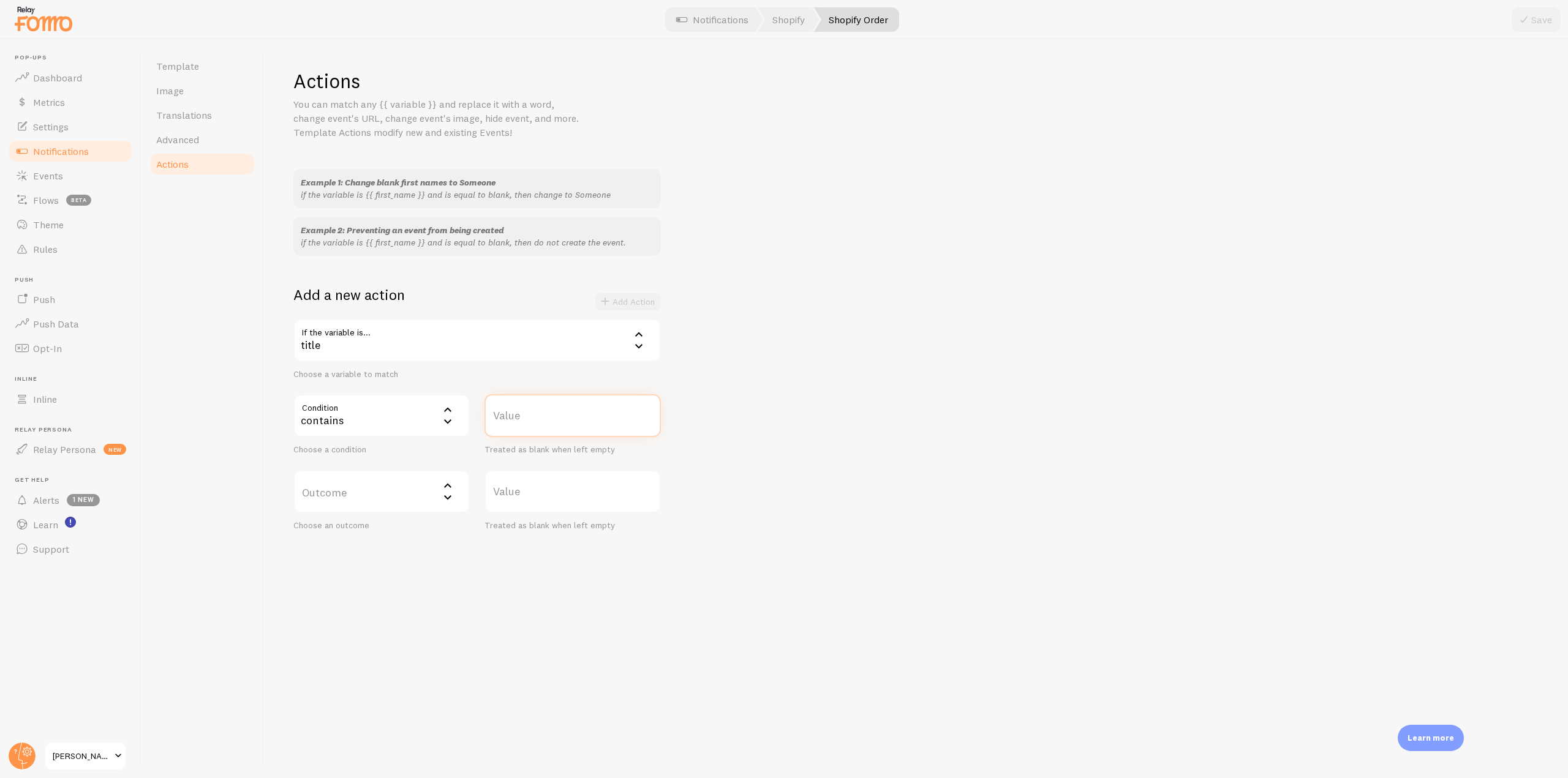
click at [521, 430] on input "Value" at bounding box center [572, 416] width 176 height 43
type input "test"
click at [408, 498] on label "Outcome" at bounding box center [381, 491] width 176 height 43
click at [384, 533] on li "do not create event" at bounding box center [382, 530] width 174 height 21
click at [844, 425] on div "Example 1: Change blank first names to Someone if the variable is {{ first_name…" at bounding box center [916, 349] width 1245 height 362
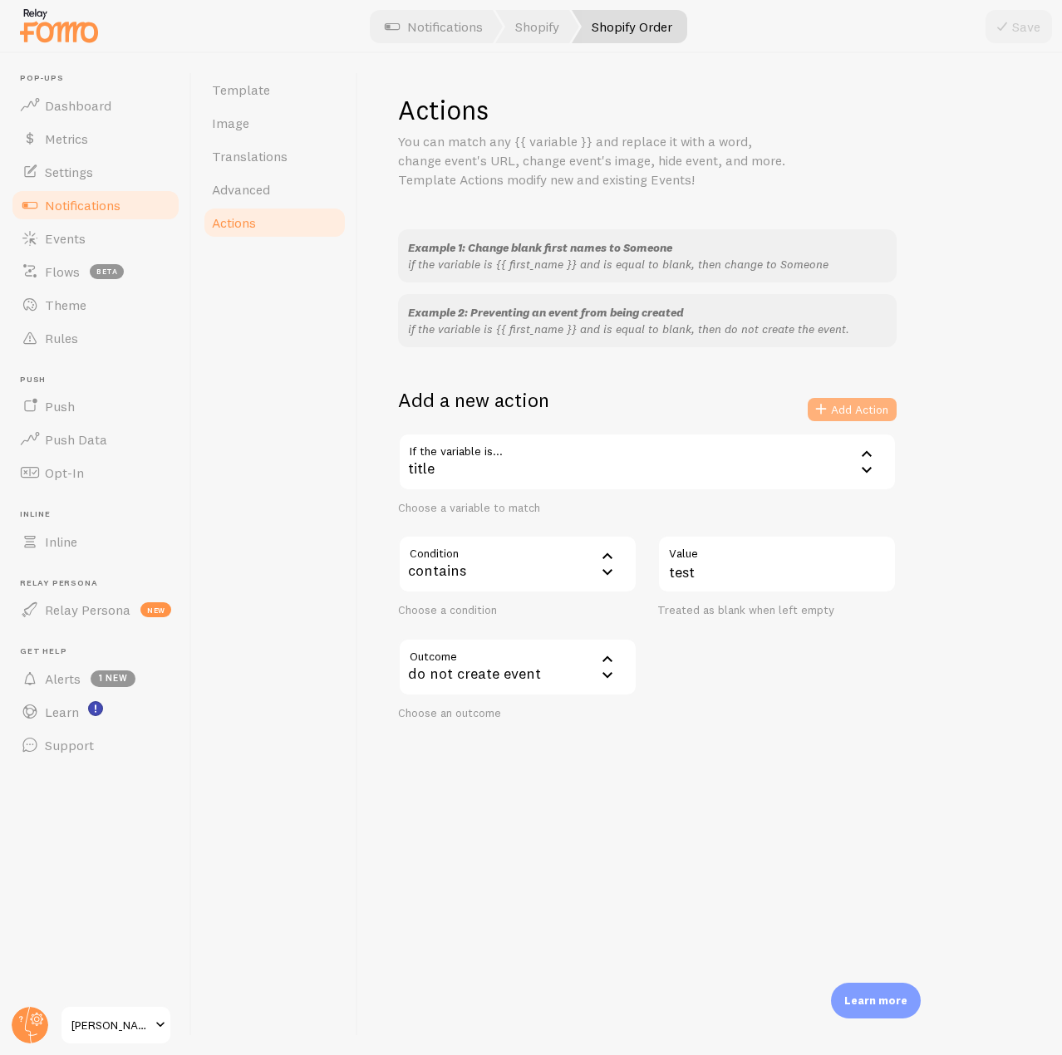
click at [842, 411] on button "Add Action" at bounding box center [852, 409] width 89 height 23
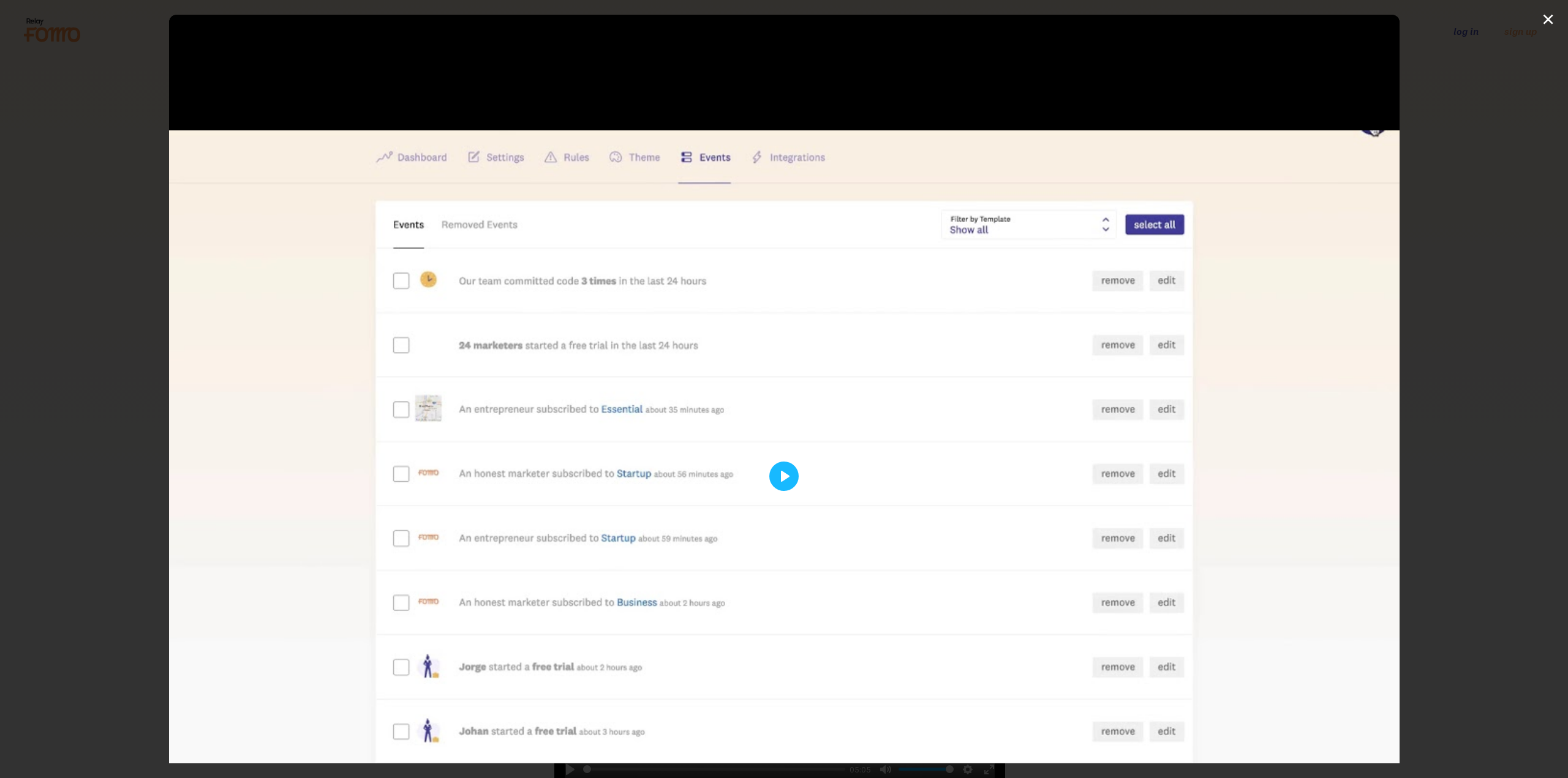
click at [797, 478] on div at bounding box center [784, 476] width 1231 height 922
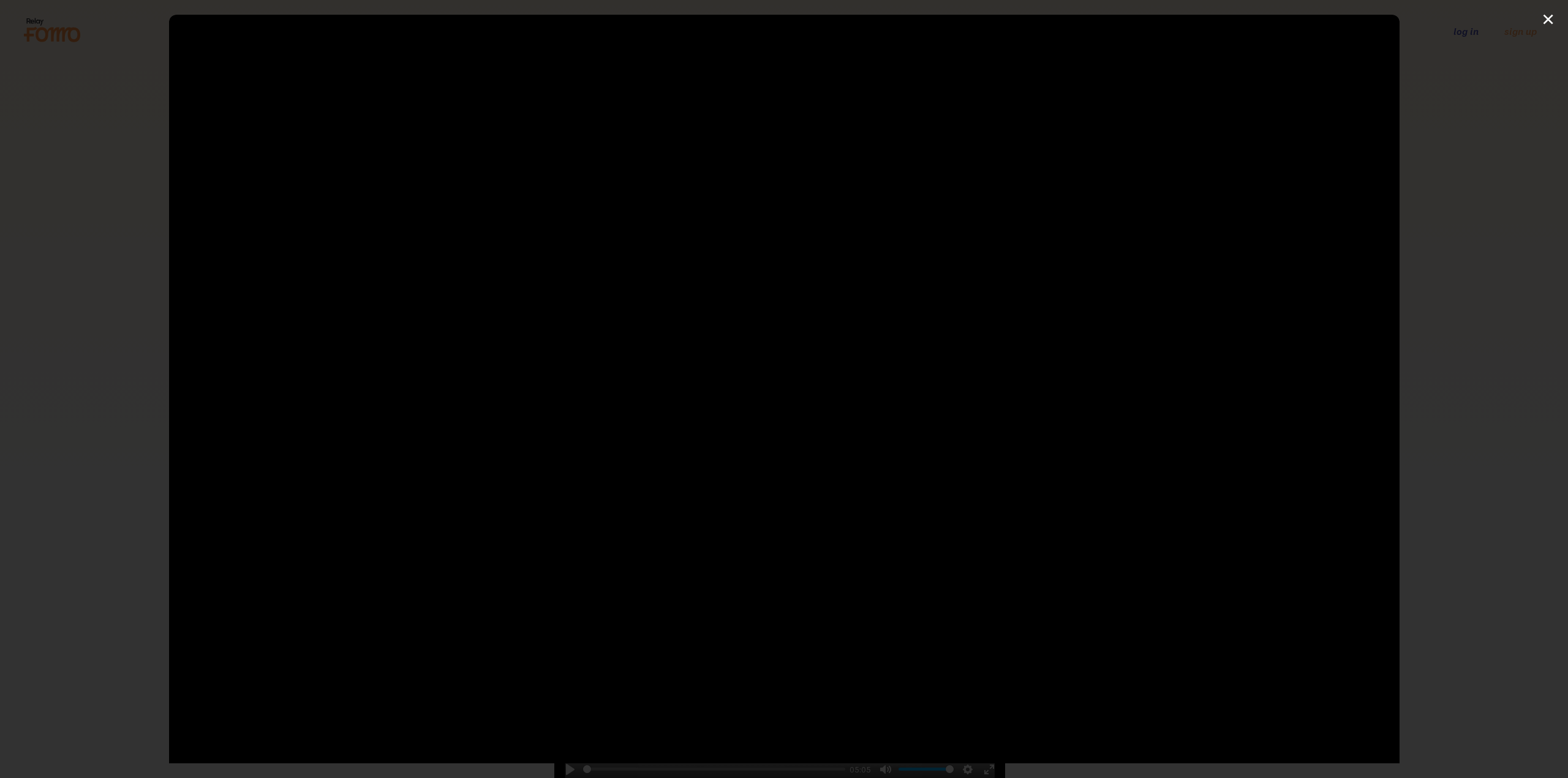
click at [789, 469] on div at bounding box center [784, 476] width 1231 height 922
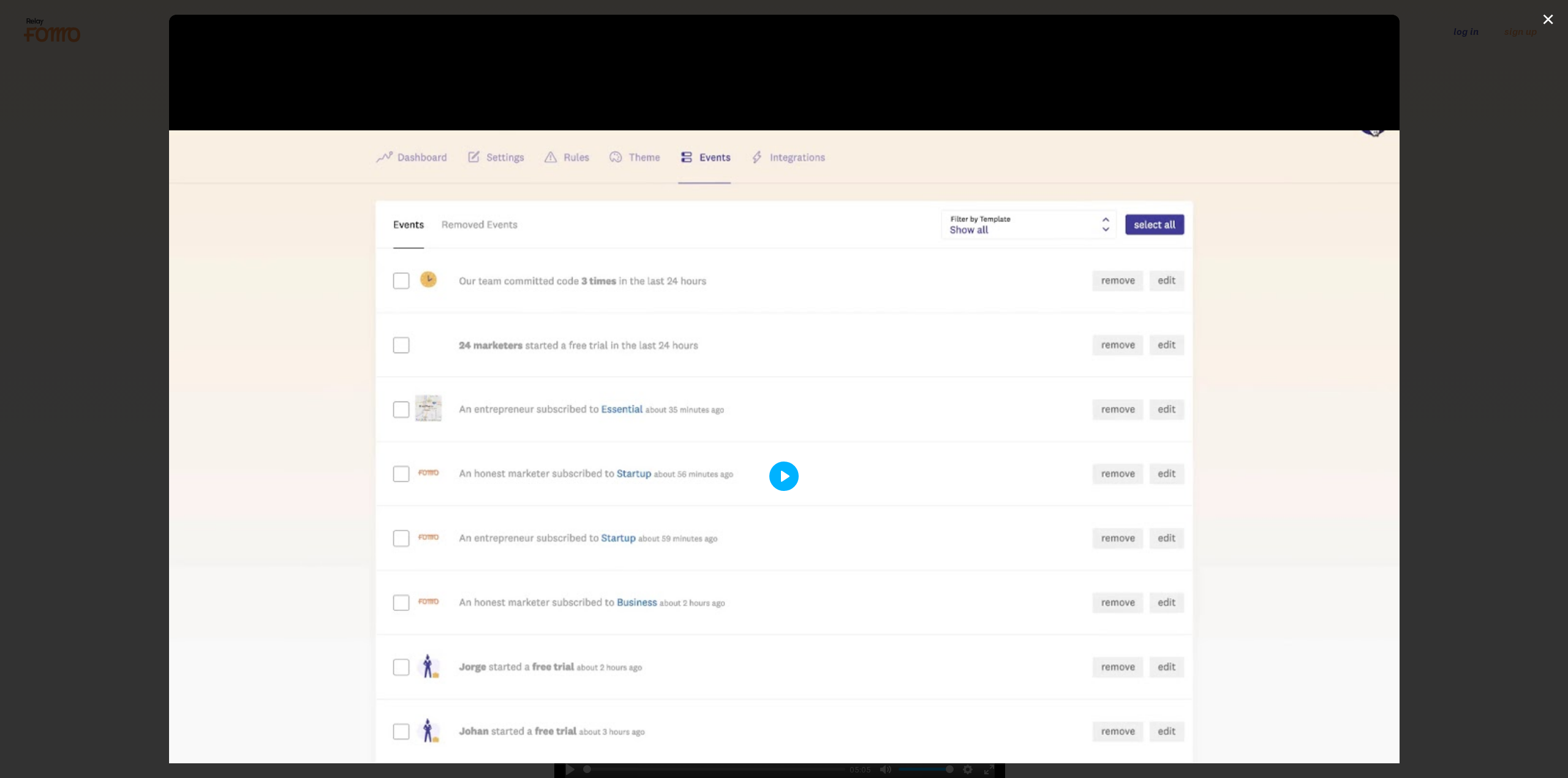
click at [779, 473] on button "Play" at bounding box center [784, 477] width 29 height 29
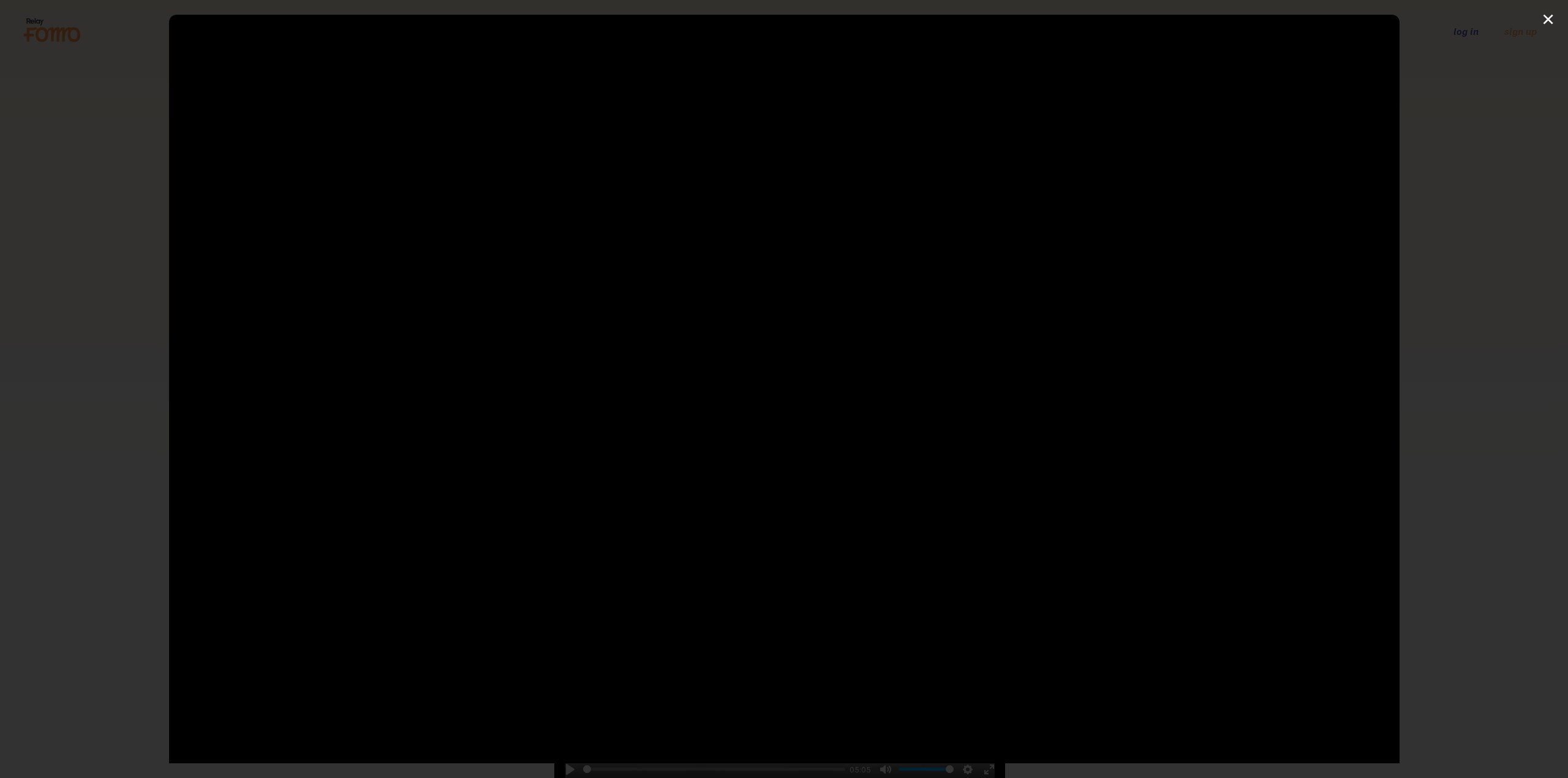
click at [1547, 16] on div "Pause Play % buffered 00:00 -00:02 Unmute Mute Disable captions Enable captions…" at bounding box center [784, 389] width 1568 height 778
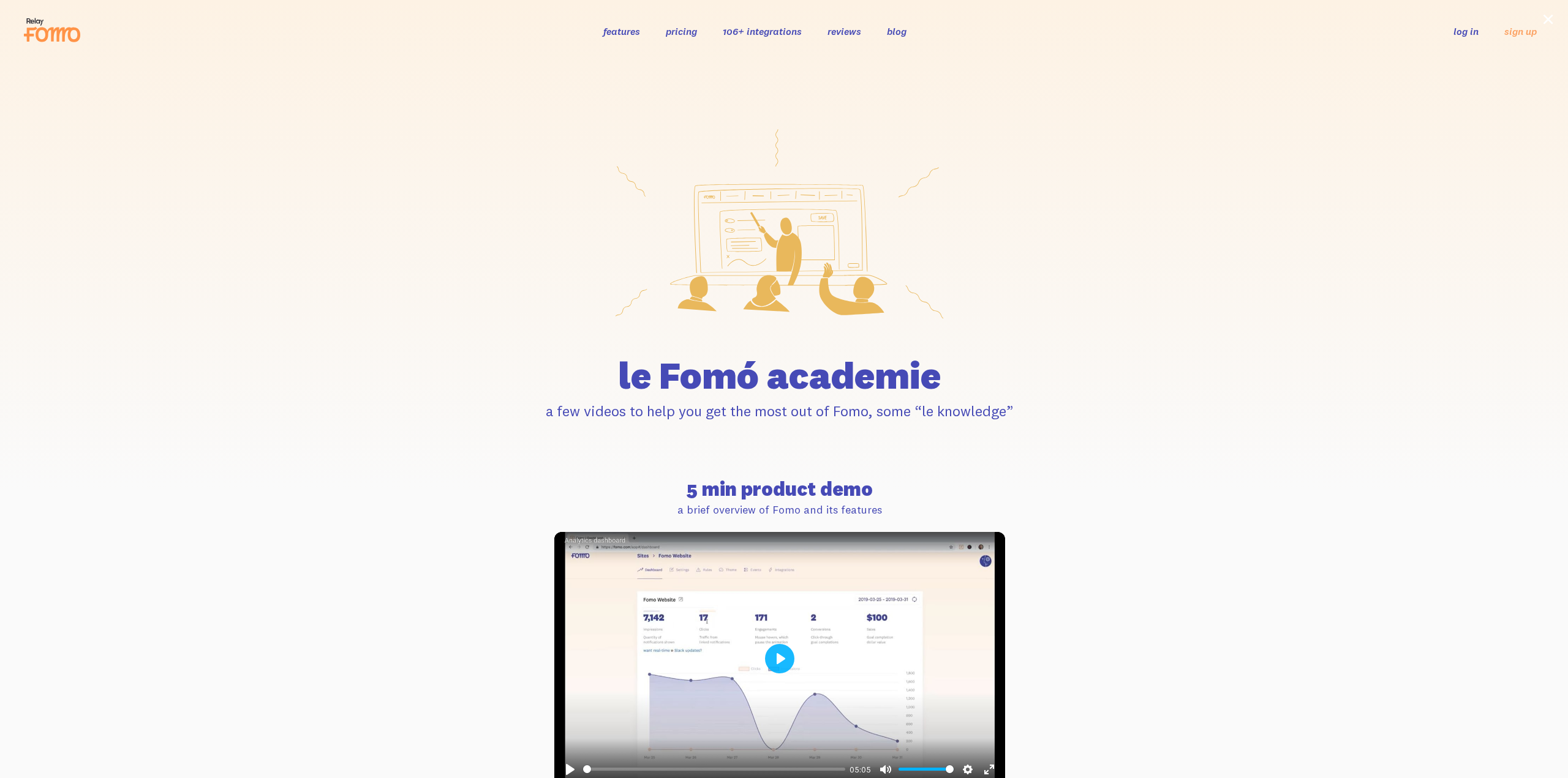
type input "97.2"
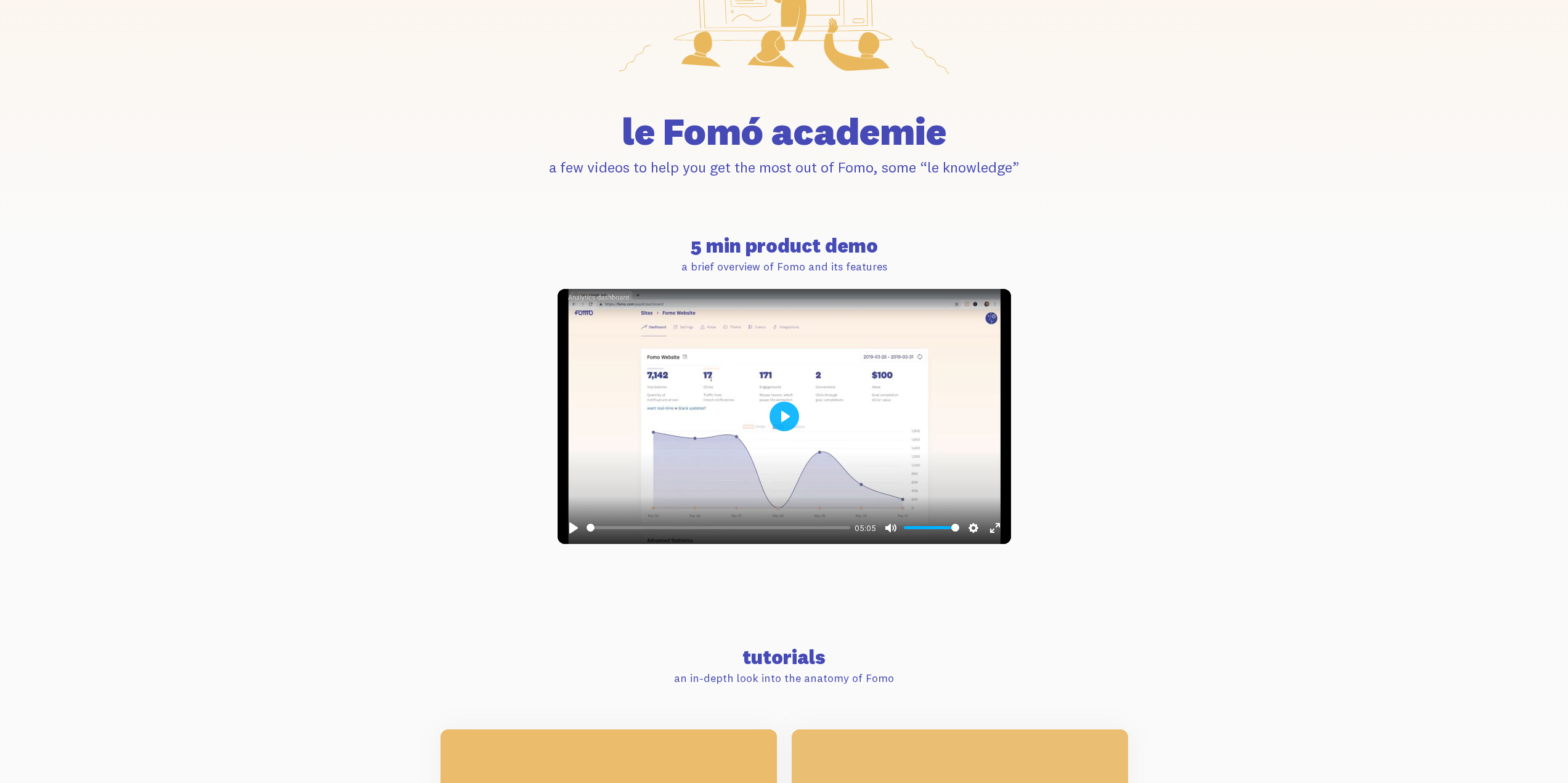
scroll to position [308, 0]
